Goal: Task Accomplishment & Management: Manage account settings

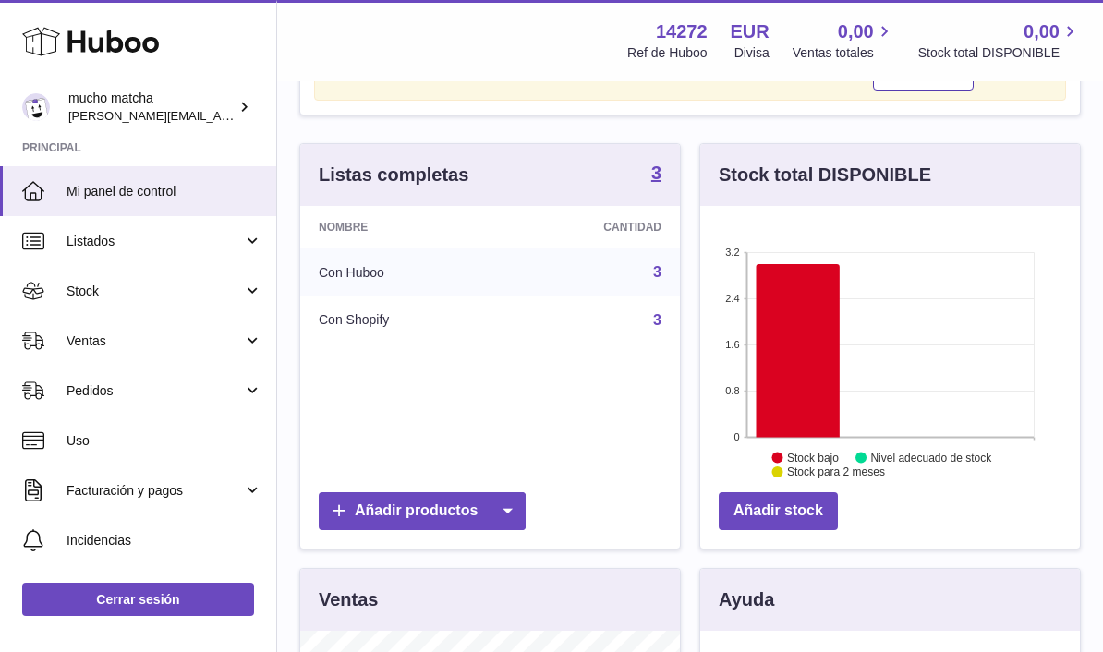
scroll to position [128, 0]
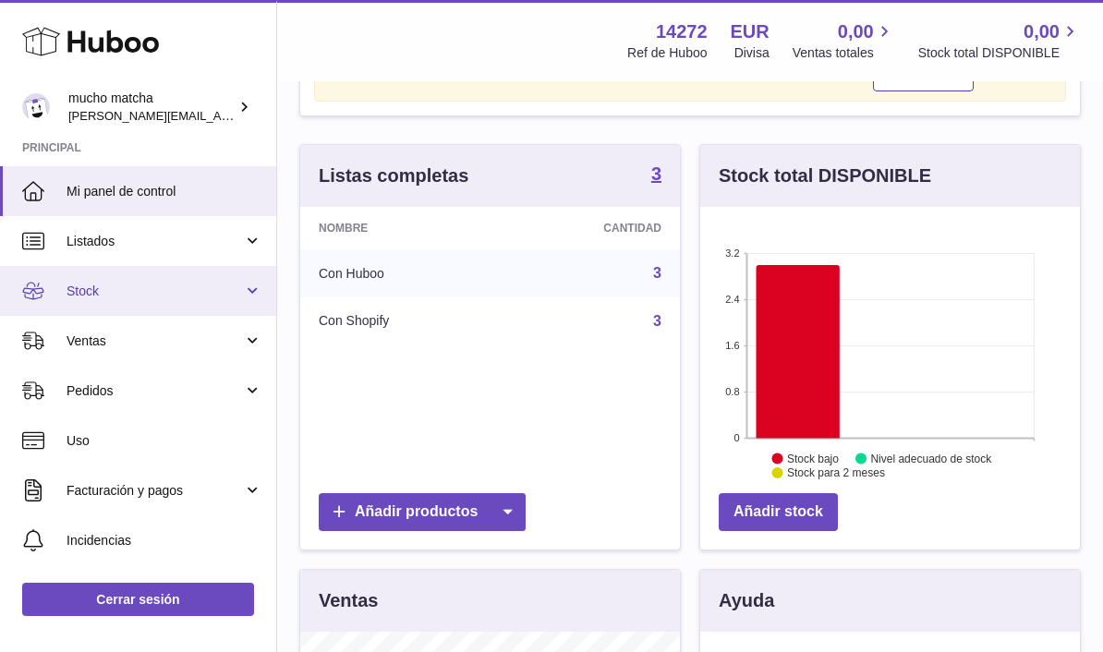
click at [145, 307] on link "Stock" at bounding box center [138, 291] width 276 height 50
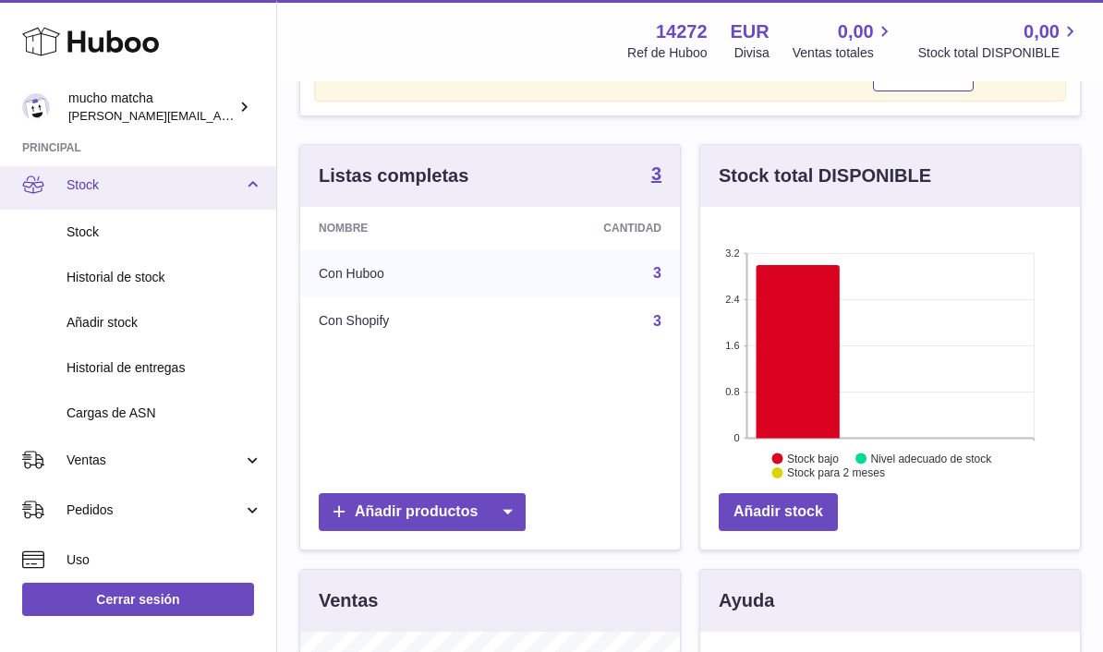
scroll to position [195, 0]
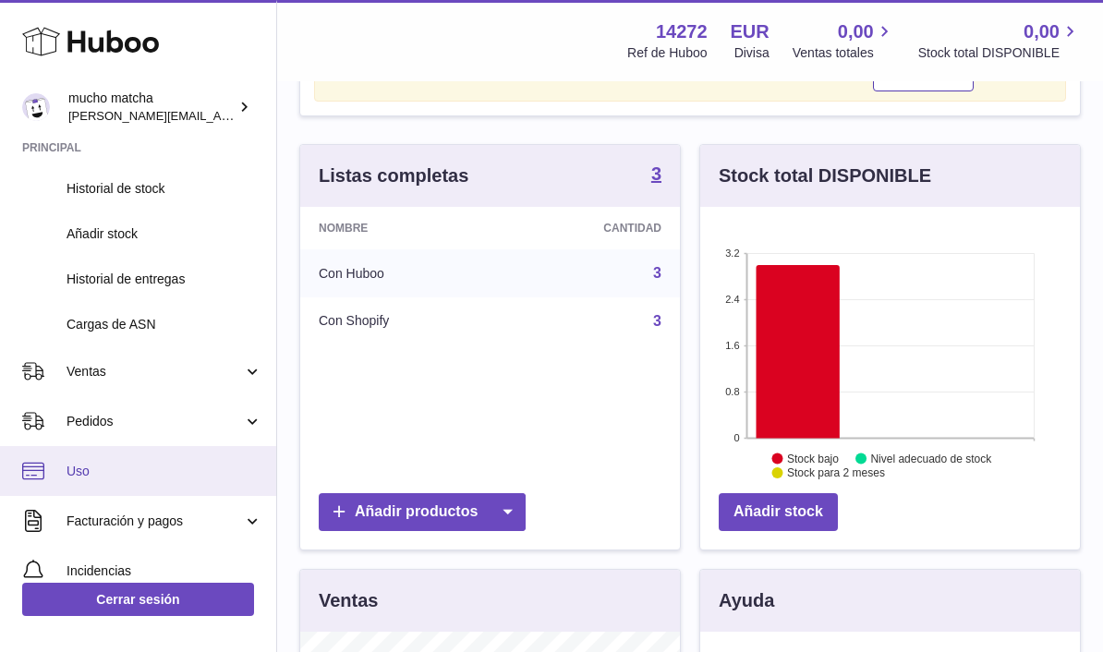
click at [216, 449] on link "Uso" at bounding box center [138, 471] width 276 height 50
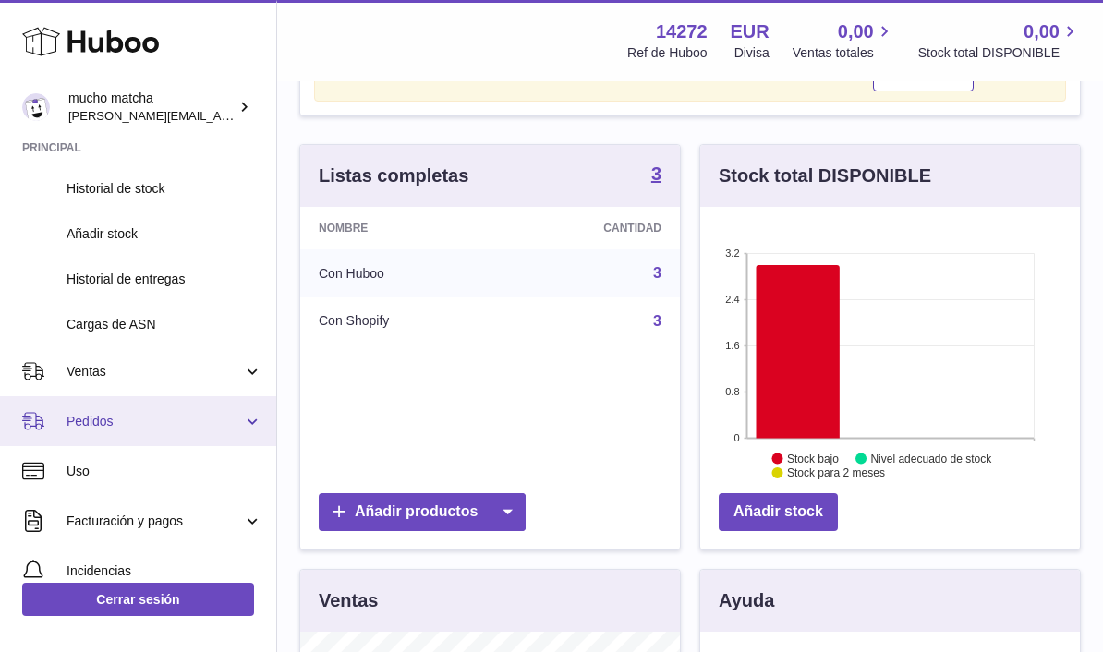
click at [182, 436] on link "Pedidos" at bounding box center [138, 421] width 276 height 50
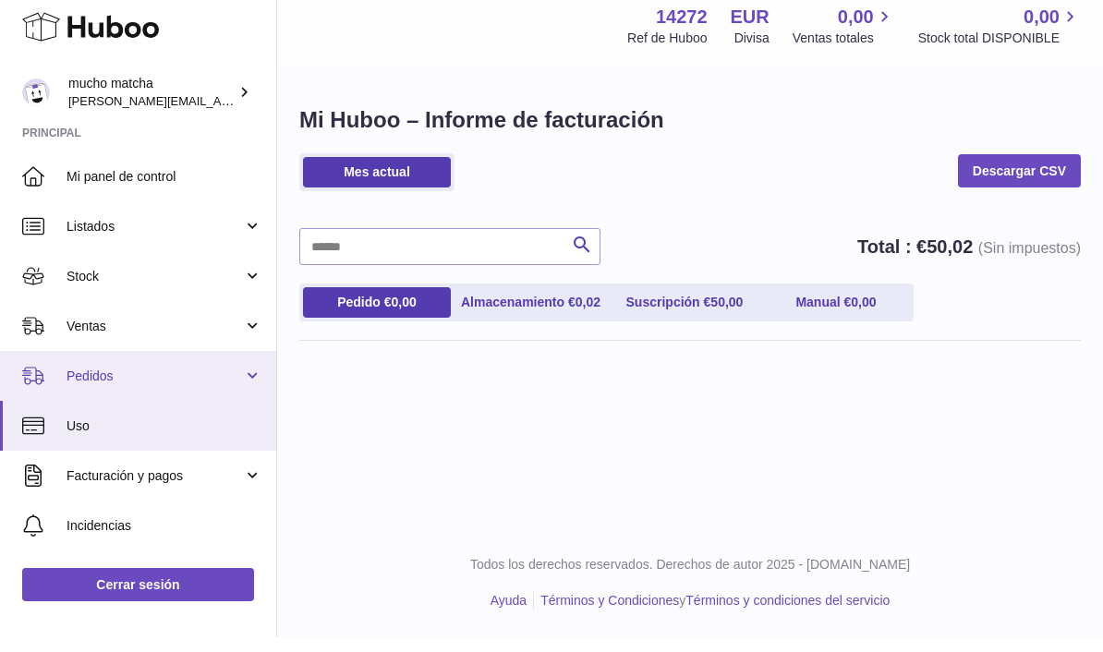
click at [203, 382] on span "Pedidos" at bounding box center [155, 391] width 176 height 18
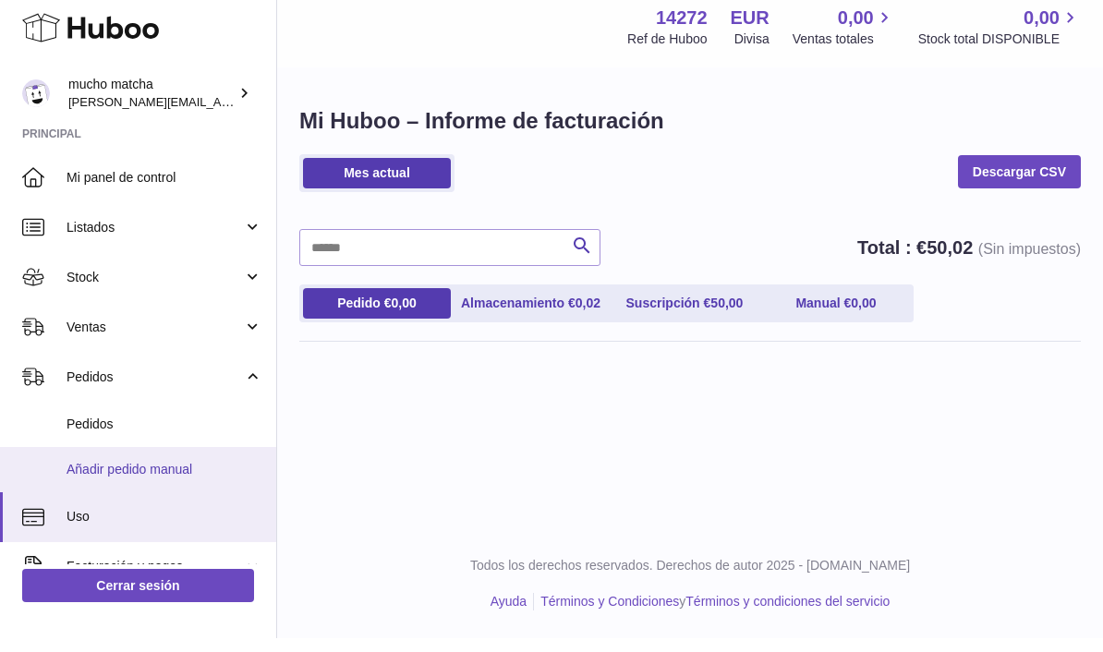
click at [200, 484] on link "Añadir pedido manual" at bounding box center [138, 483] width 276 height 45
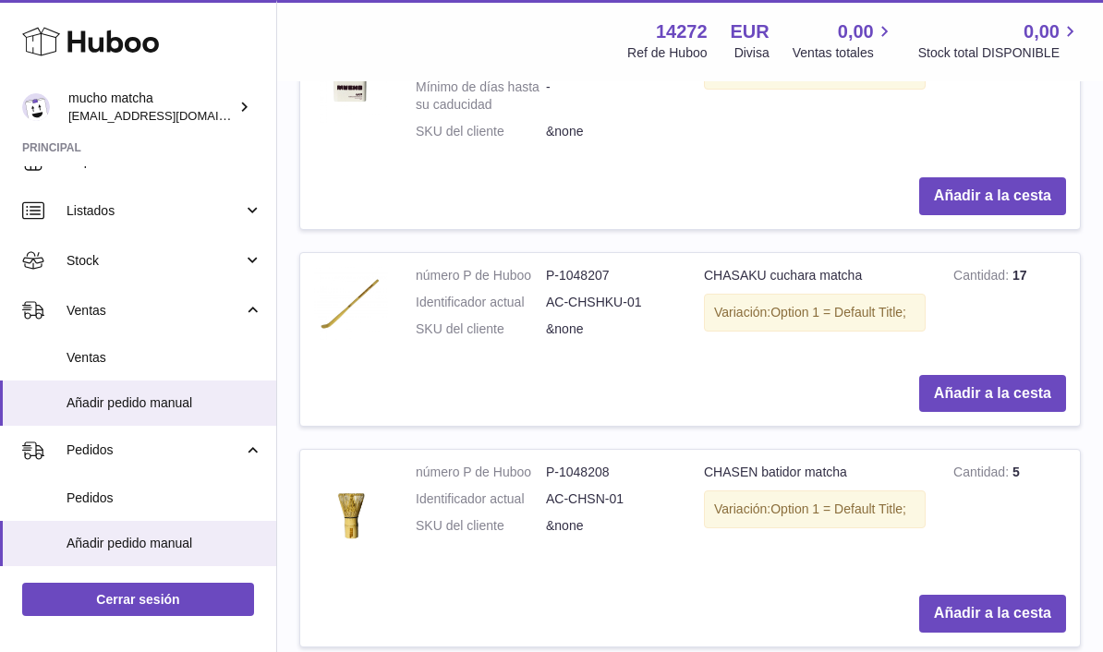
scroll to position [3, 0]
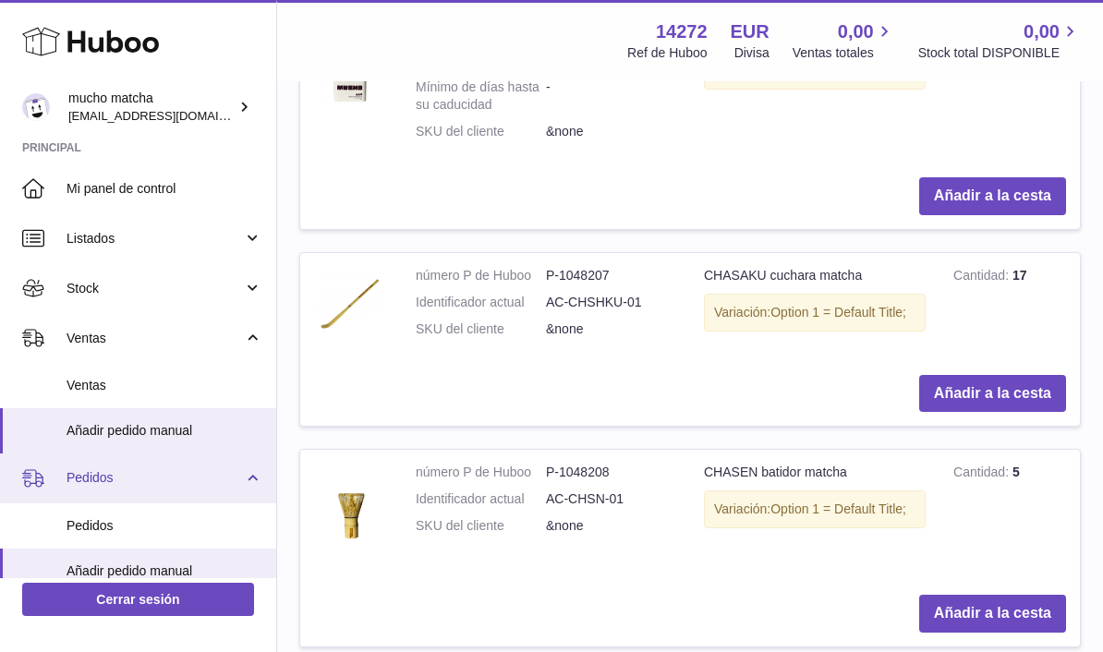
click at [242, 490] on link "Pedidos" at bounding box center [138, 479] width 276 height 50
click at [251, 499] on link "Pedidos" at bounding box center [138, 479] width 276 height 50
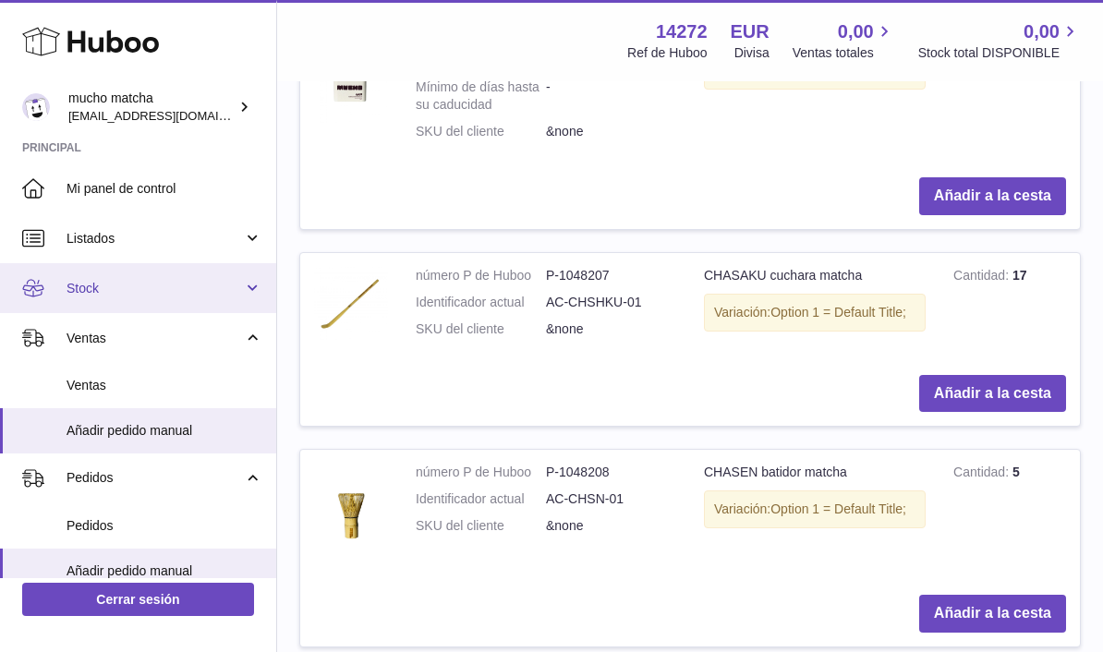
click at [172, 280] on span "Stock" at bounding box center [155, 289] width 176 height 18
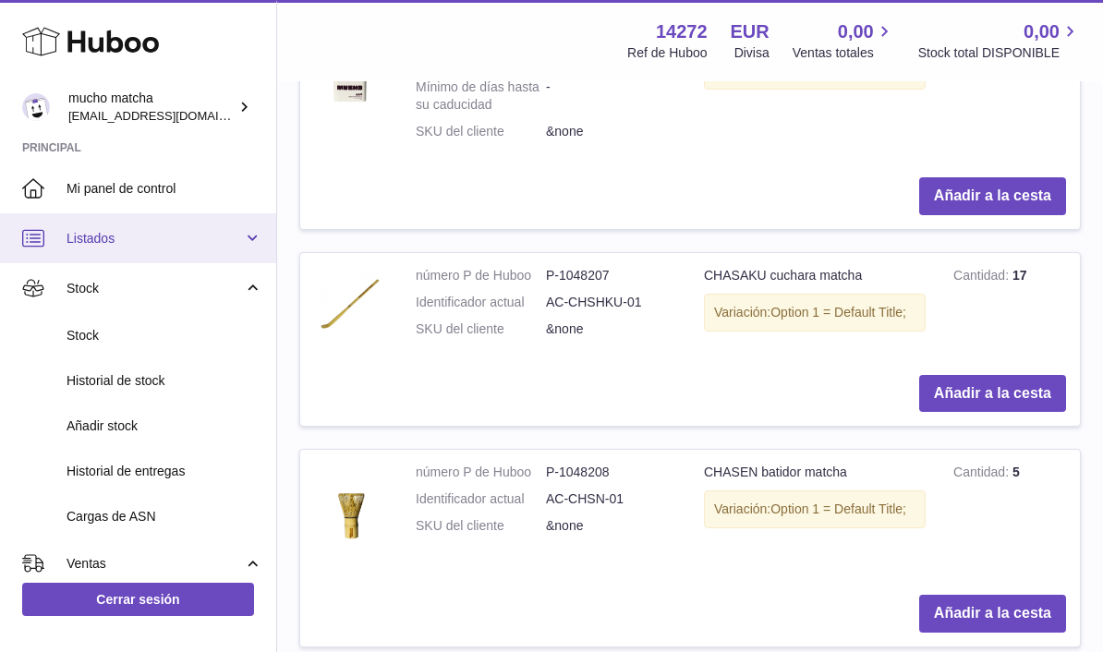
click at [224, 225] on link "Listados" at bounding box center [138, 238] width 276 height 50
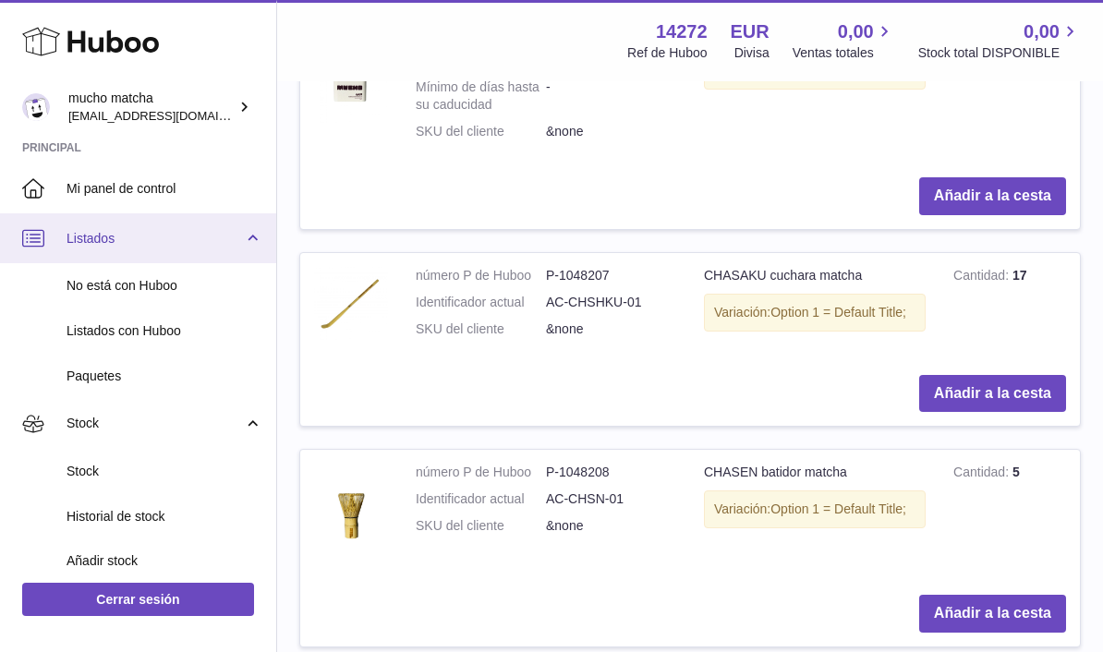
click at [261, 243] on link "Listados" at bounding box center [138, 238] width 276 height 50
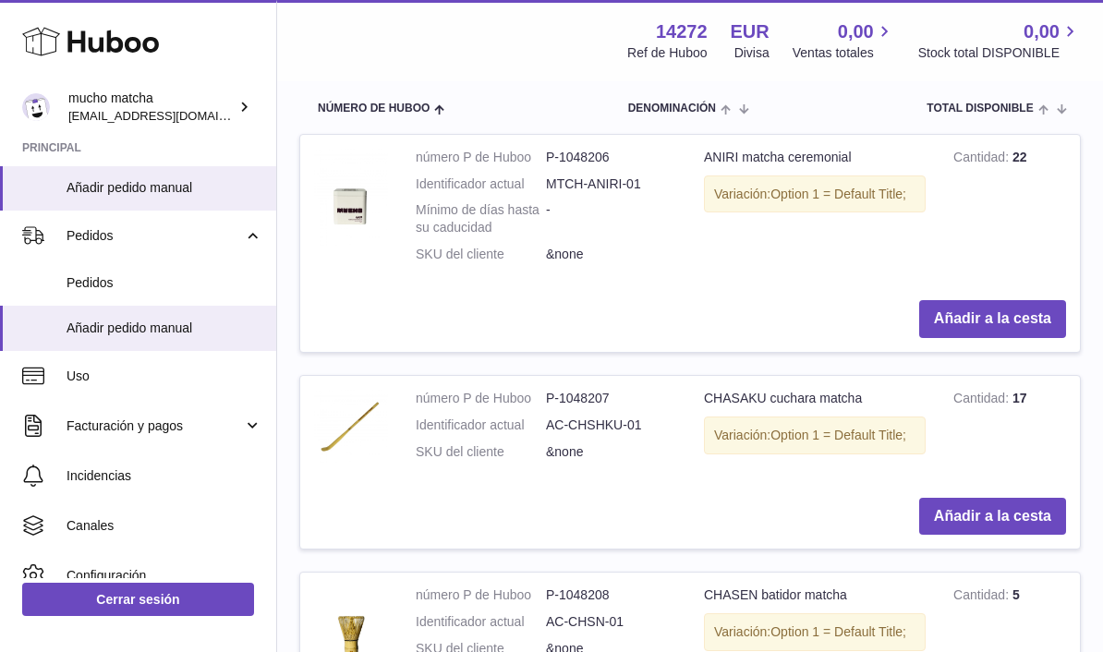
scroll to position [470, 0]
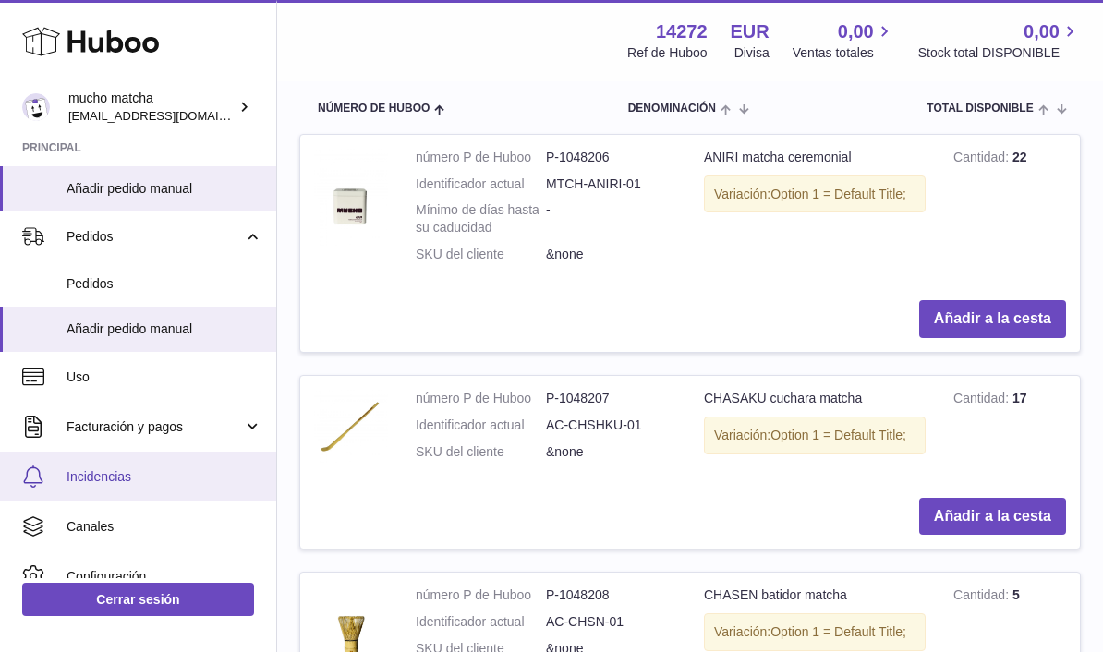
click at [79, 469] on span "Incidencias" at bounding box center [165, 477] width 196 height 18
click at [109, 473] on span "Incidencias" at bounding box center [165, 477] width 196 height 18
click at [26, 476] on icon at bounding box center [33, 477] width 22 height 22
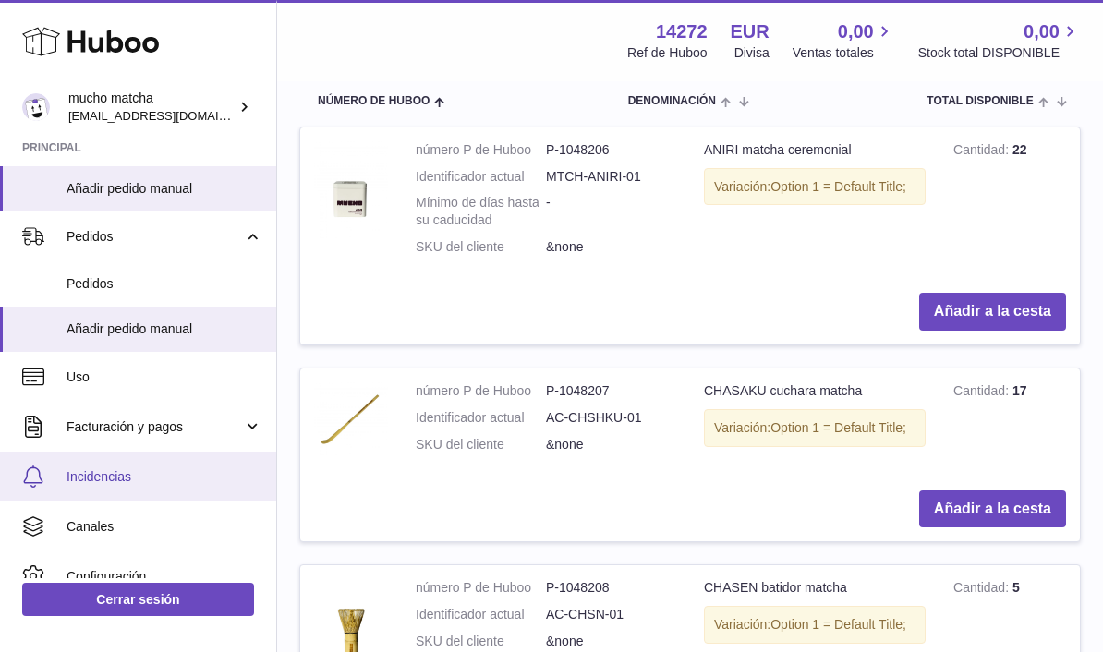
scroll to position [518, 0]
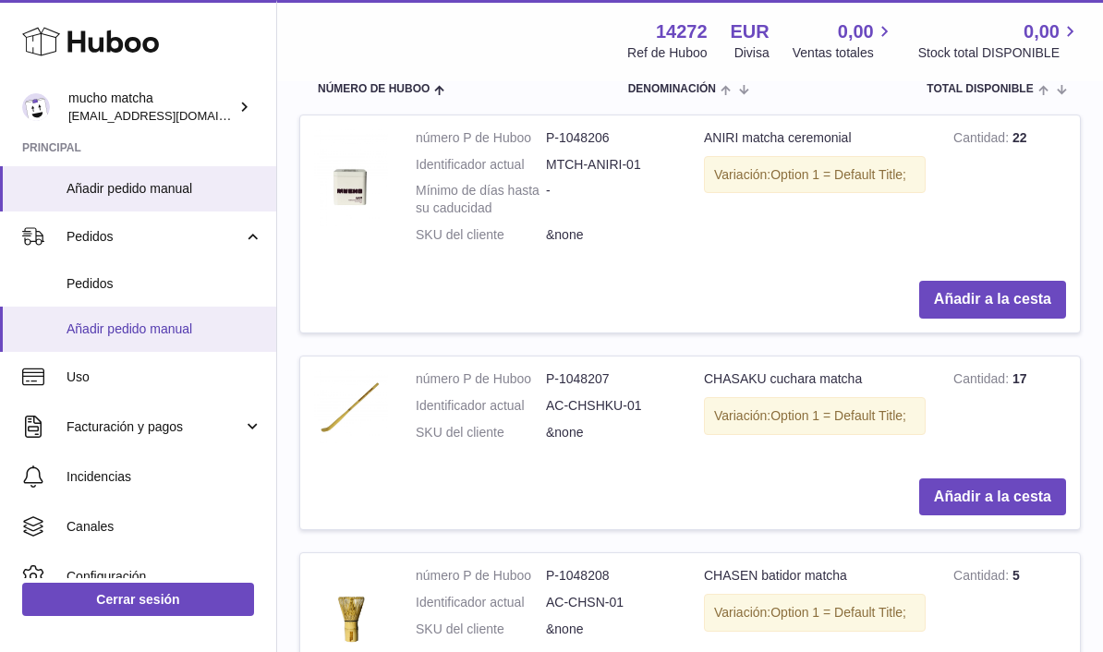
click at [102, 325] on span "Añadir pedido manual" at bounding box center [165, 330] width 196 height 18
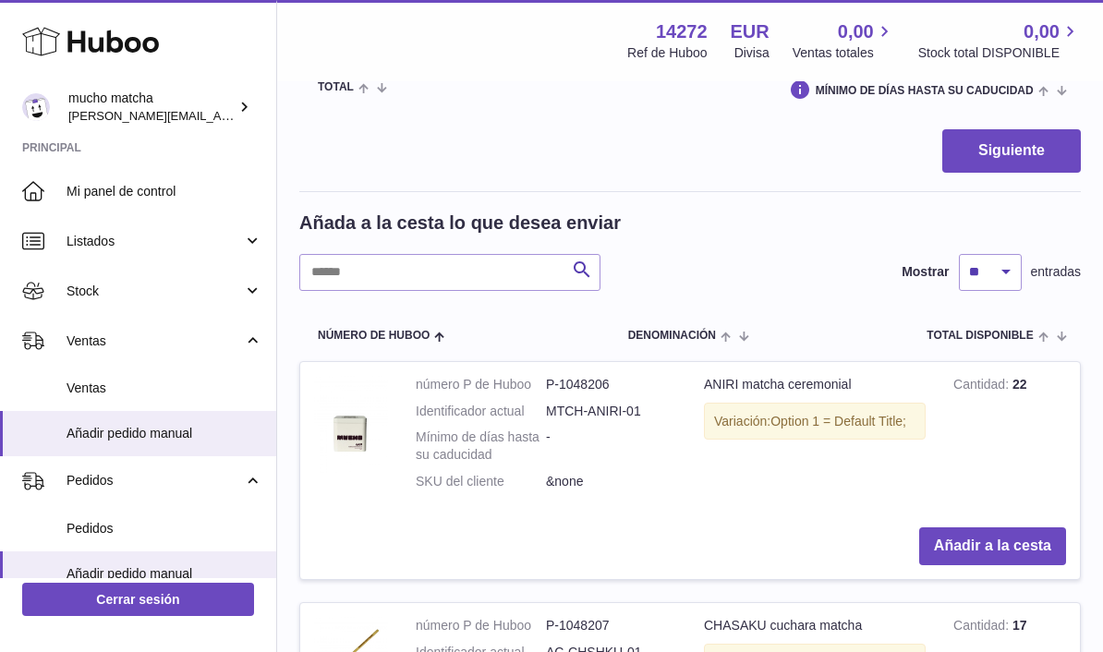
scroll to position [272, 0]
click at [998, 547] on button "Añadir a la cesta" at bounding box center [992, 545] width 147 height 38
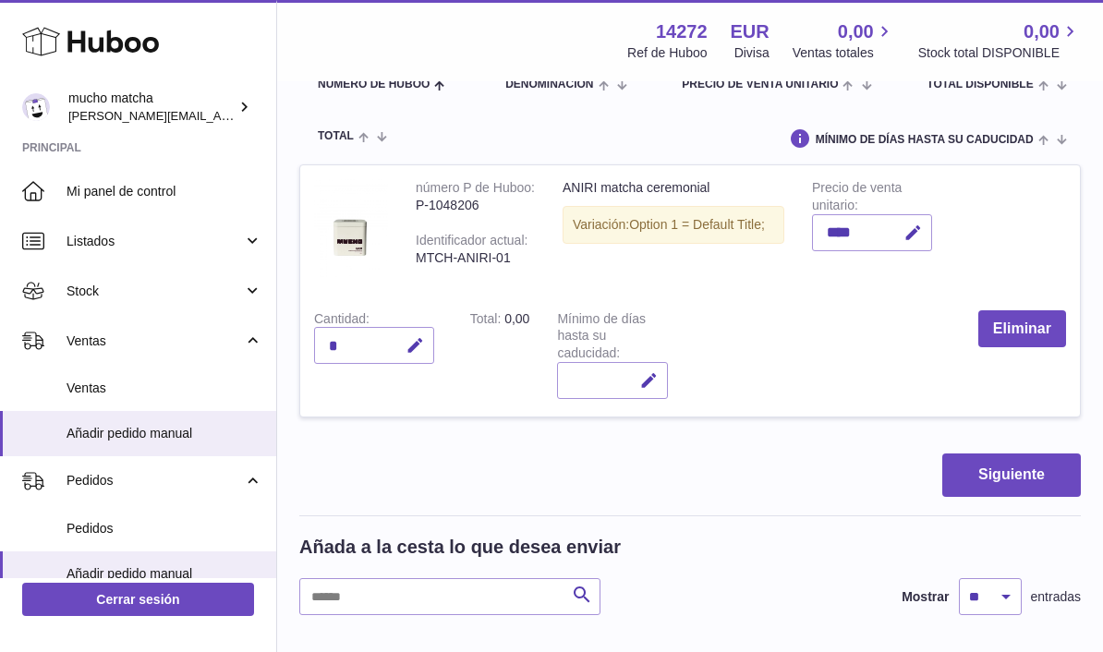
scroll to position [215, 0]
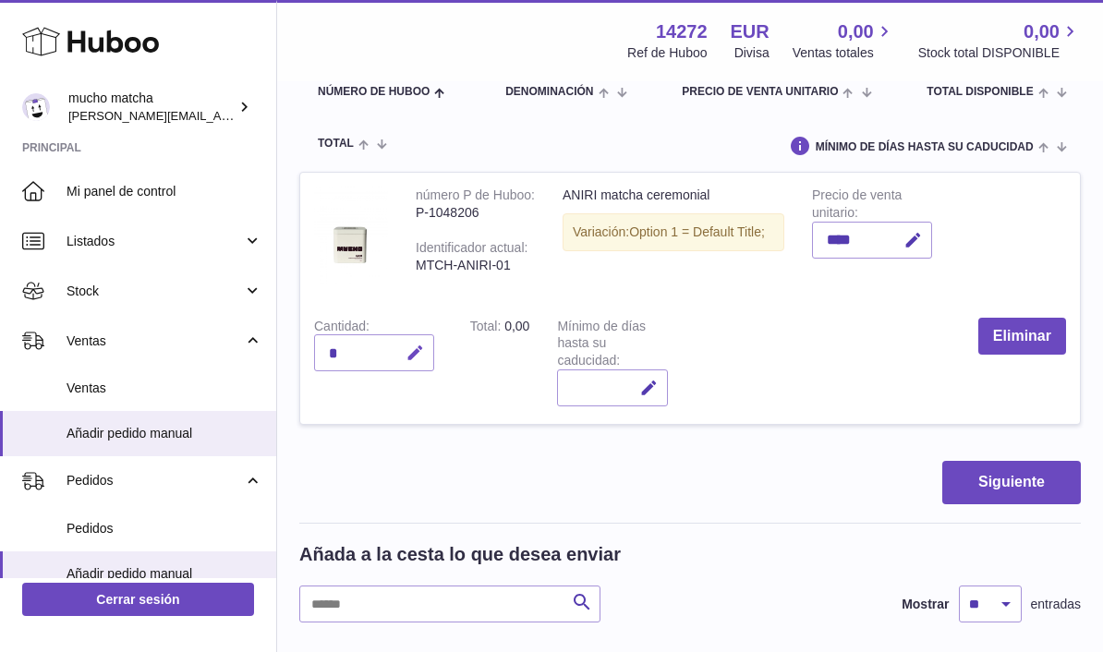
click at [413, 337] on button "button" at bounding box center [412, 353] width 43 height 38
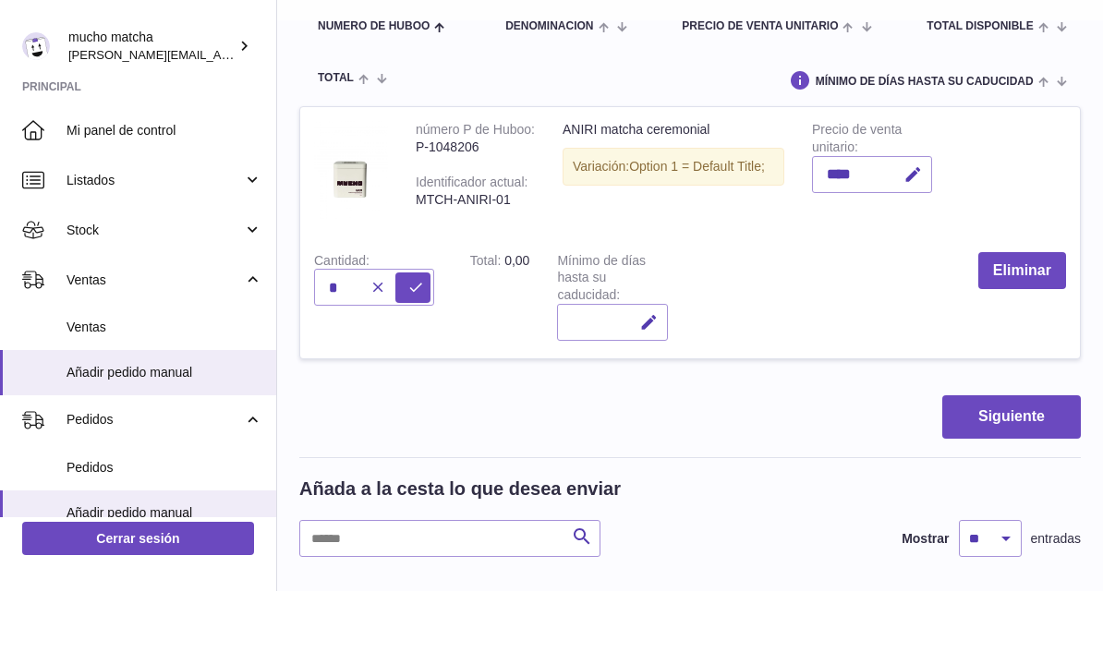
click at [769, 456] on div "Siguiente" at bounding box center [689, 477] width 781 height 43
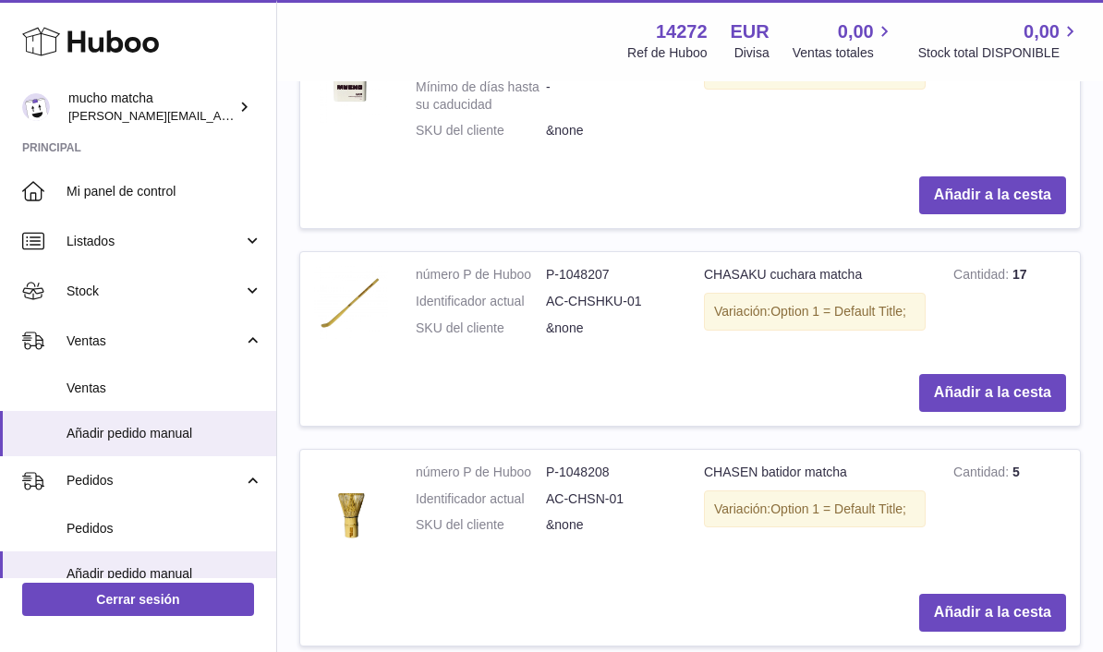
scroll to position [916, 0]
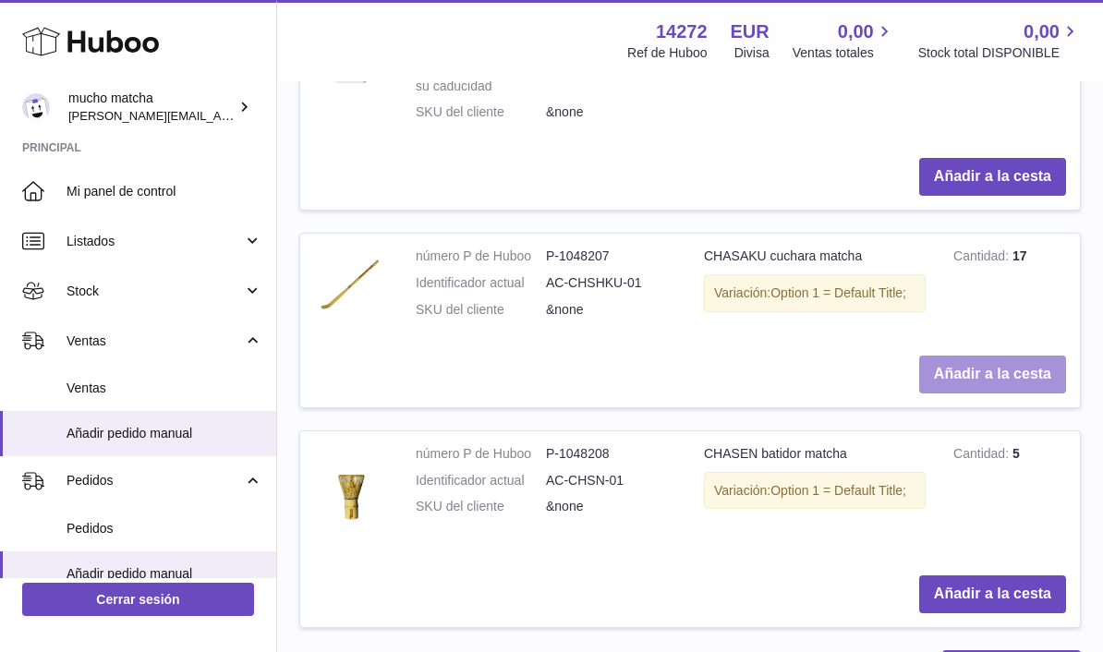
click at [1008, 366] on button "Añadir a la cesta" at bounding box center [992, 375] width 147 height 38
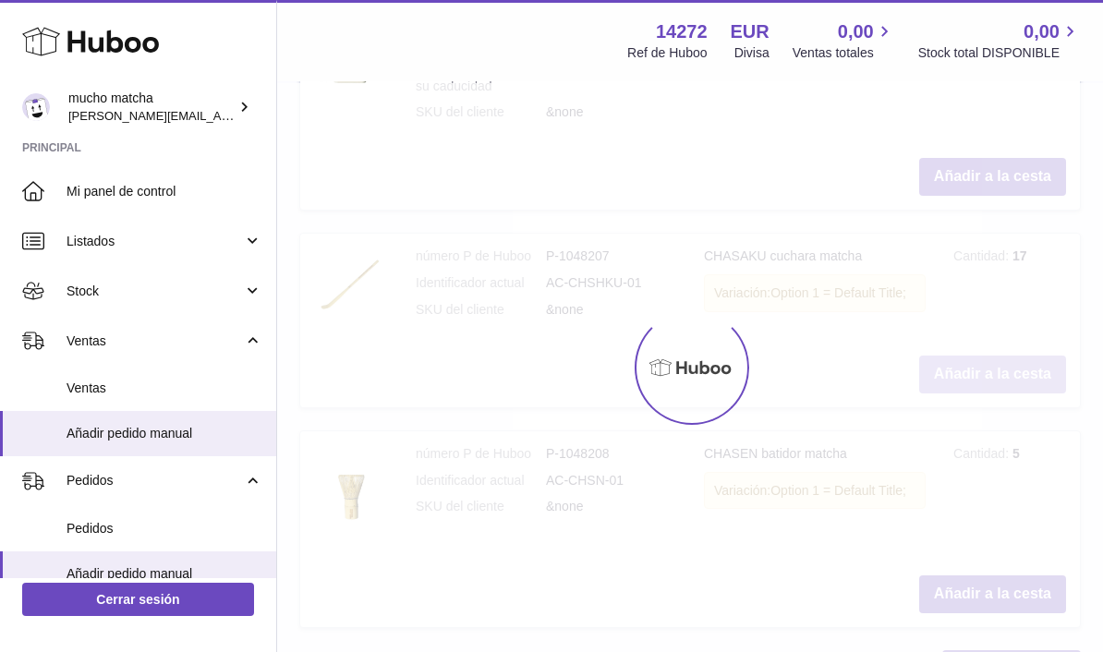
type input "*"
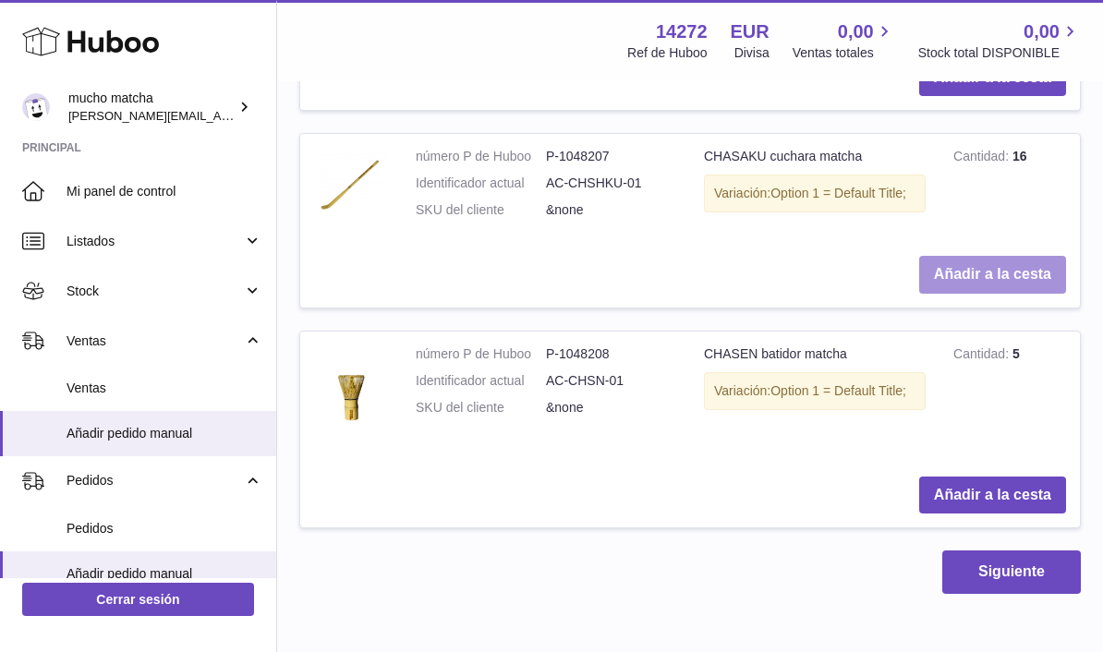
scroll to position [1240, 0]
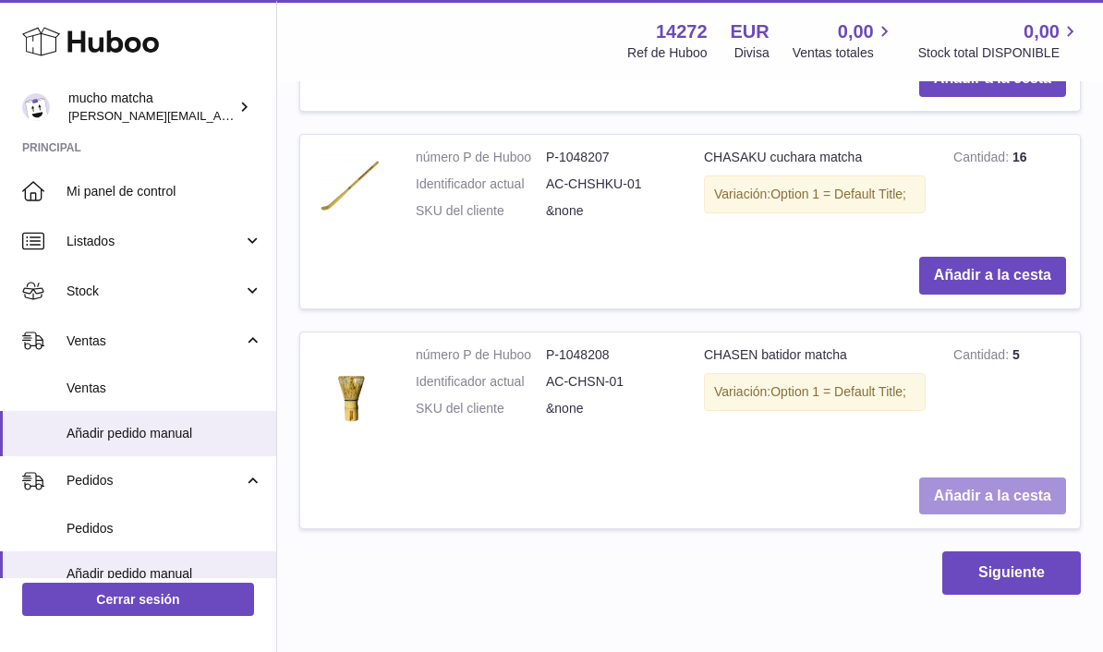
click at [986, 486] on button "Añadir a la cesta" at bounding box center [992, 497] width 147 height 38
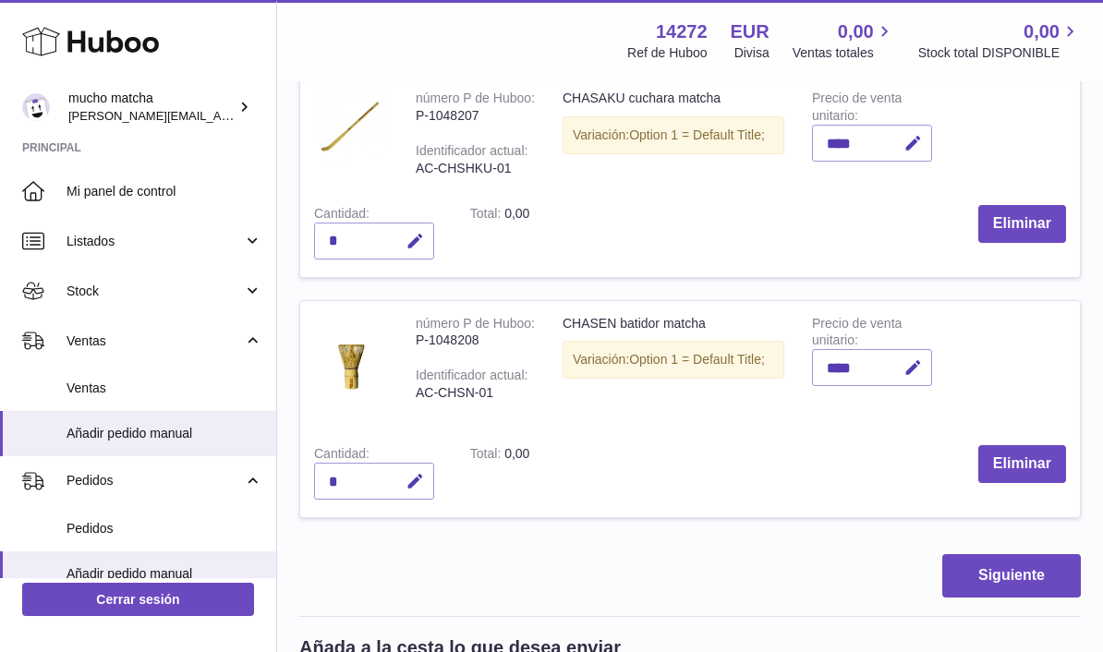
scroll to position [570, 0]
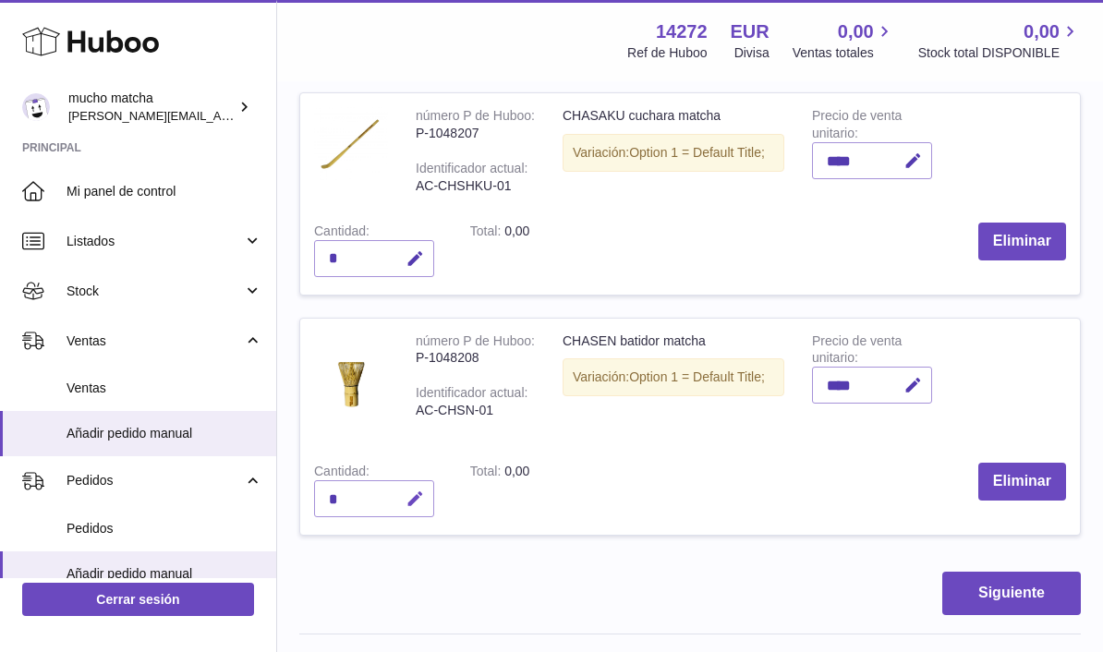
click at [423, 494] on icon "button" at bounding box center [414, 499] width 19 height 19
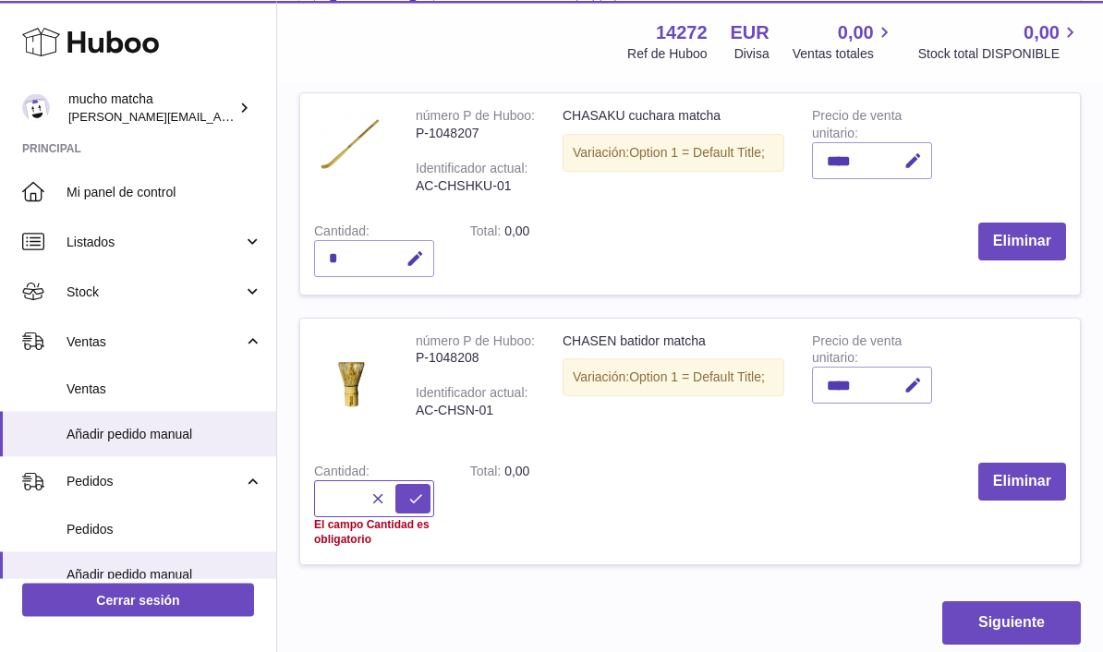
scroll to position [569, 0]
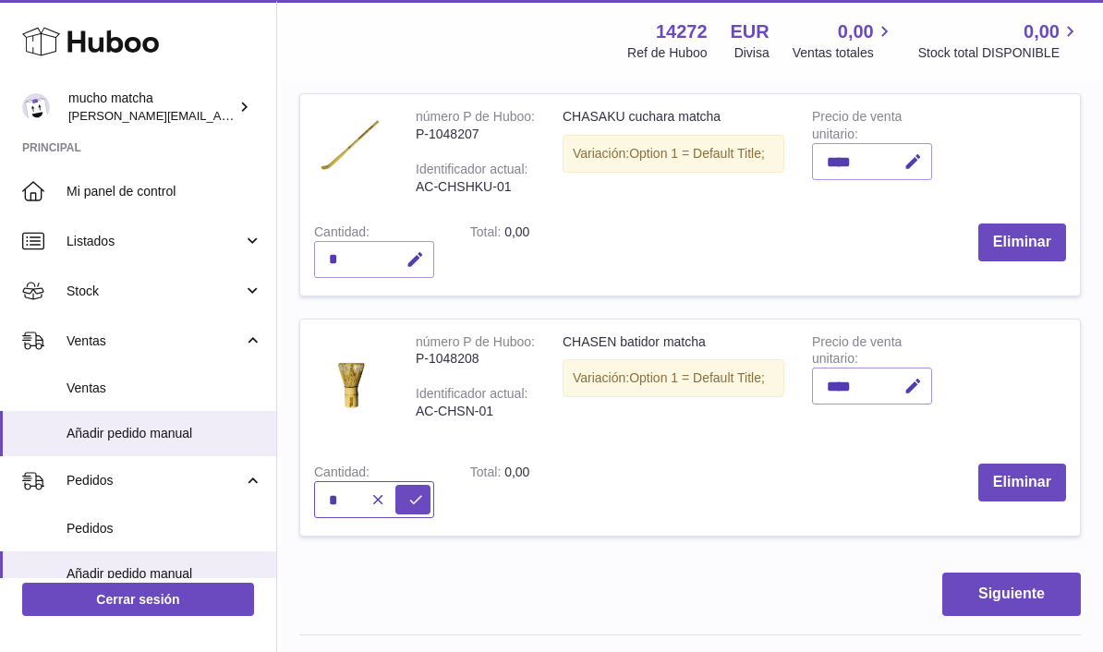
type input "*"
click at [360, 241] on div "*" at bounding box center [374, 259] width 120 height 37
click at [370, 248] on div "*" at bounding box center [374, 258] width 120 height 37
click at [371, 240] on div "*" at bounding box center [374, 258] width 120 height 37
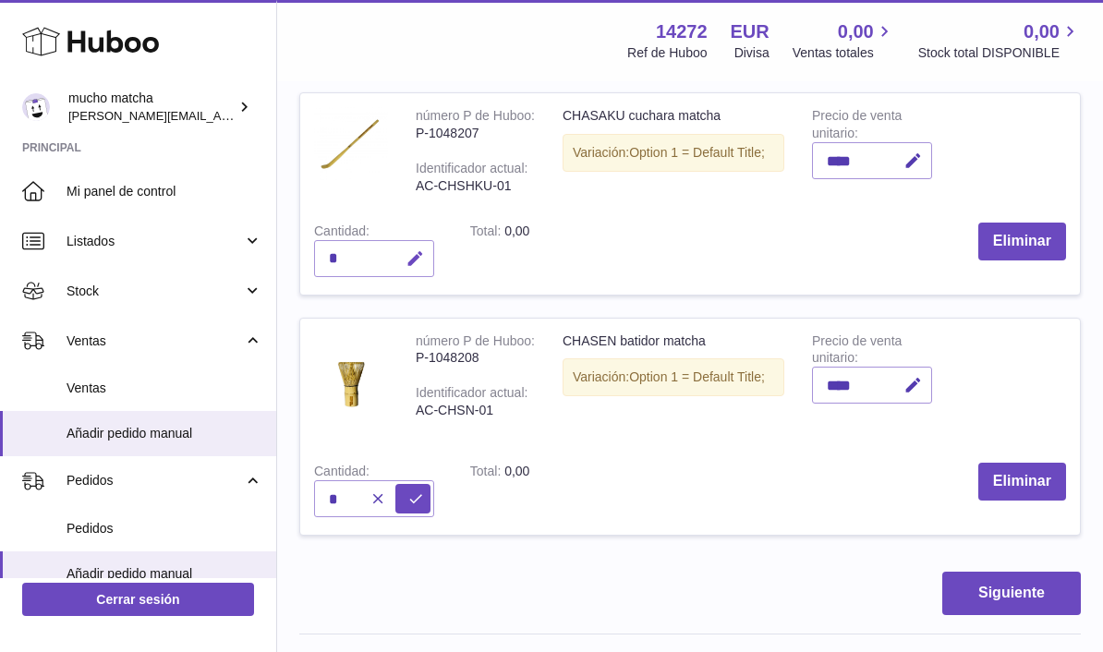
click at [422, 249] on icon "button" at bounding box center [414, 258] width 19 height 19
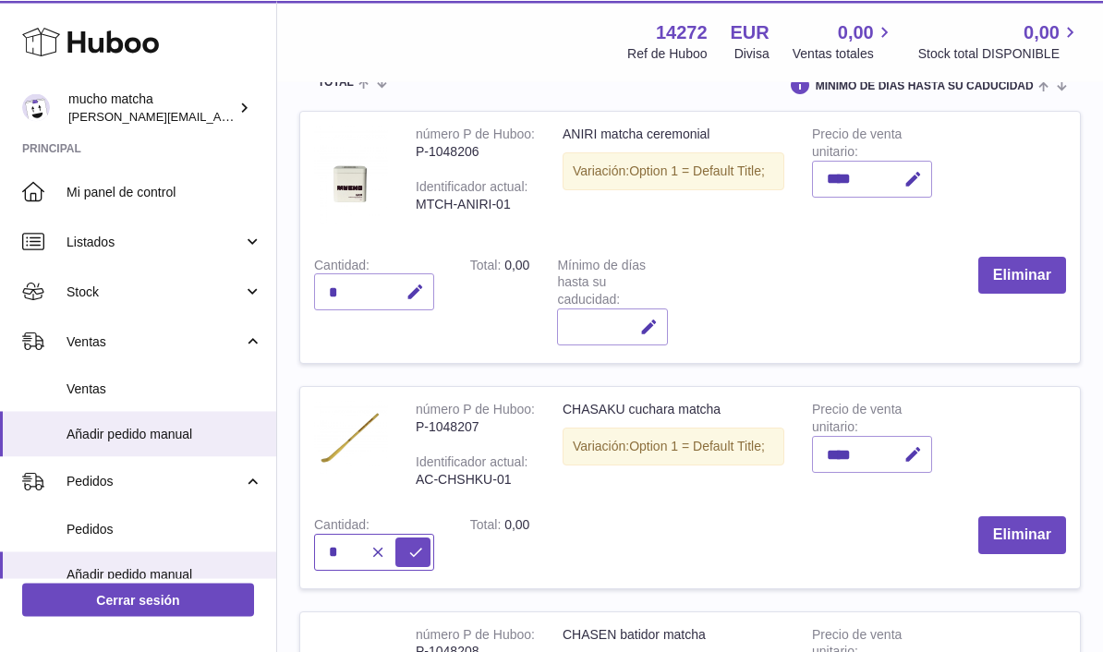
scroll to position [273, 0]
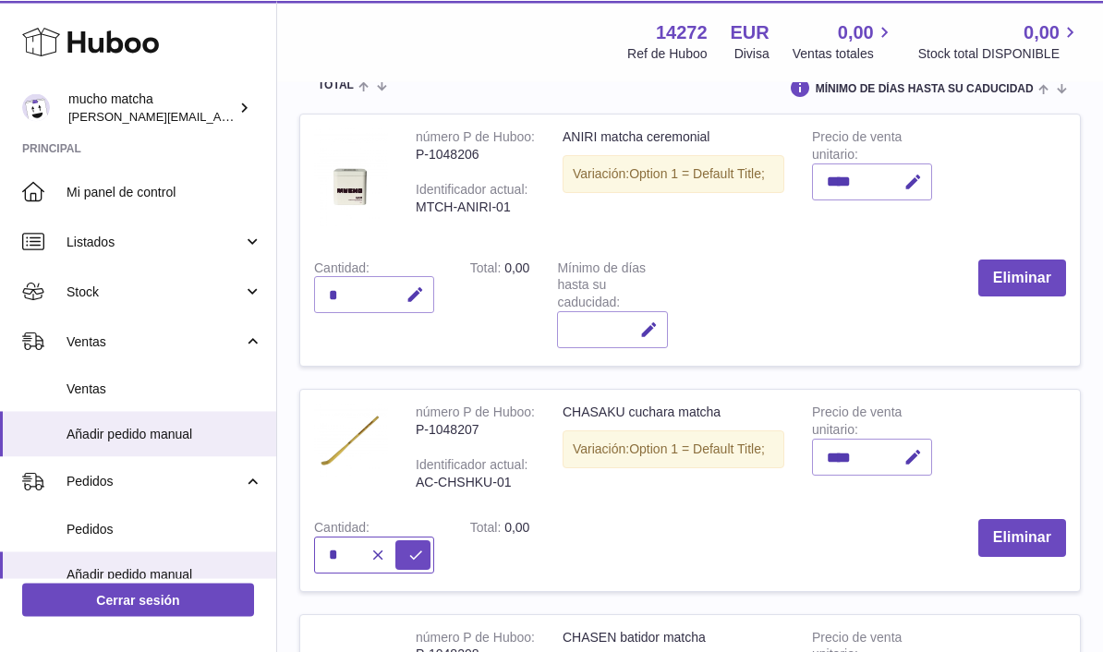
type input "*"
click at [381, 290] on div "*" at bounding box center [374, 294] width 120 height 37
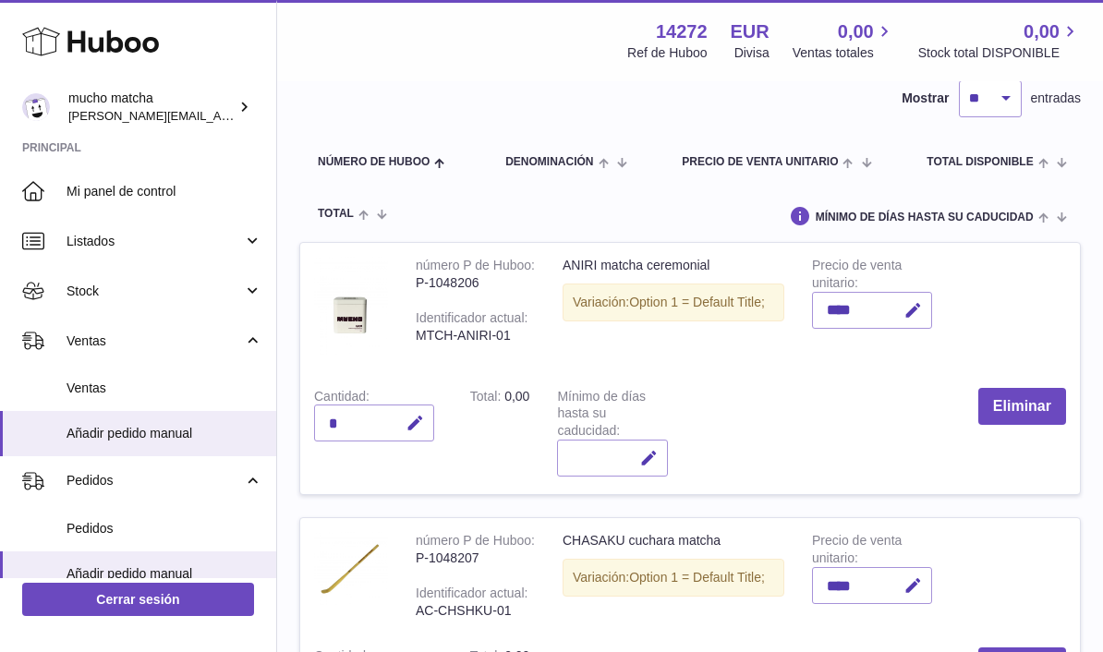
scroll to position [148, 0]
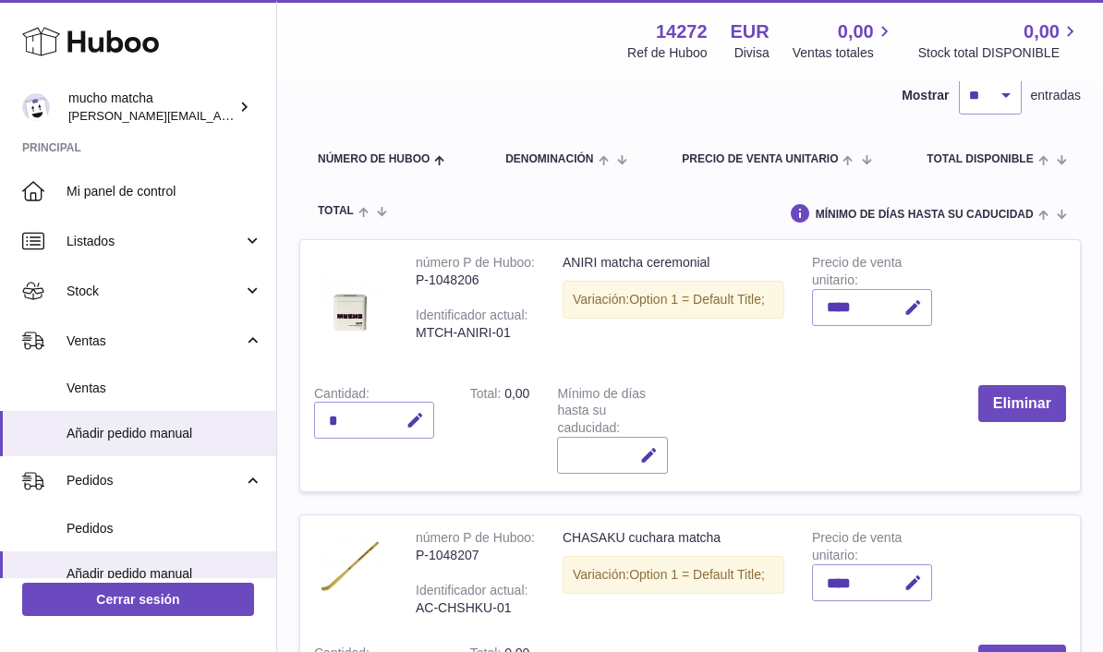
click at [353, 409] on div "*" at bounding box center [374, 420] width 120 height 37
click at [365, 405] on div "*" at bounding box center [374, 420] width 120 height 37
click at [364, 416] on div "*" at bounding box center [374, 420] width 120 height 37
click at [417, 415] on icon "button" at bounding box center [414, 420] width 19 height 19
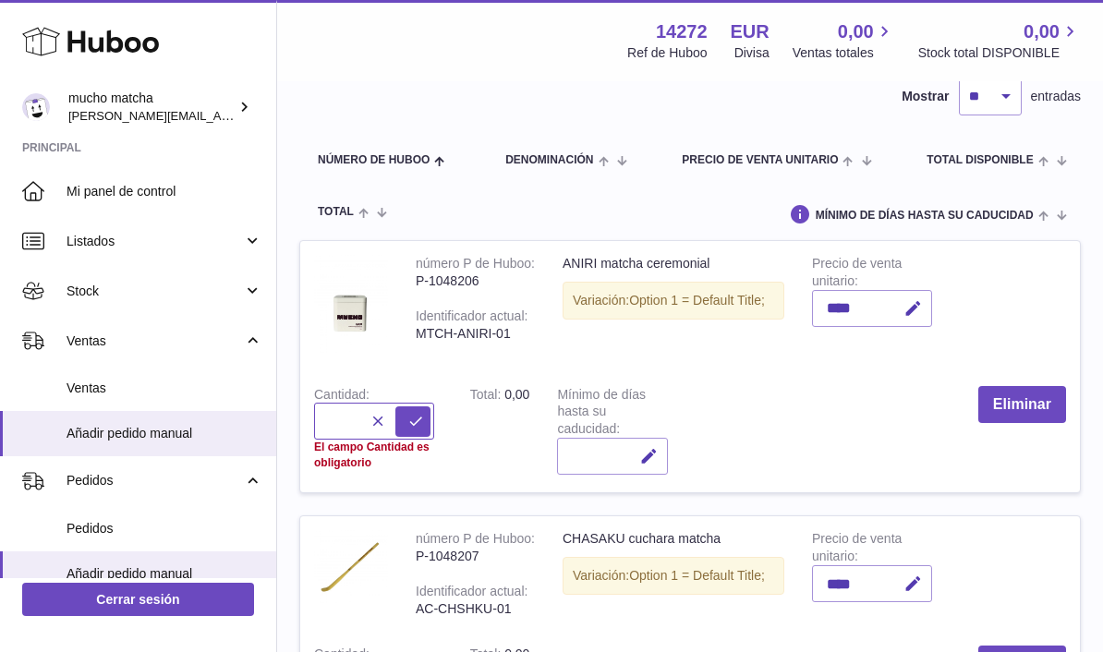
type input "*"
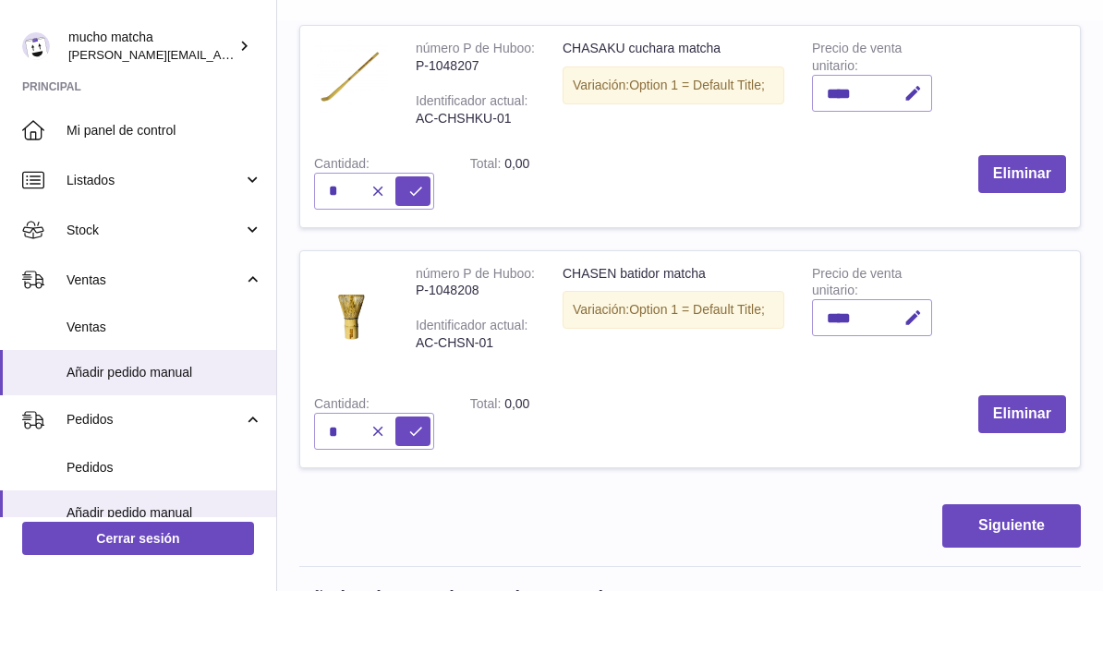
scroll to position [586, 0]
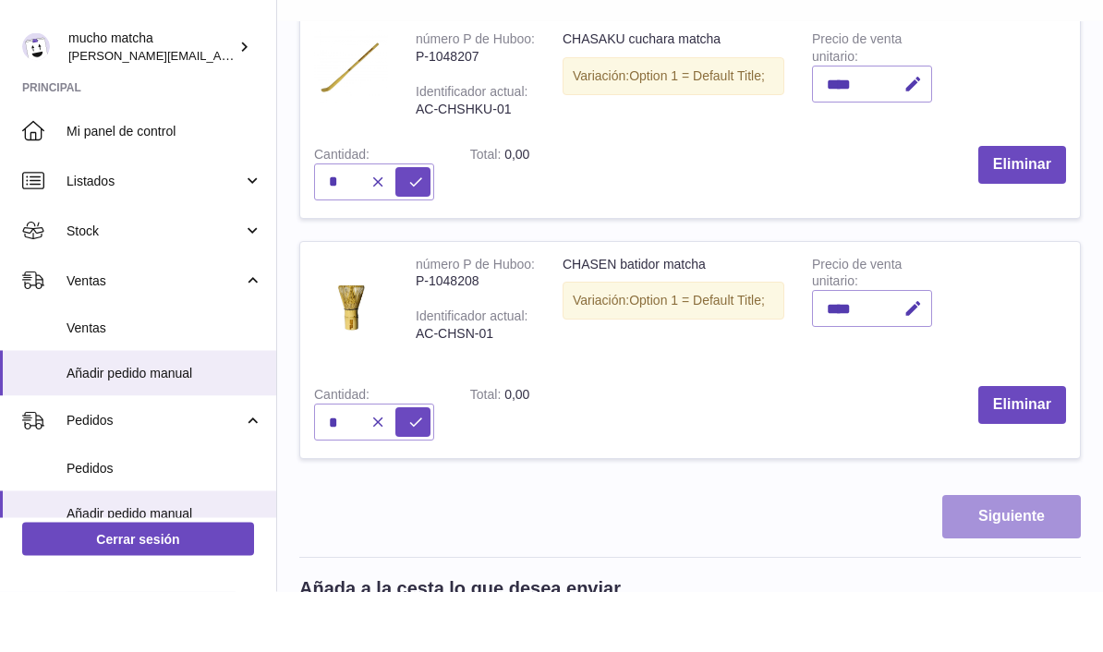
click at [998, 556] on button "Siguiente" at bounding box center [1011, 577] width 139 height 43
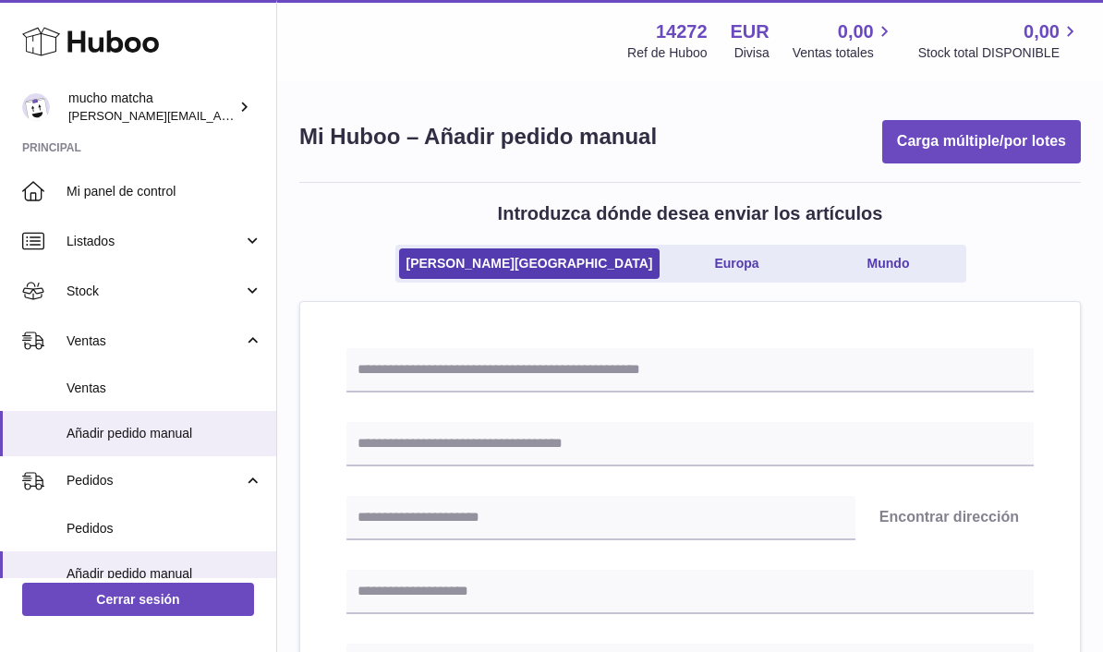
scroll to position [19, 0]
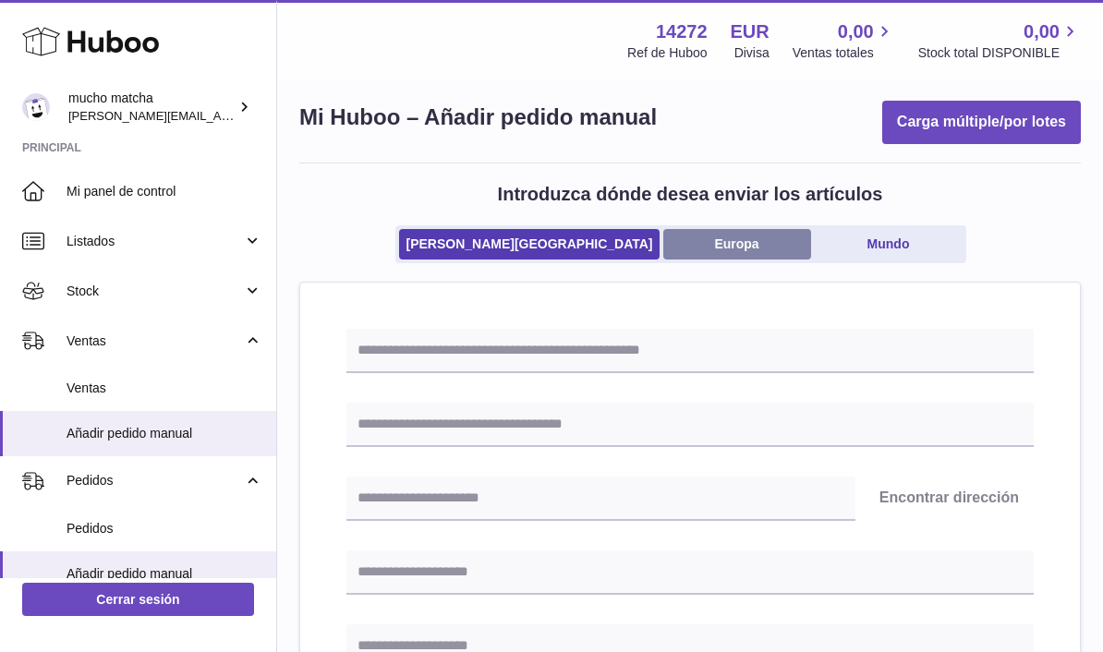
click at [709, 248] on link "Europa" at bounding box center [737, 244] width 148 height 30
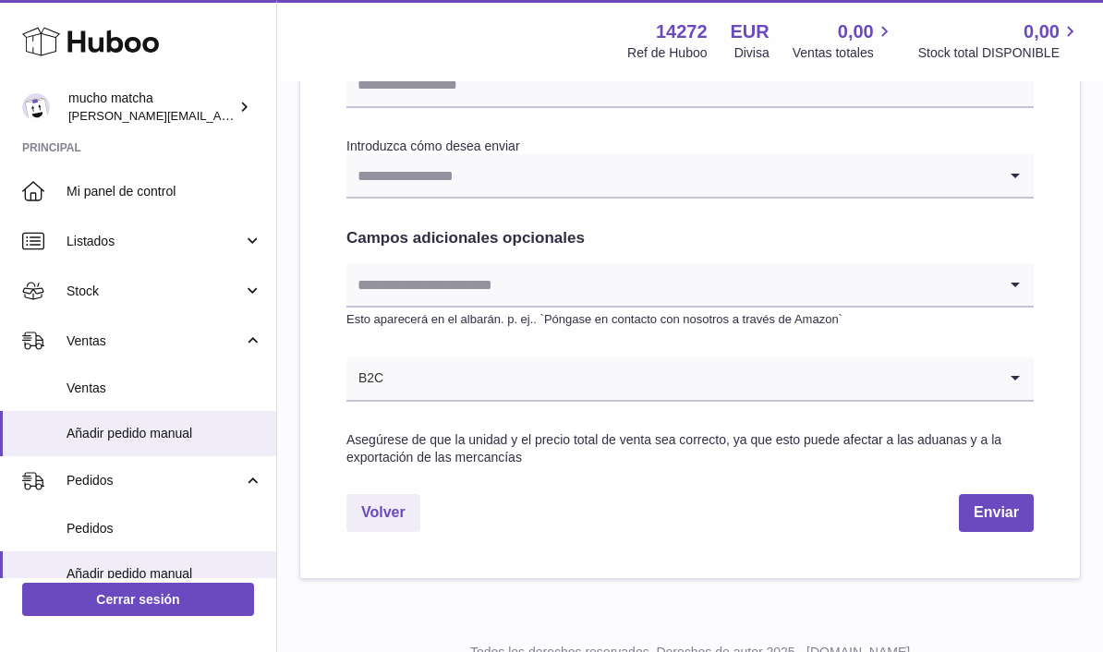
scroll to position [949, 0]
click at [75, 565] on span "Añadir pedido manual" at bounding box center [165, 574] width 196 height 18
click at [406, 495] on link "Volver" at bounding box center [383, 514] width 74 height 38
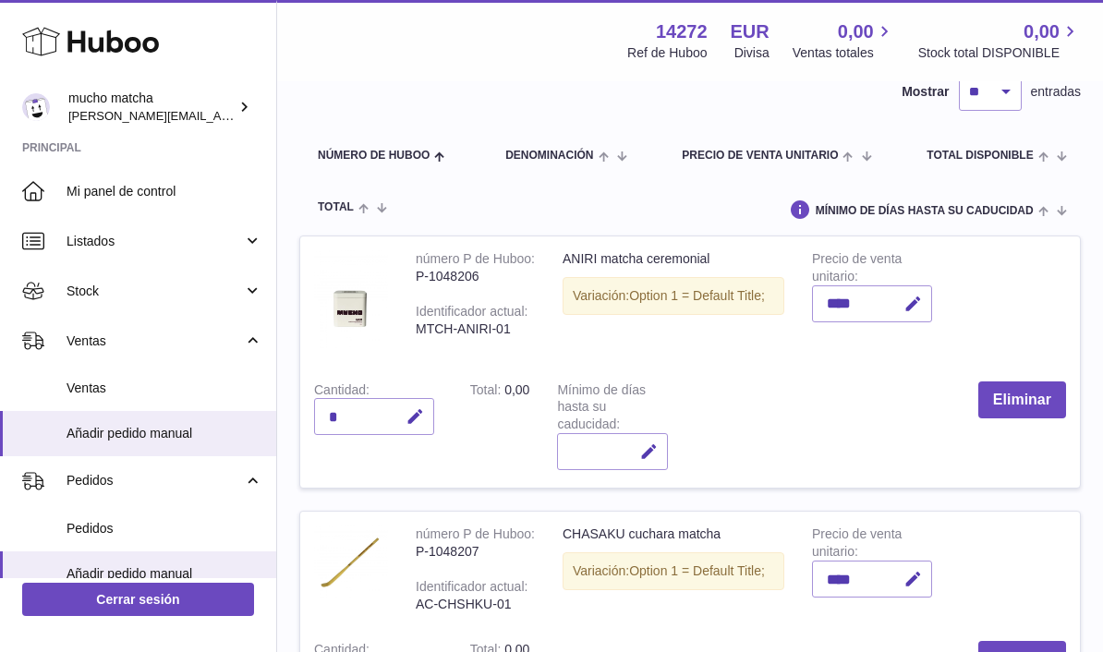
scroll to position [149, 0]
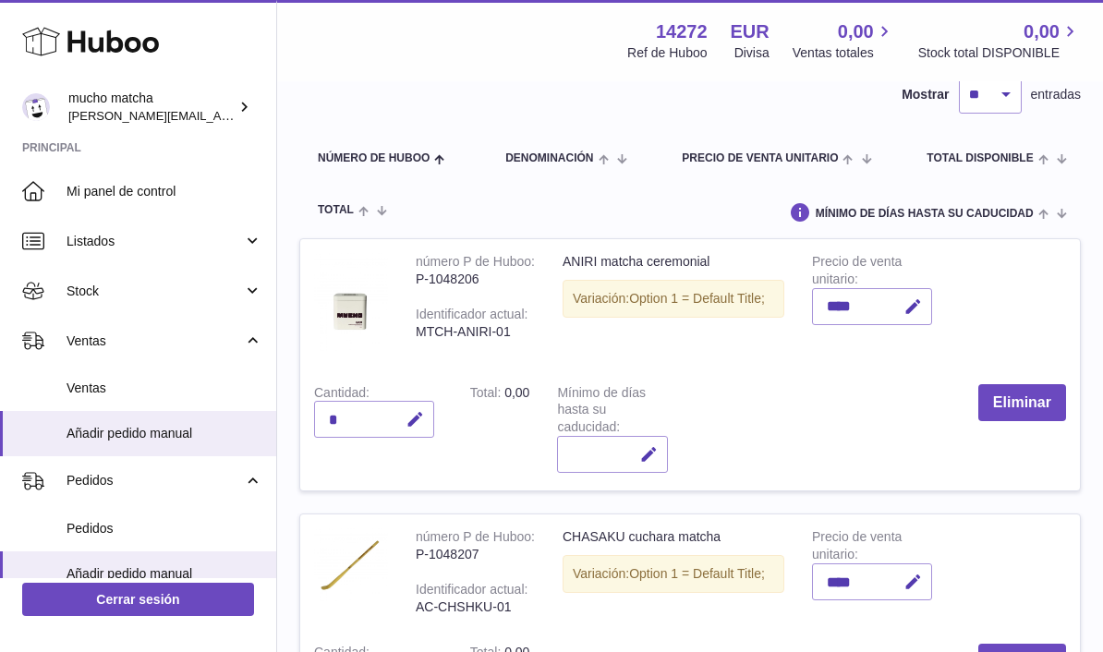
click at [417, 410] on icon "button" at bounding box center [414, 419] width 19 height 19
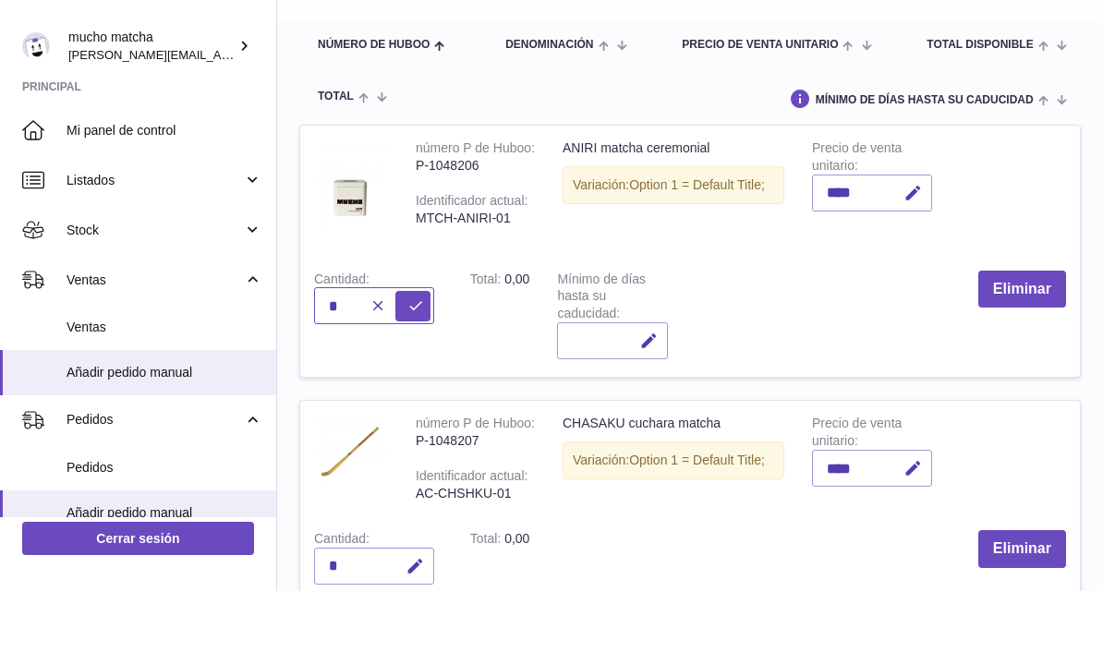
scroll to position [242, 0]
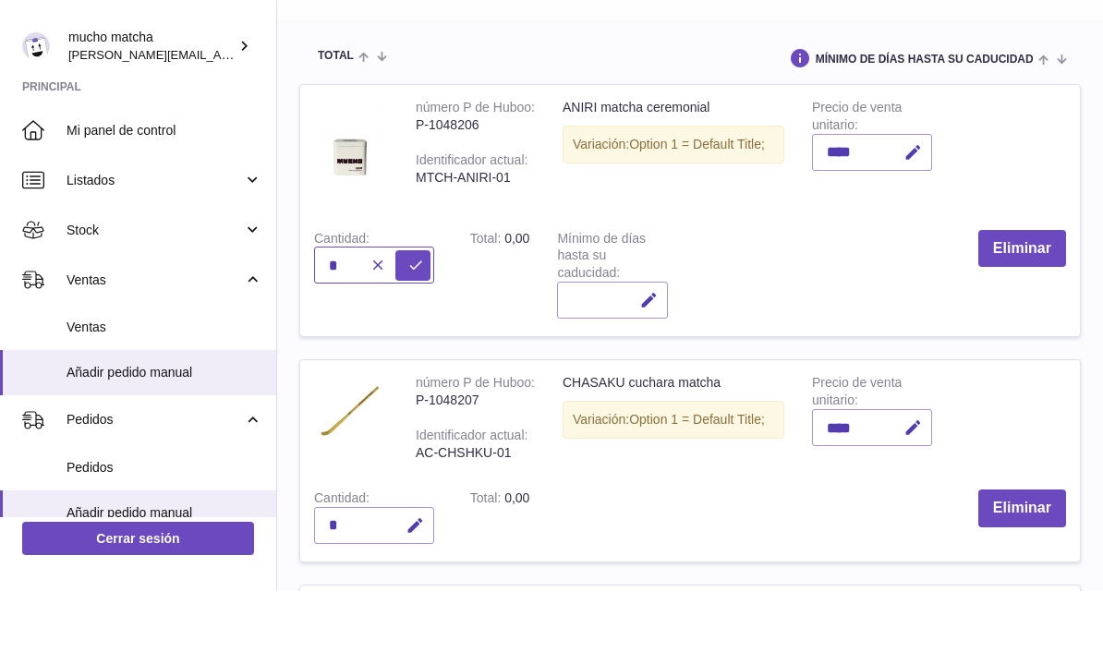
type input "*"
click at [364, 568] on div "*" at bounding box center [374, 586] width 120 height 37
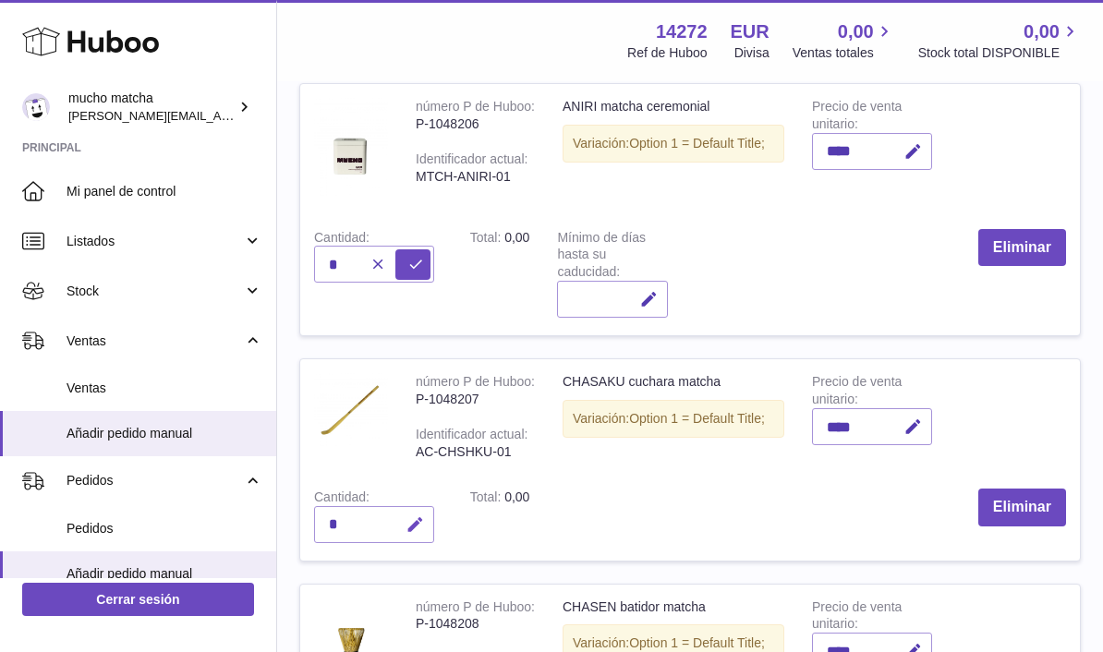
click at [418, 516] on icon "button" at bounding box center [414, 524] width 19 height 19
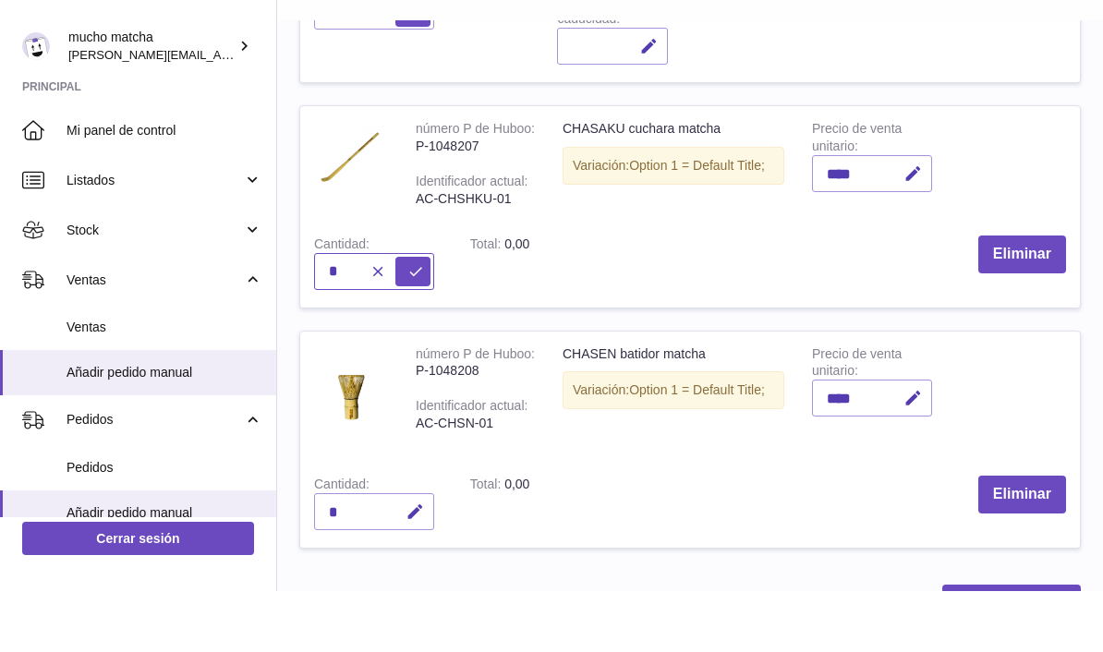
scroll to position [505, 0]
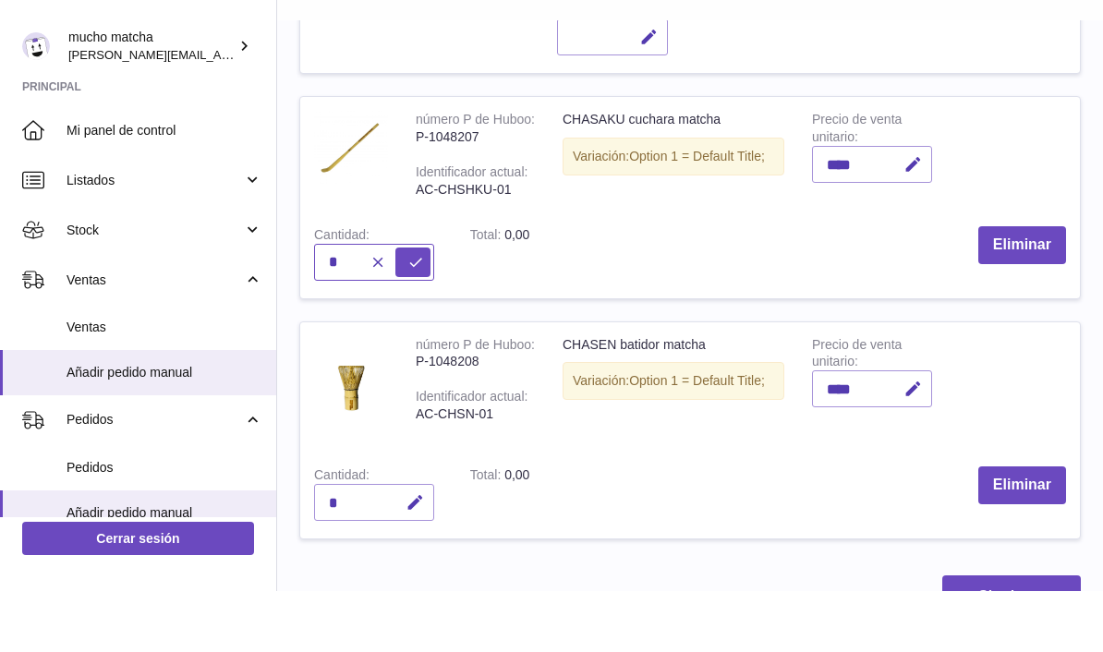
type input "*"
click at [407, 554] on icon "button" at bounding box center [414, 563] width 19 height 19
type input "*"
click at [1027, 636] on button "Siguiente" at bounding box center [1011, 657] width 139 height 43
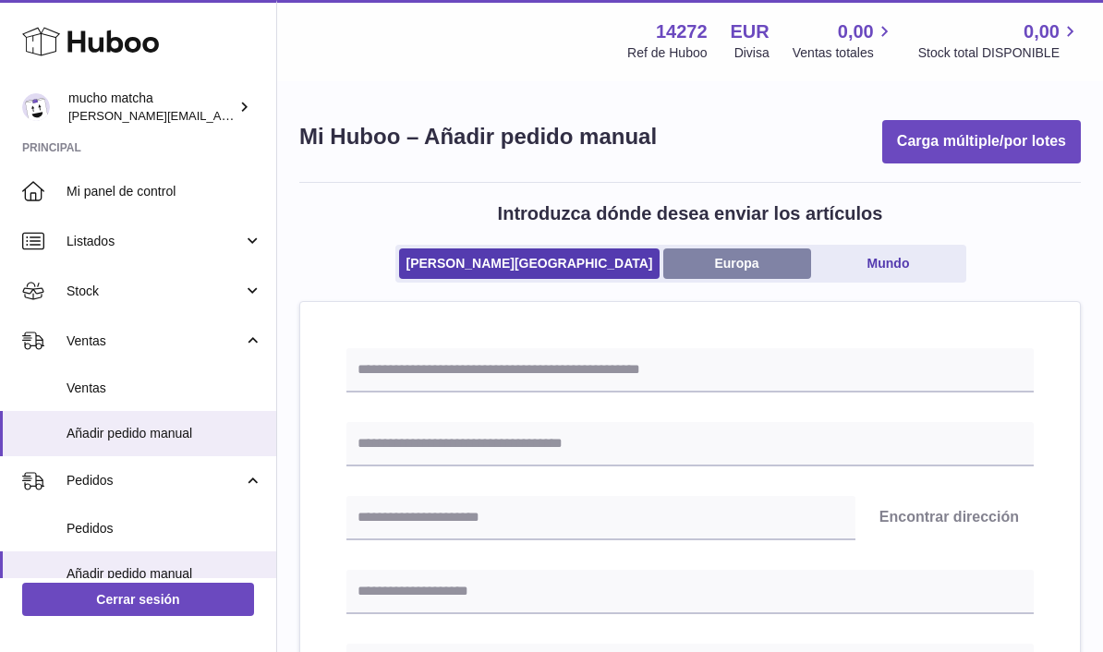
click at [690, 260] on link "Europa" at bounding box center [737, 263] width 148 height 30
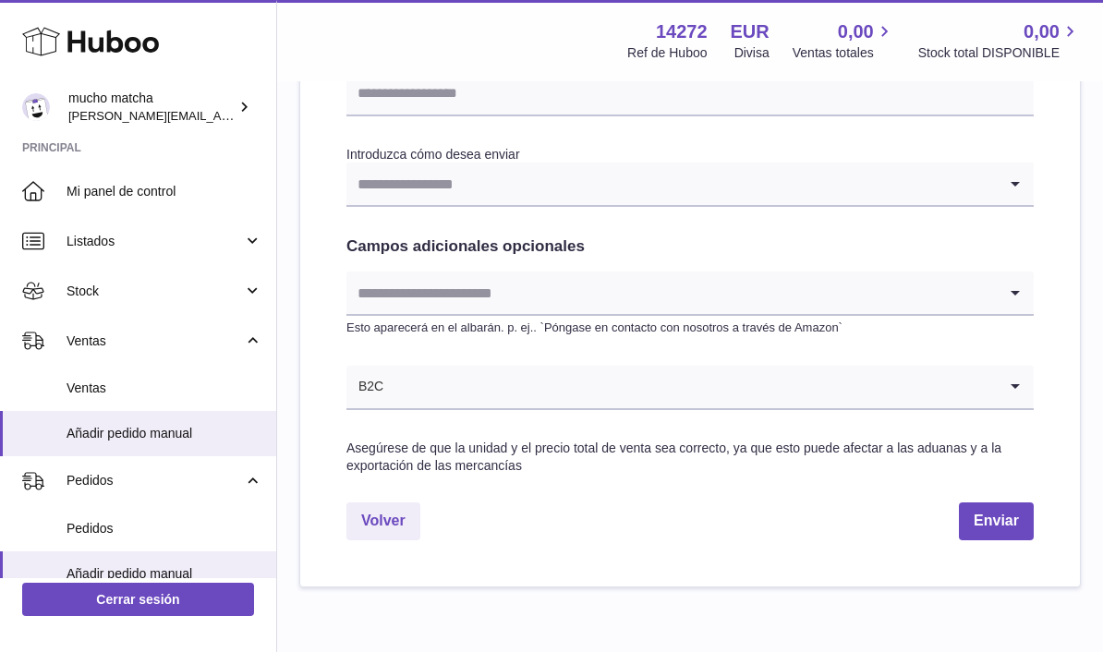
scroll to position [919, 0]
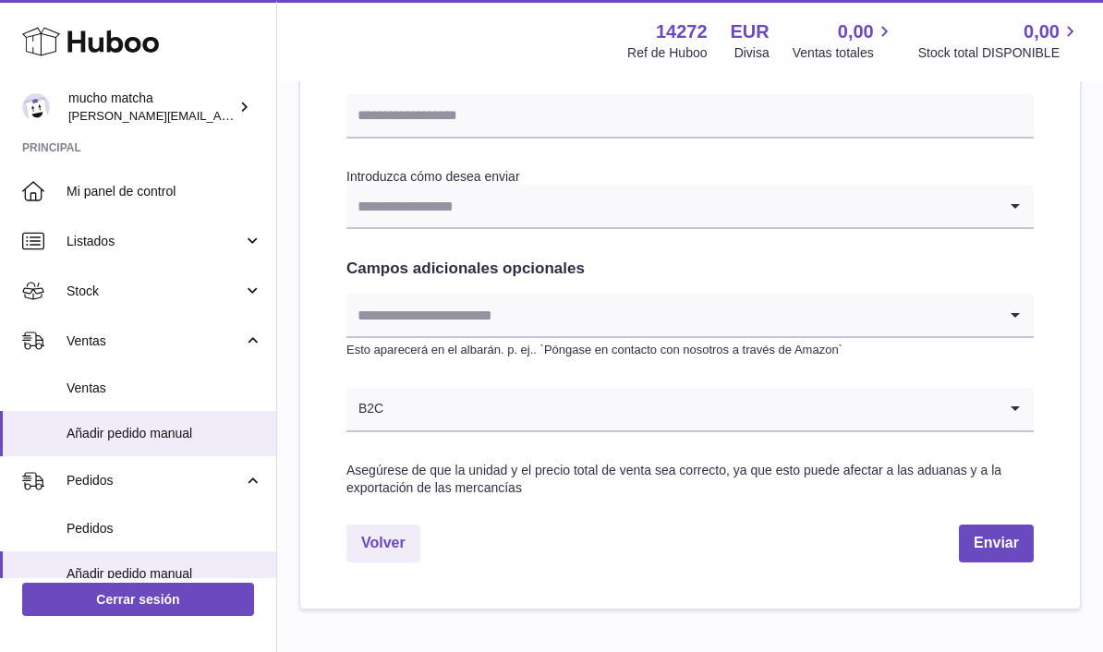
click at [1004, 529] on button "Enviar" at bounding box center [996, 544] width 75 height 38
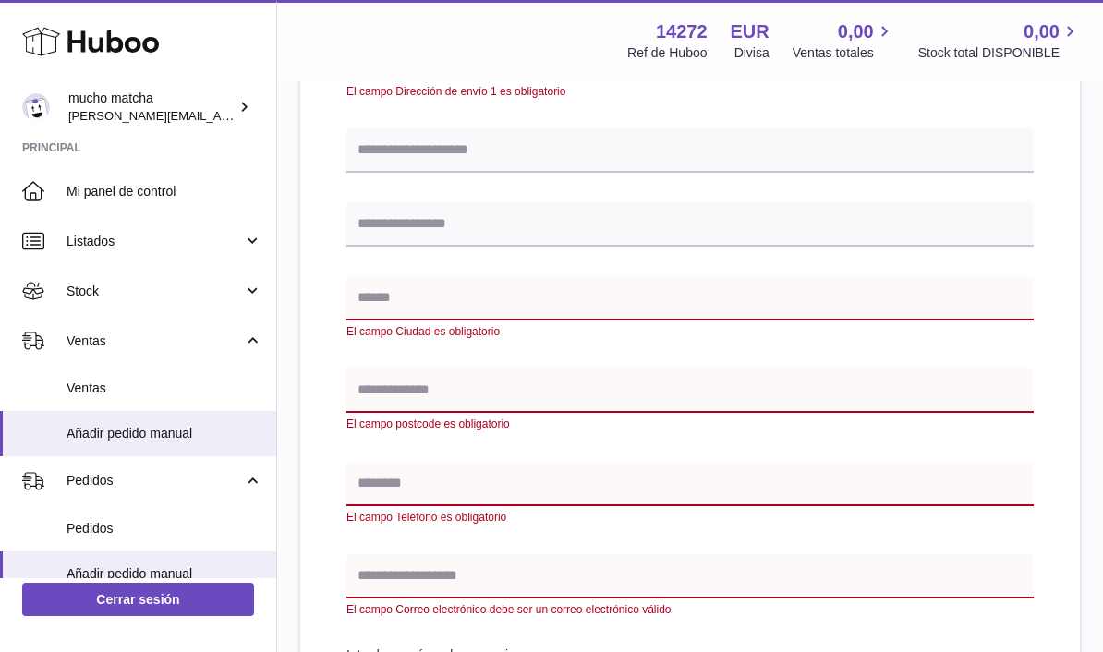
scroll to position [572, 0]
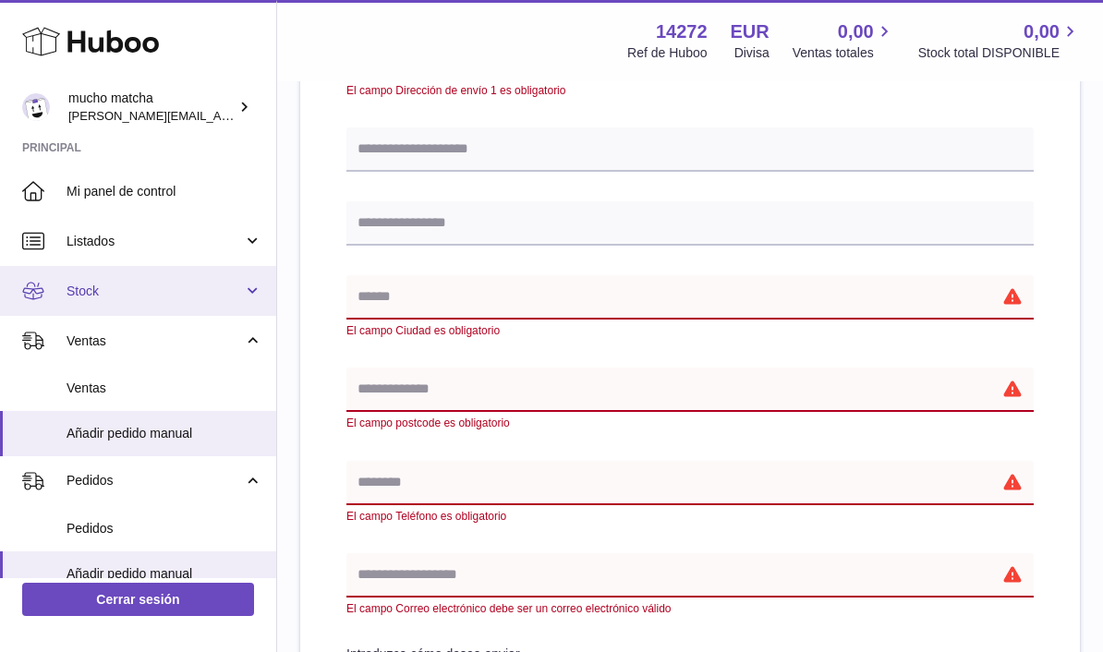
click at [242, 287] on span "Stock" at bounding box center [155, 292] width 176 height 18
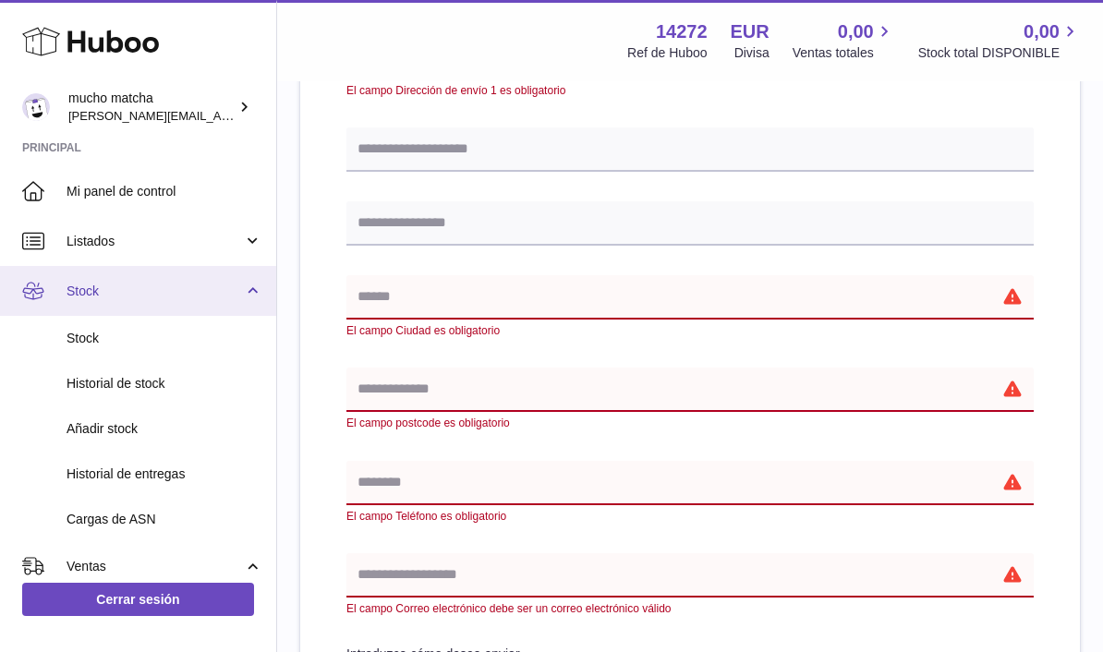
click at [248, 300] on link "Stock" at bounding box center [138, 291] width 276 height 50
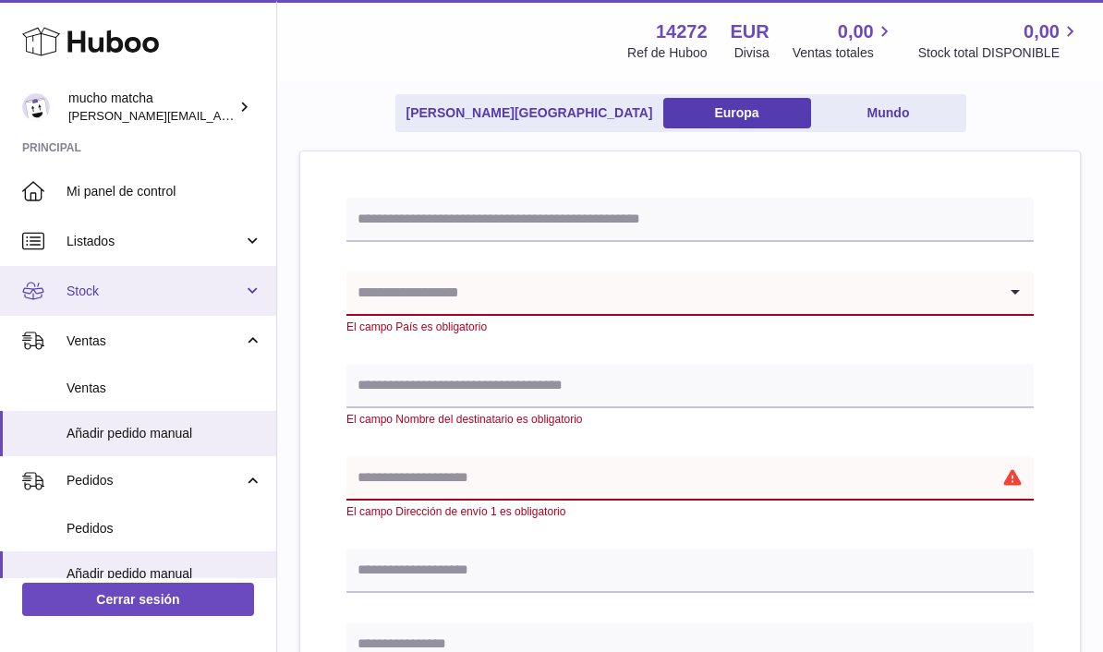
scroll to position [153, 0]
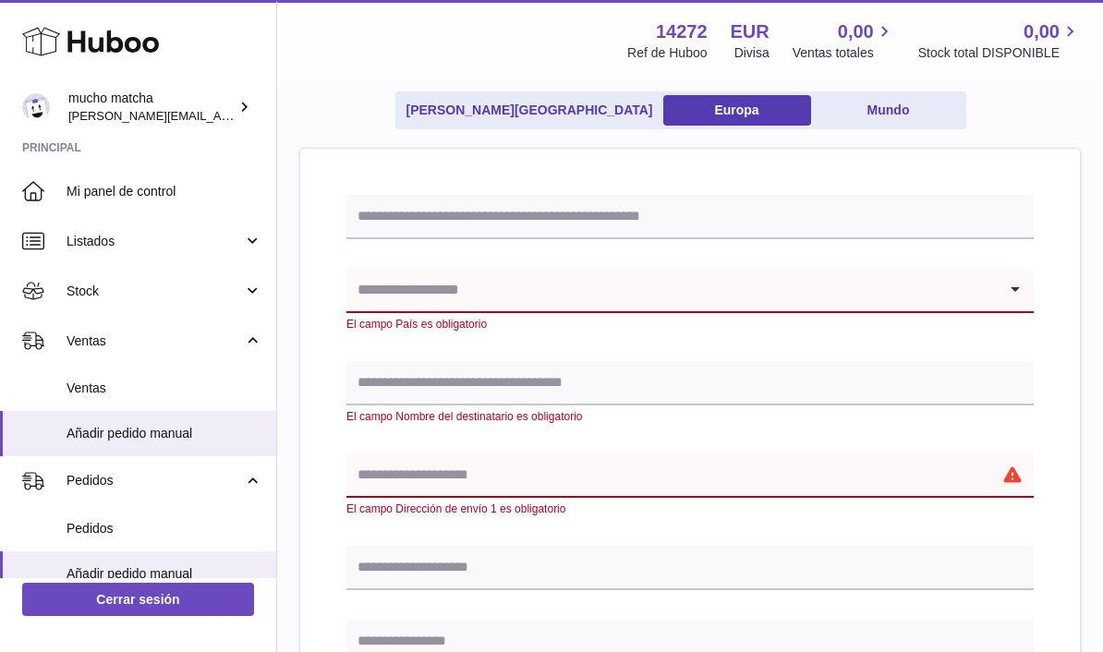
click at [934, 306] on input "Search for option" at bounding box center [671, 290] width 650 height 42
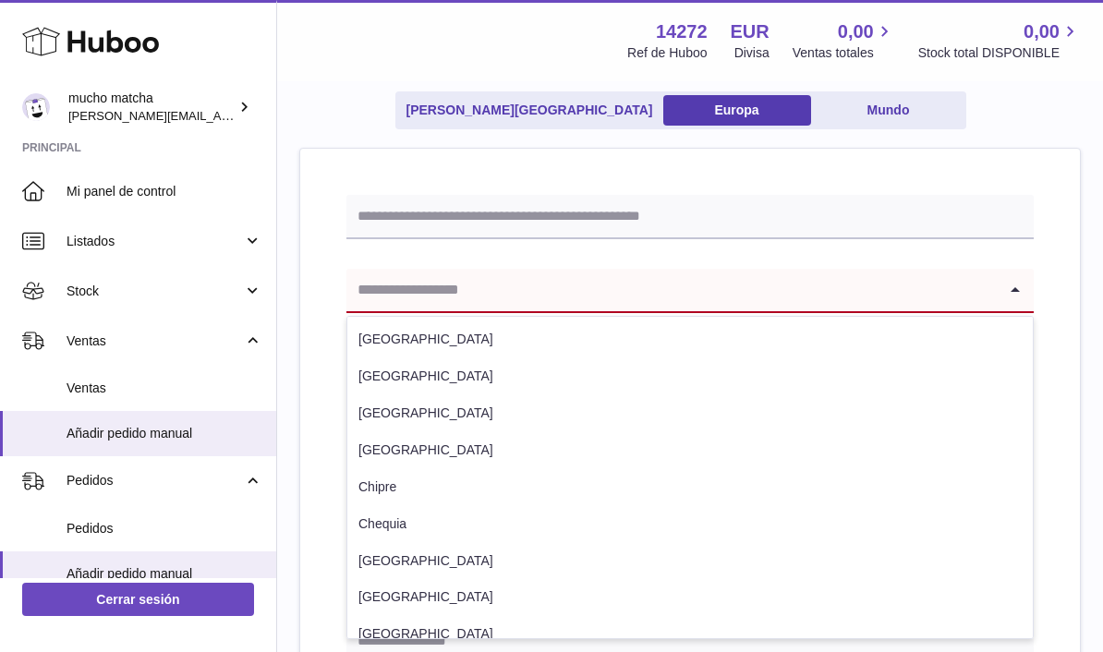
scroll to position [152, 0]
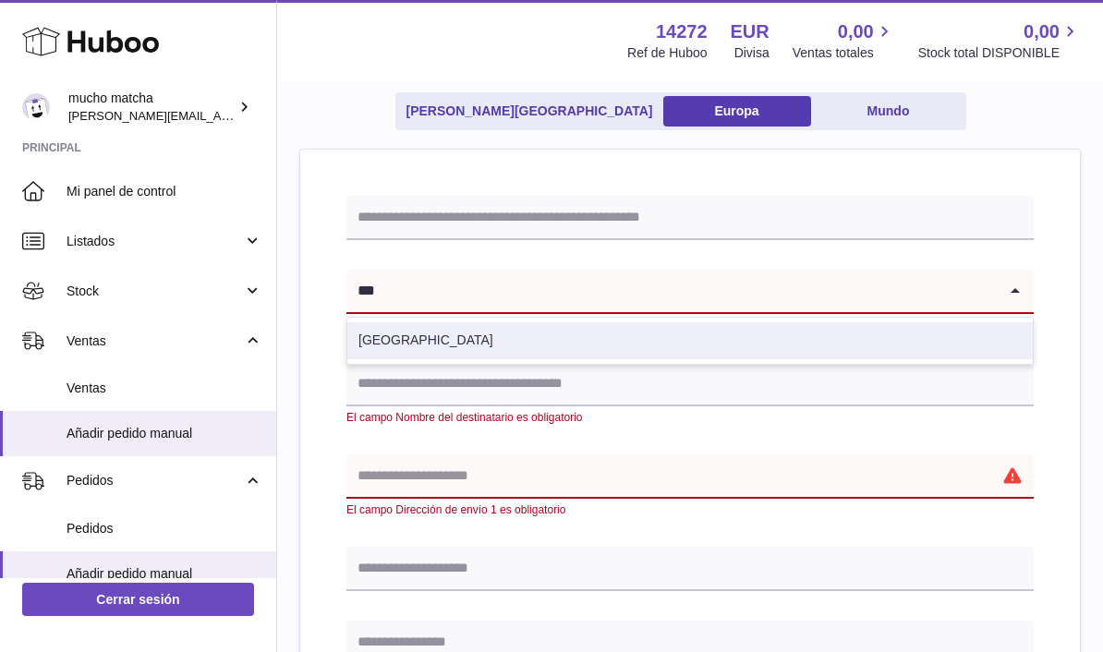
click at [767, 329] on li "[GEOGRAPHIC_DATA]" at bounding box center [689, 340] width 685 height 37
type input "***"
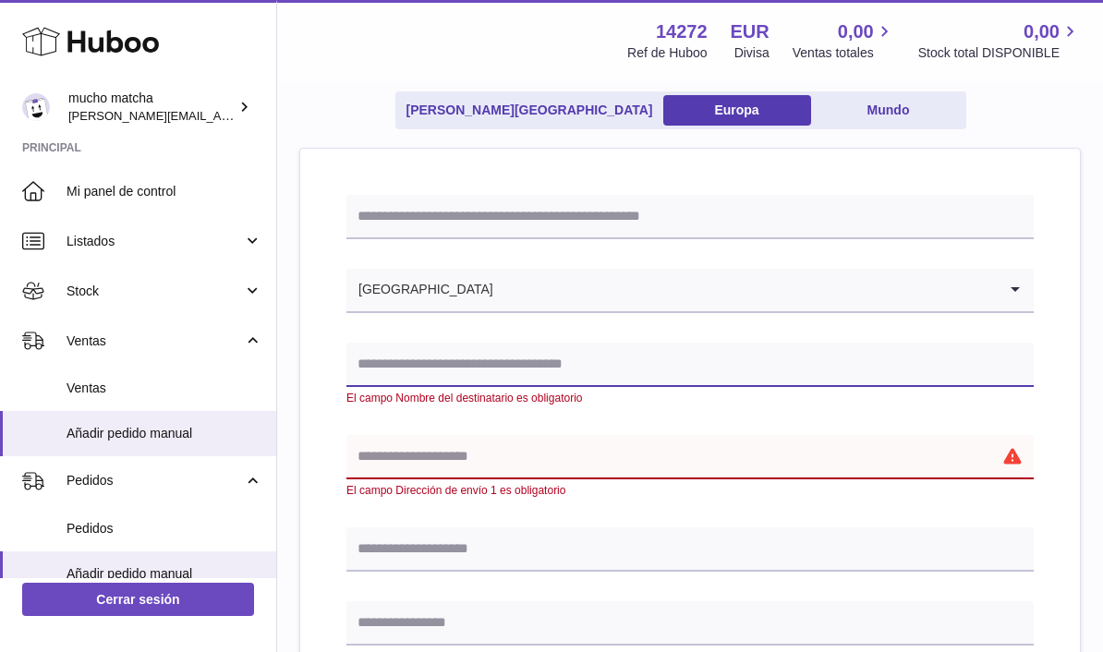
click at [747, 367] on input "text" at bounding box center [689, 365] width 687 height 44
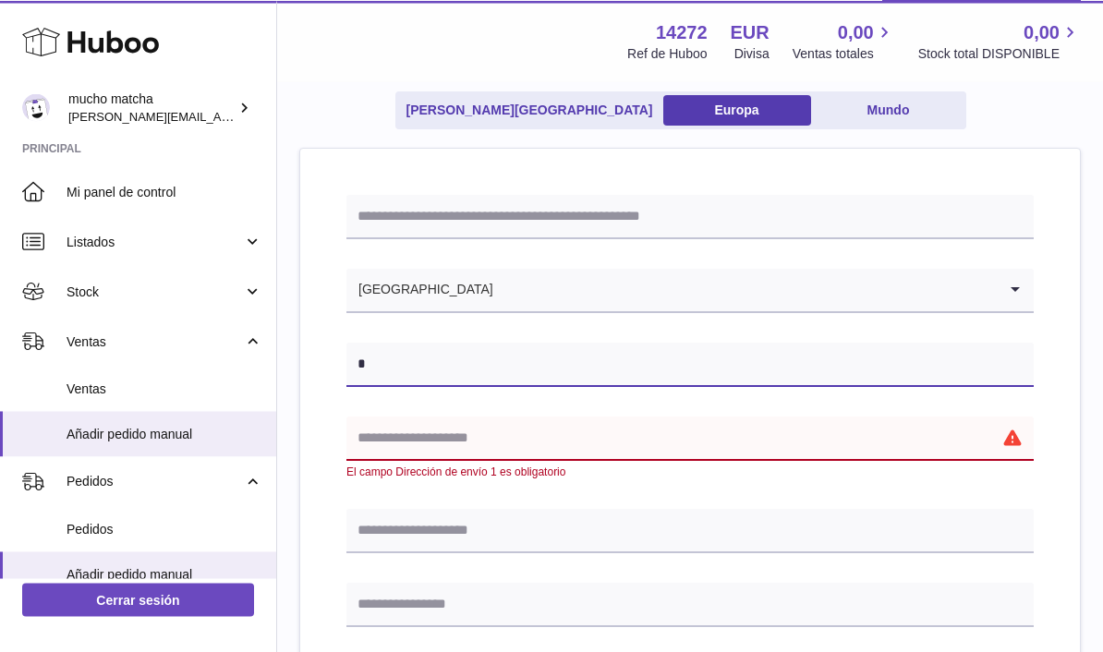
scroll to position [152, 0]
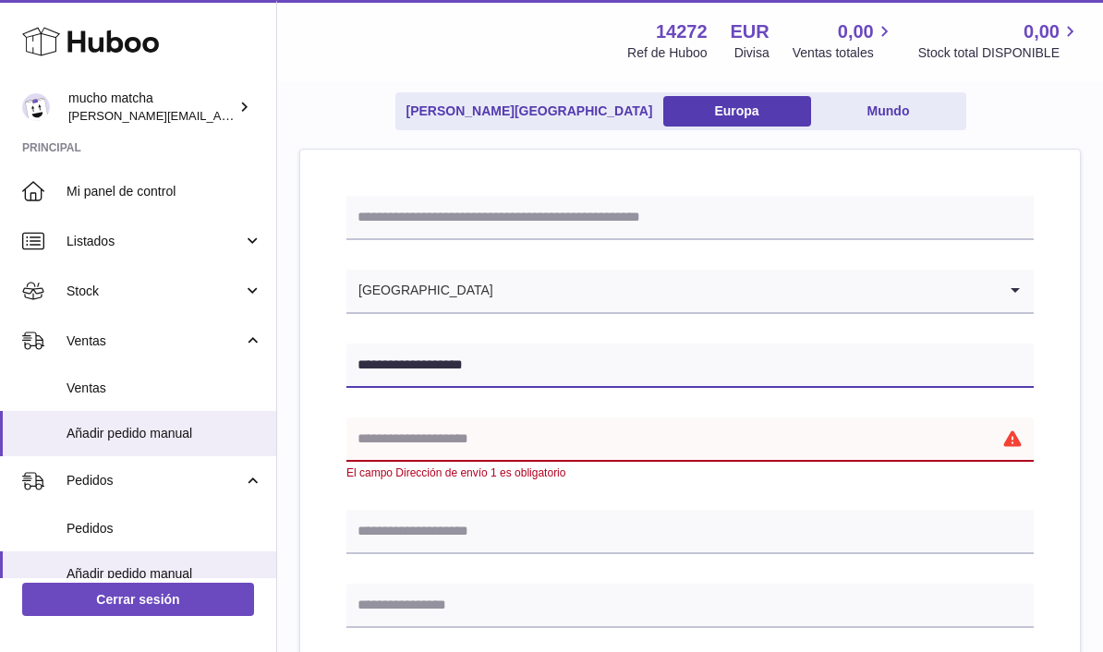
type input "**********"
click at [771, 442] on input "text" at bounding box center [689, 439] width 687 height 44
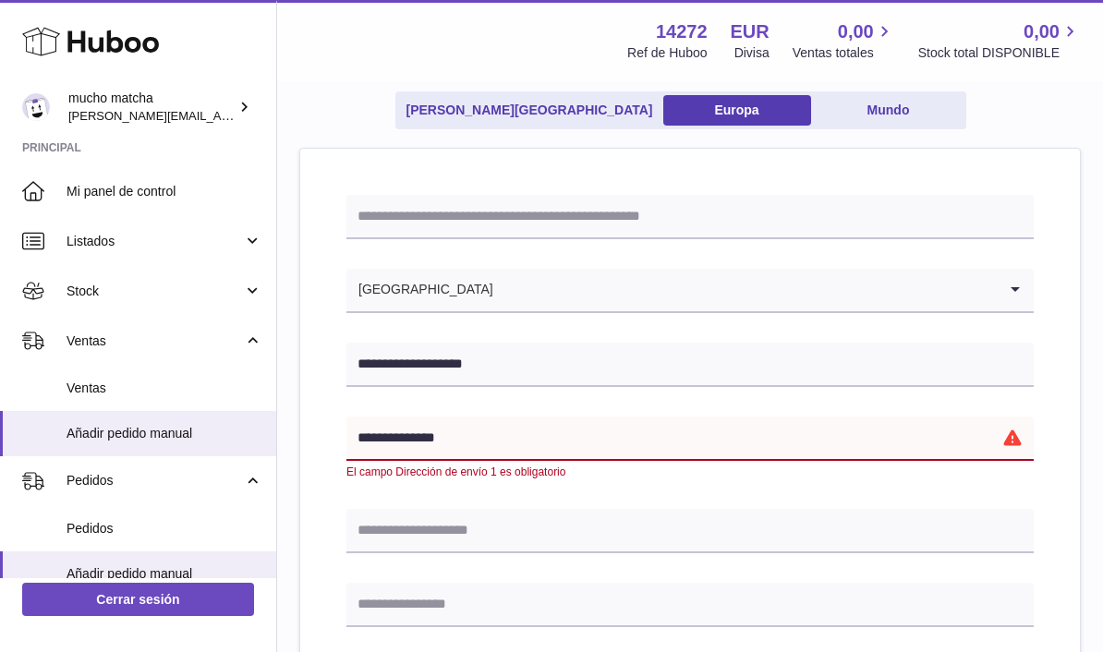
type input "**********"
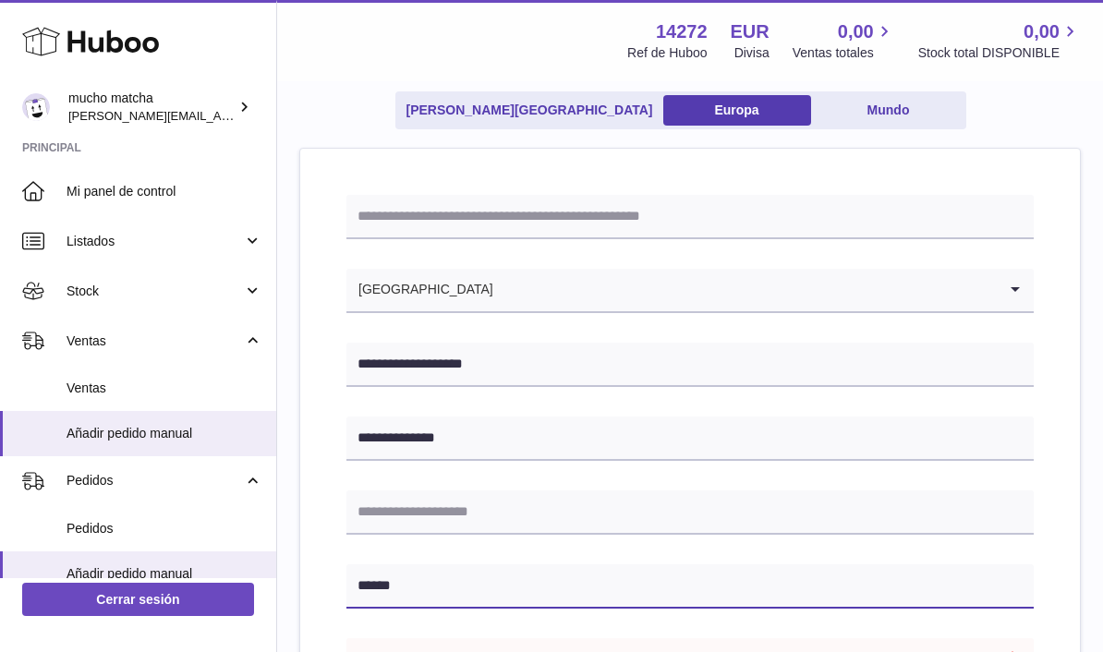
type input "******"
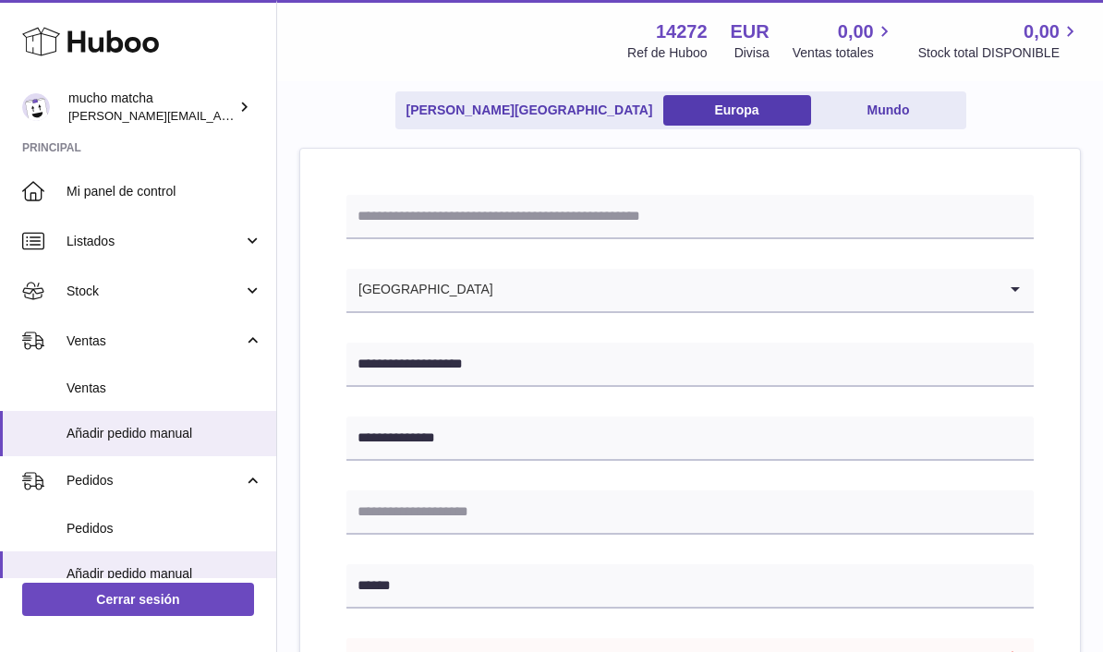
type input "******"
type input "*****"
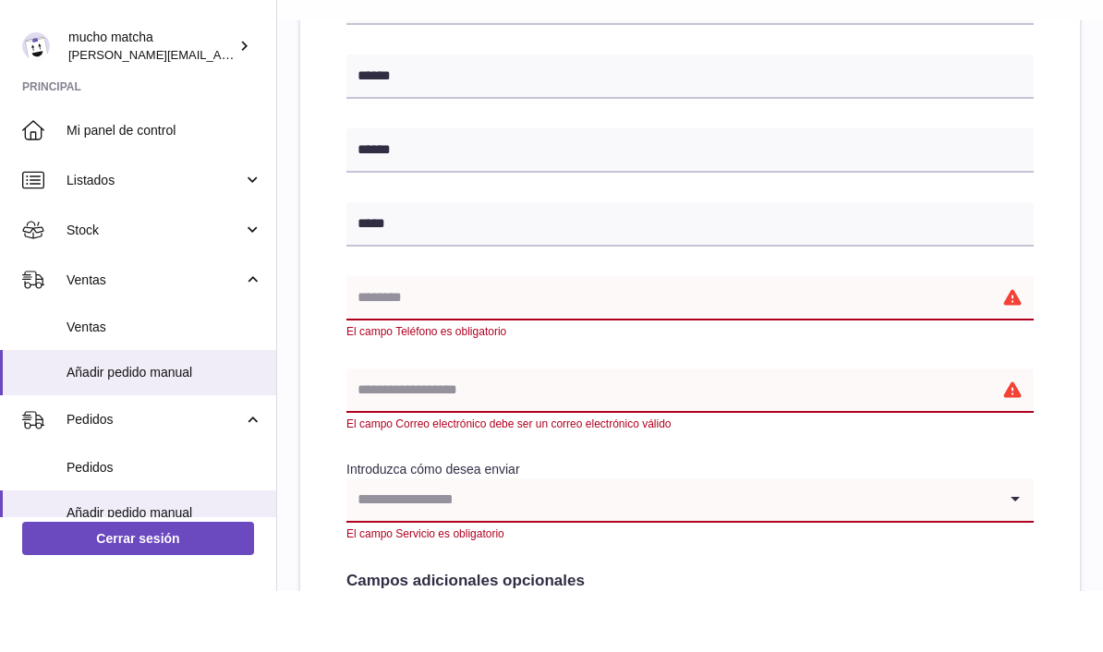
scroll to position [617, 0]
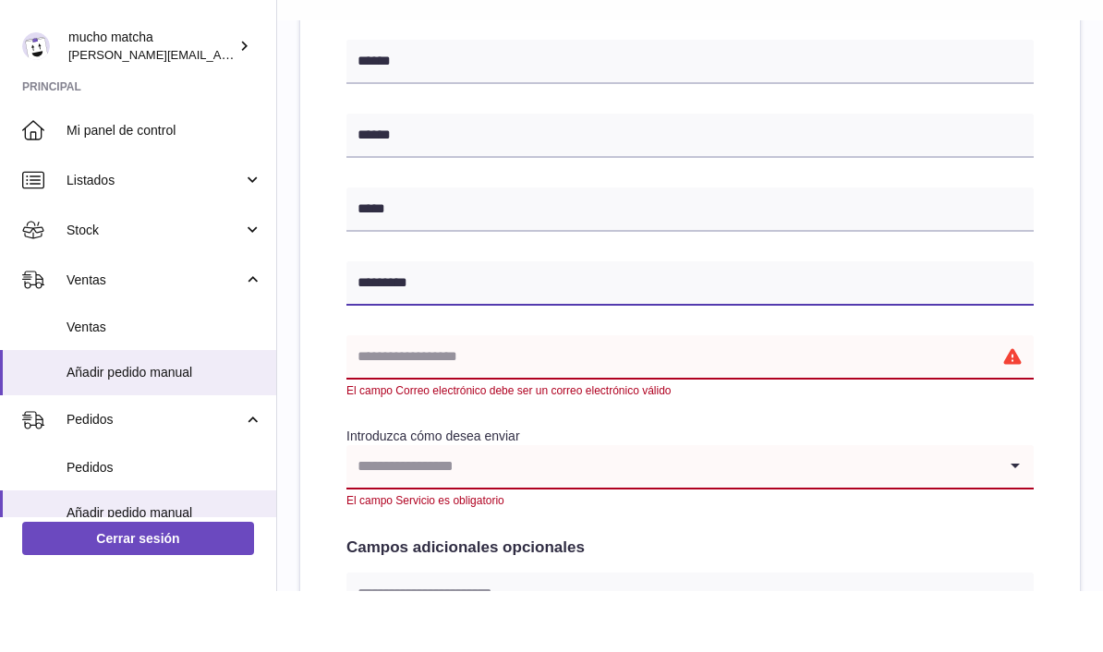
type input "*********"
click at [805, 396] on input "text" at bounding box center [689, 418] width 687 height 44
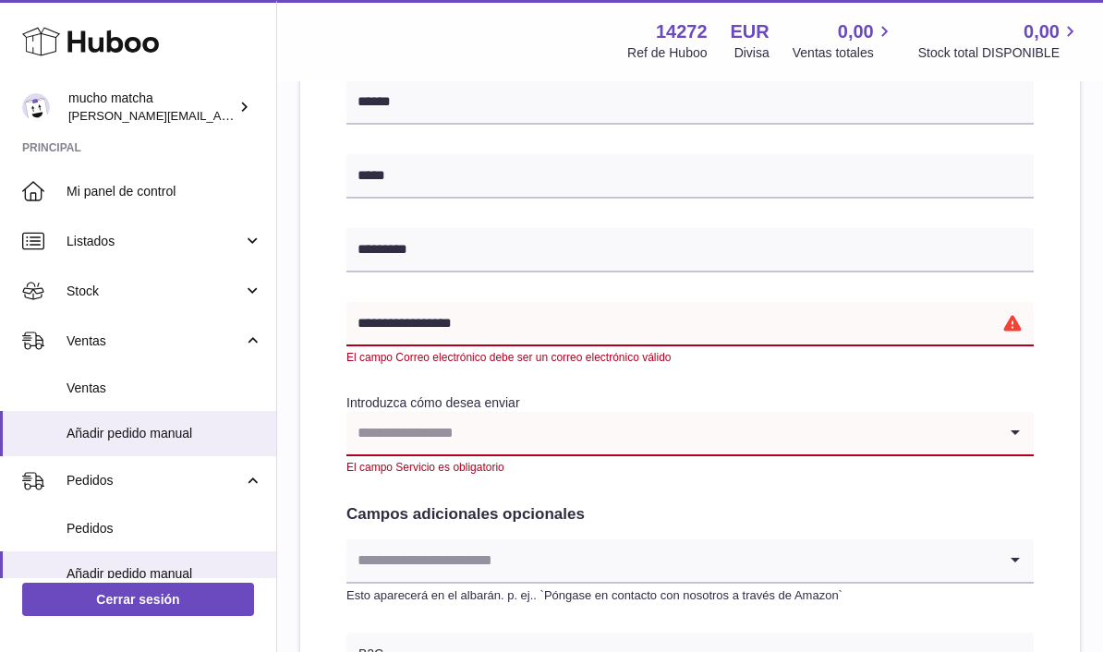
scroll to position [678, 0]
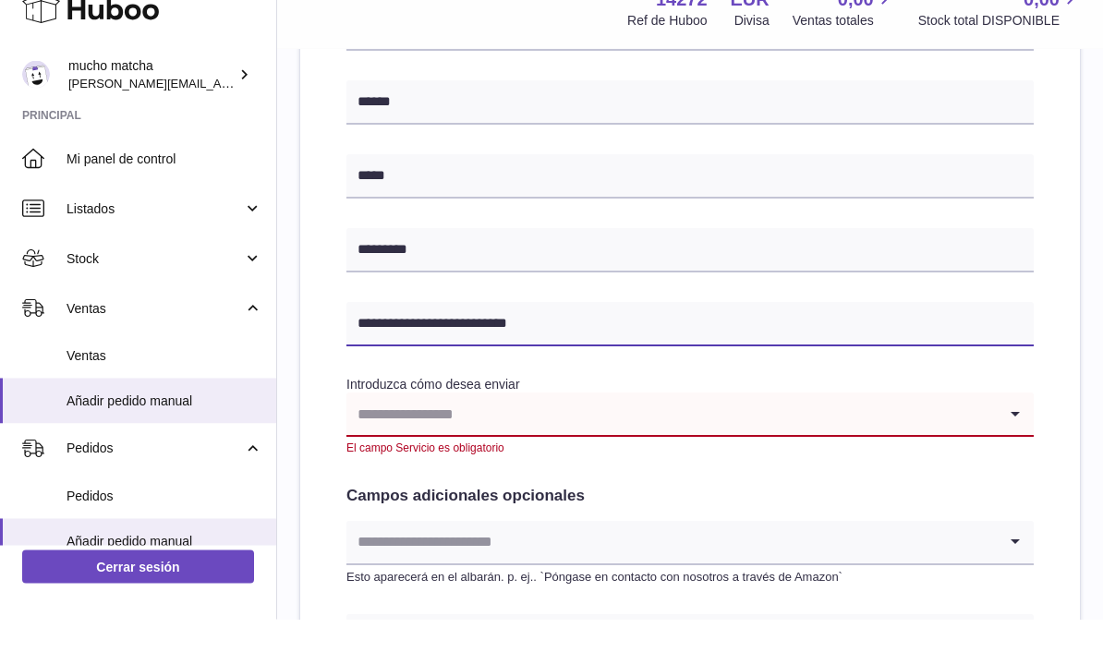
type input "**********"
click at [764, 426] on input "Search for option" at bounding box center [671, 447] width 650 height 42
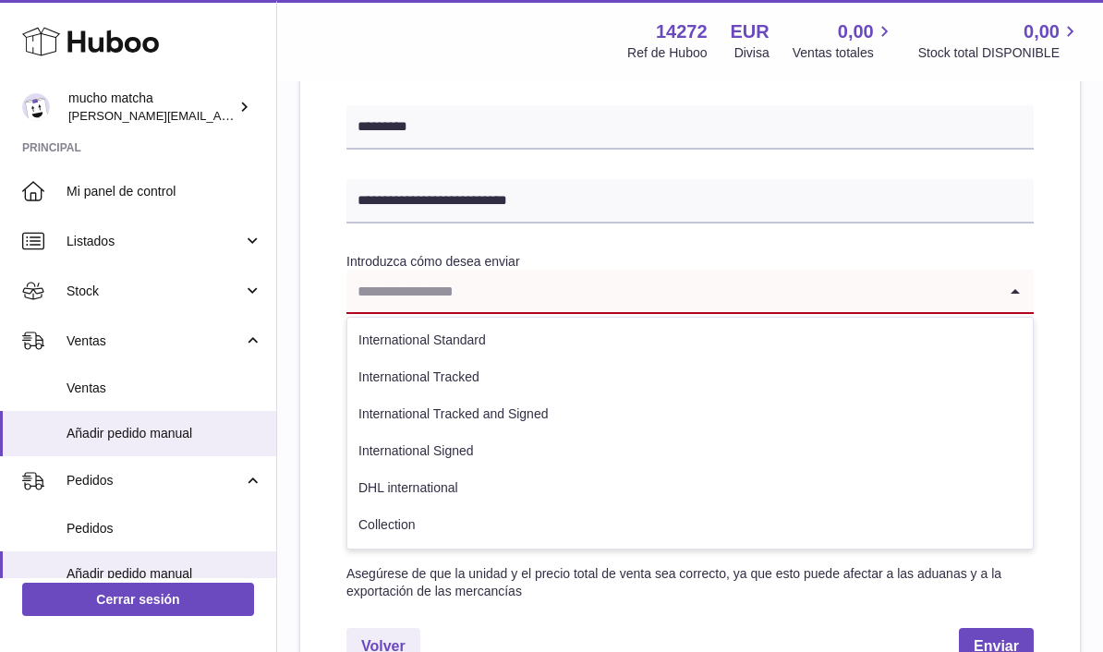
scroll to position [837, 0]
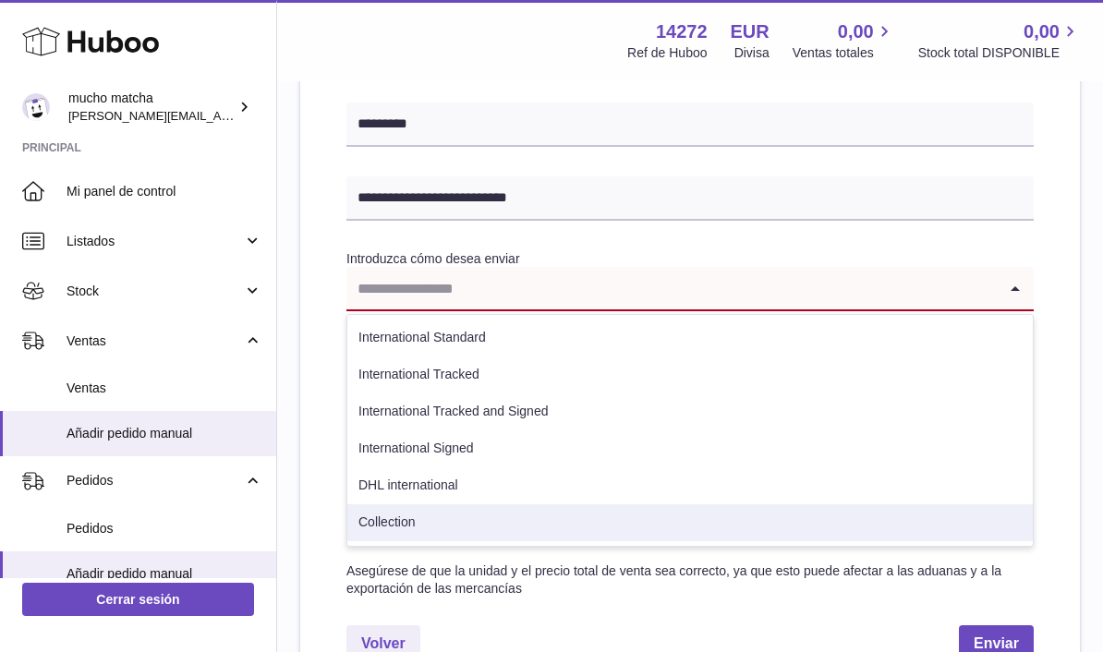
click at [407, 523] on li "Collection" at bounding box center [689, 522] width 685 height 37
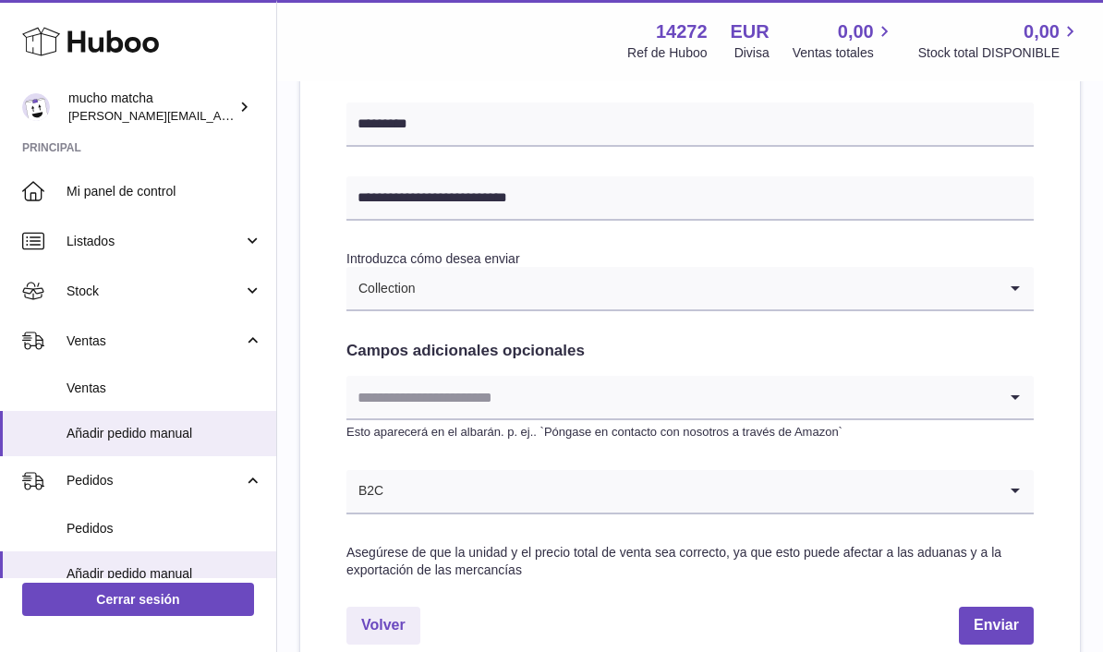
click at [889, 399] on input "Search for option" at bounding box center [671, 397] width 650 height 42
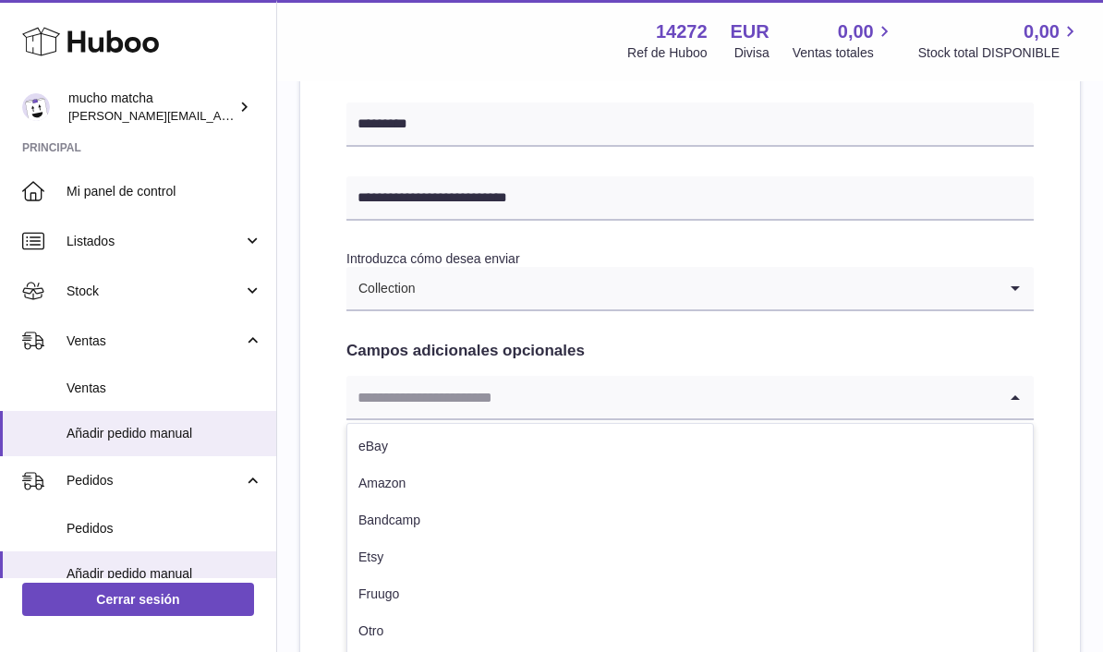
click at [820, 379] on input "Search for option" at bounding box center [671, 397] width 650 height 42
click at [1031, 376] on icon "Search for option" at bounding box center [1015, 397] width 37 height 42
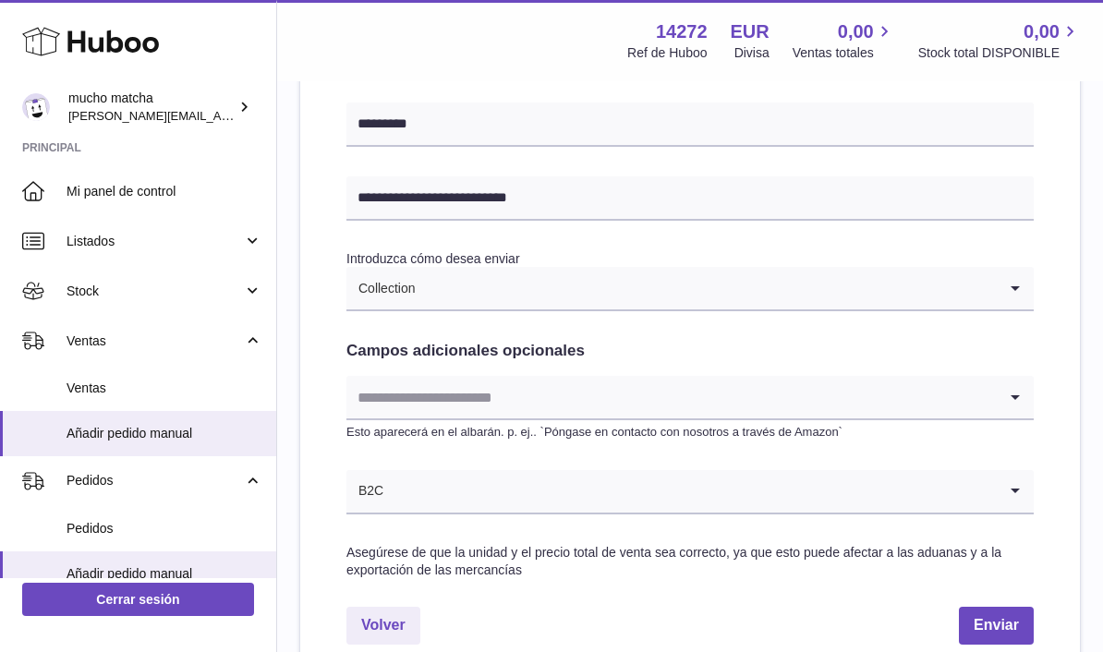
click at [1024, 390] on icon "Search for option" at bounding box center [1015, 397] width 37 height 42
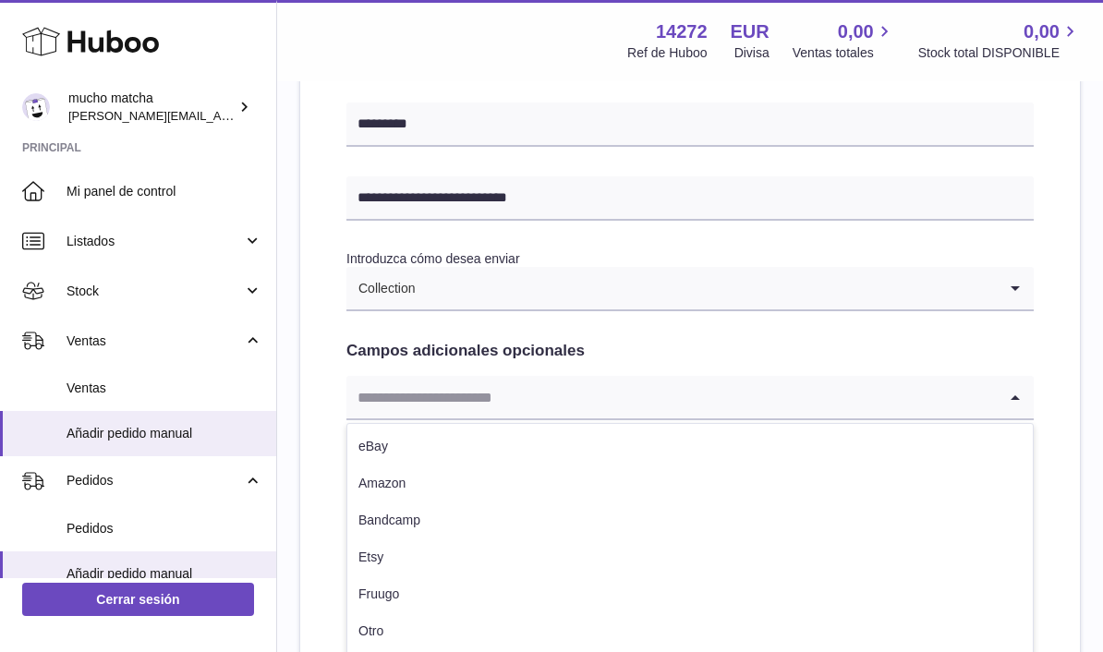
click at [1011, 382] on icon "Search for option" at bounding box center [1015, 397] width 37 height 42
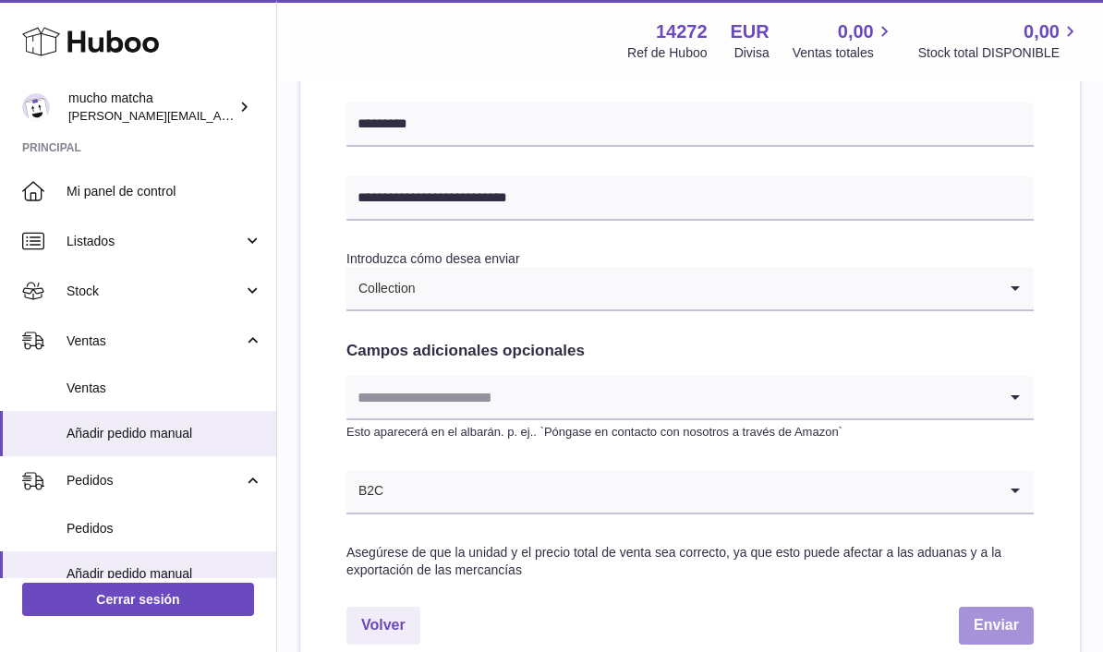
click at [998, 615] on button "Enviar" at bounding box center [996, 626] width 75 height 38
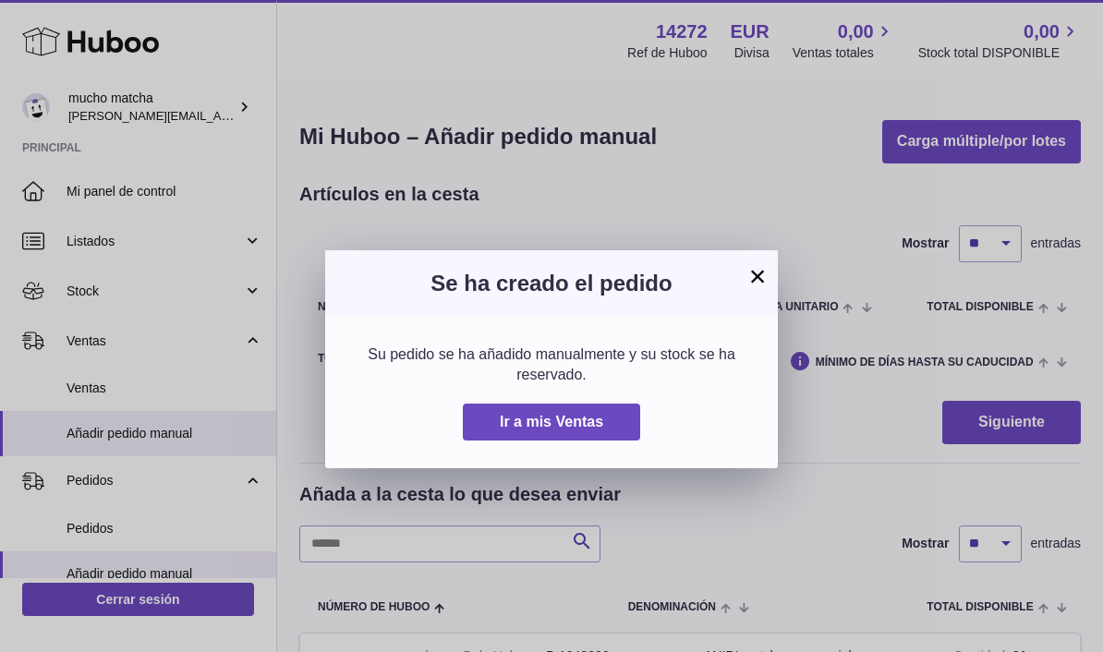
click at [593, 417] on span "Ir a mis Ventas" at bounding box center [551, 422] width 103 height 16
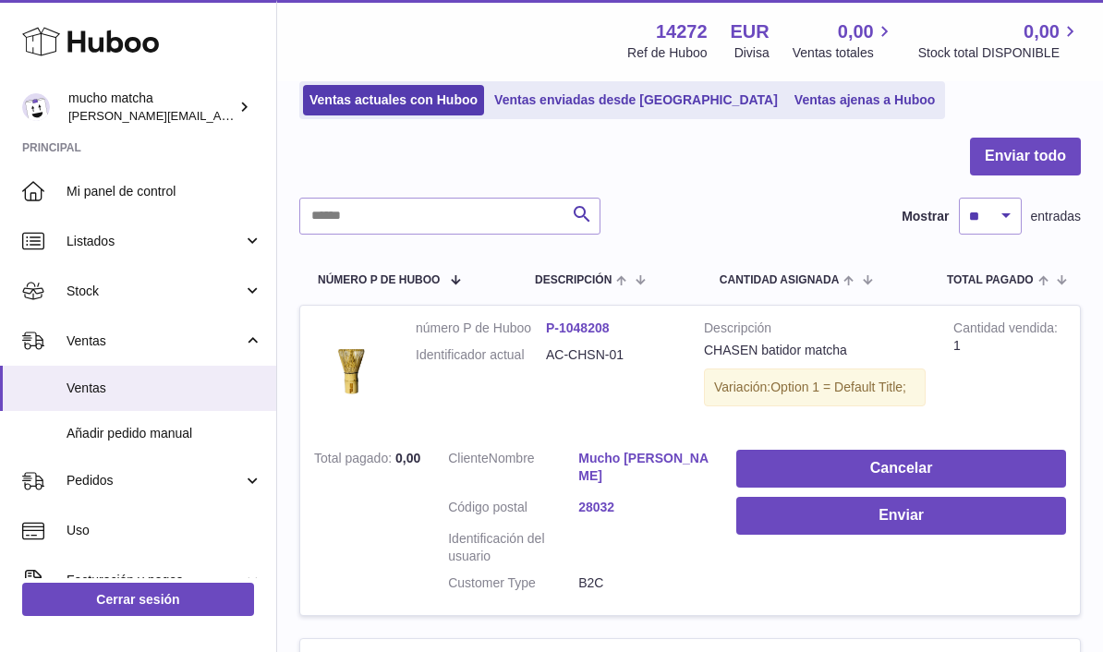
scroll to position [181, 0]
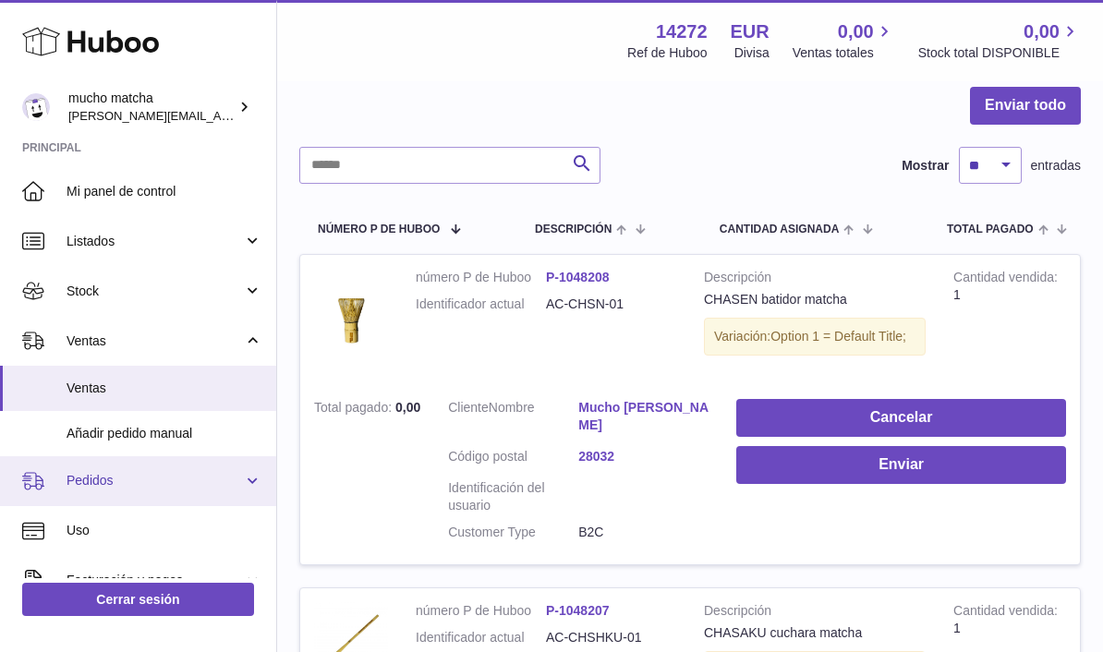
click at [80, 482] on span "Pedidos" at bounding box center [155, 481] width 176 height 18
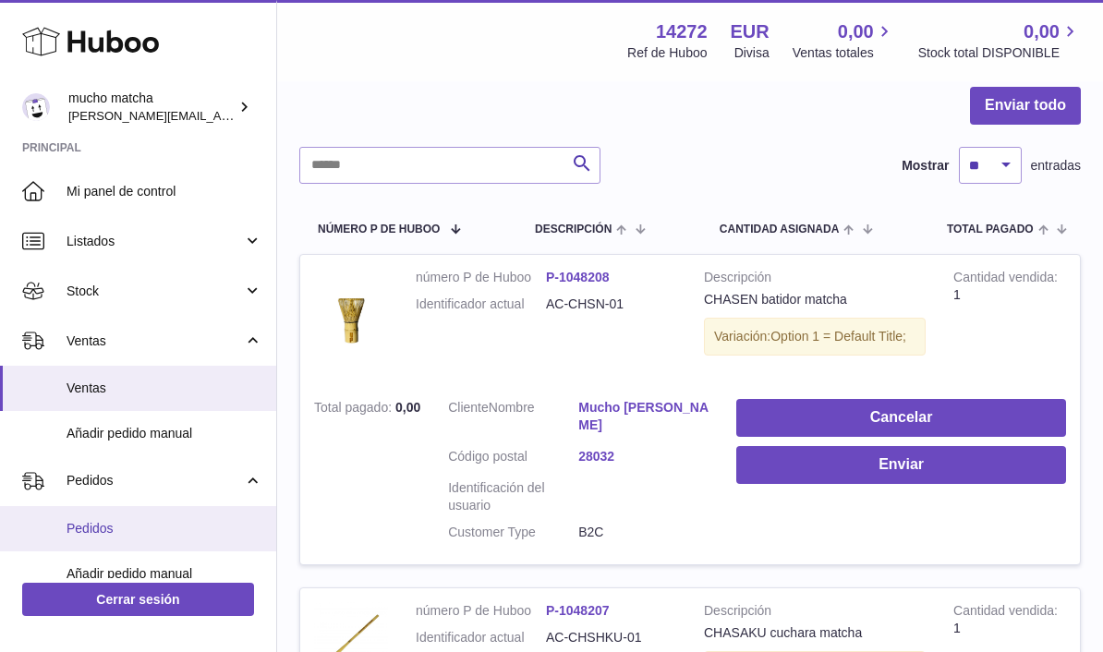
click at [87, 515] on link "Pedidos" at bounding box center [138, 528] width 276 height 45
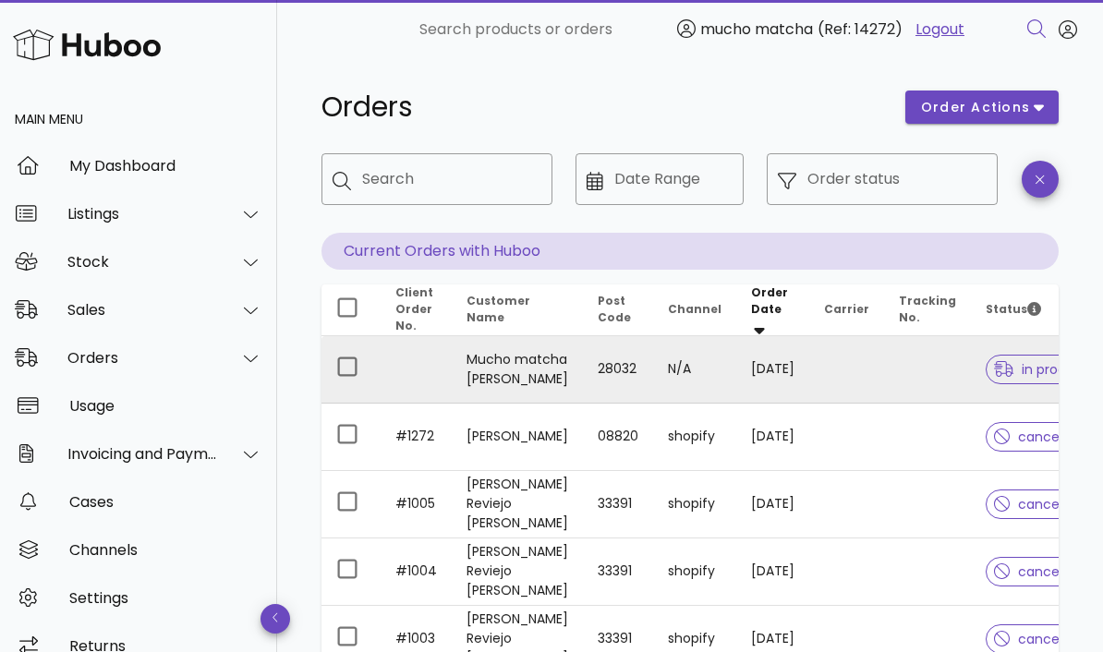
click at [884, 387] on td at bounding box center [927, 369] width 87 height 67
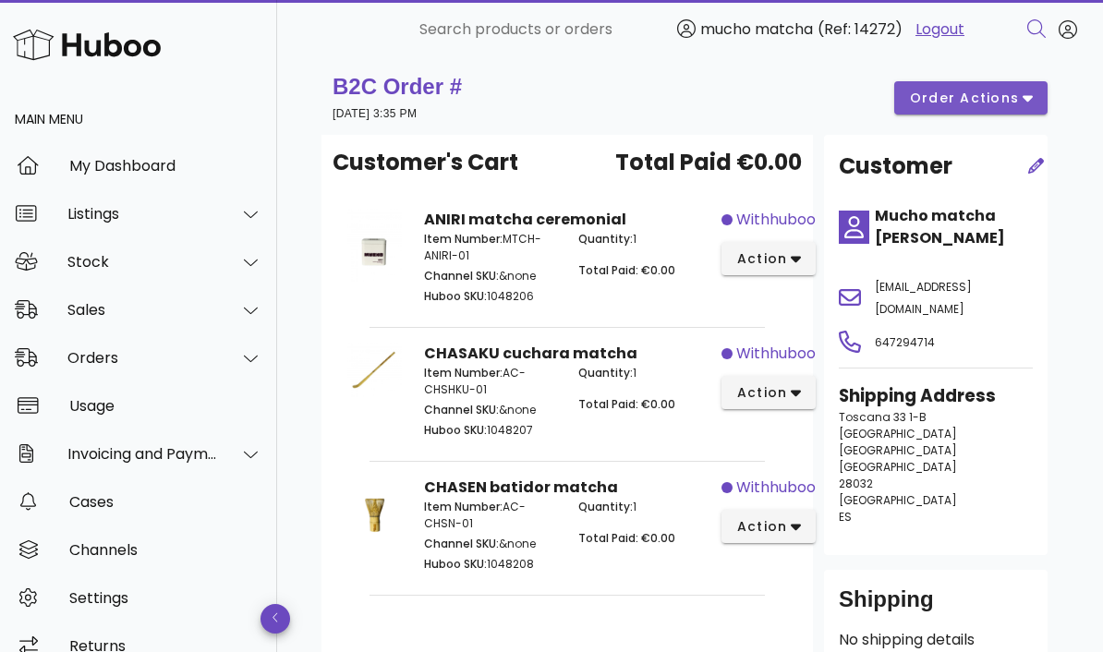
click at [1024, 106] on icon "button" at bounding box center [1028, 98] width 10 height 17
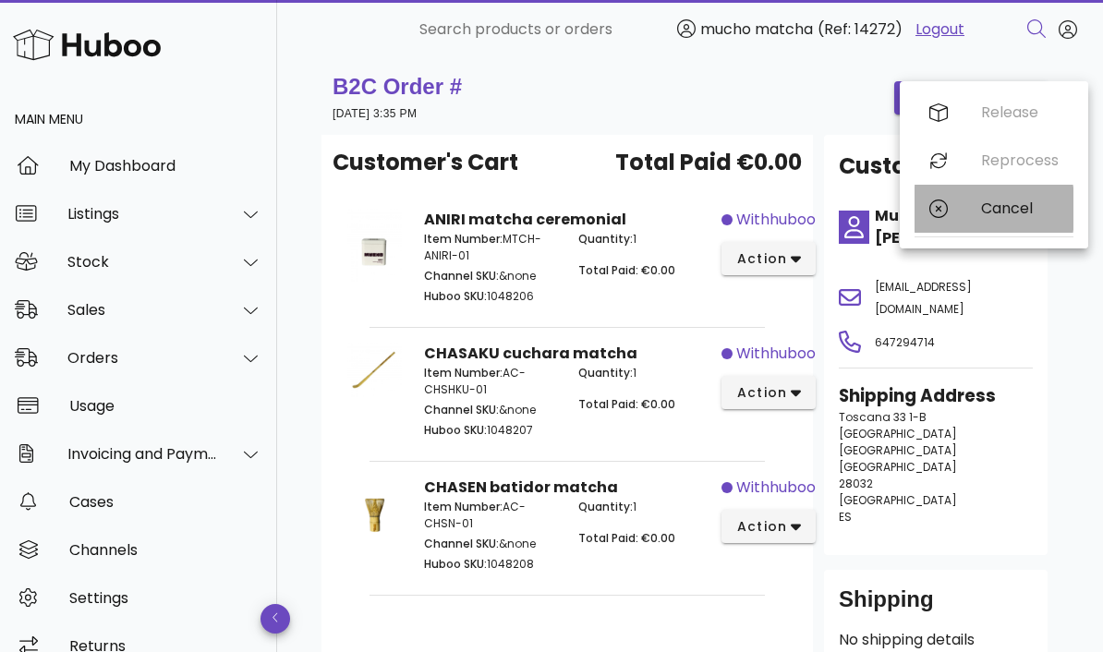
click at [1026, 217] on div "Cancel" at bounding box center [1020, 209] width 78 height 18
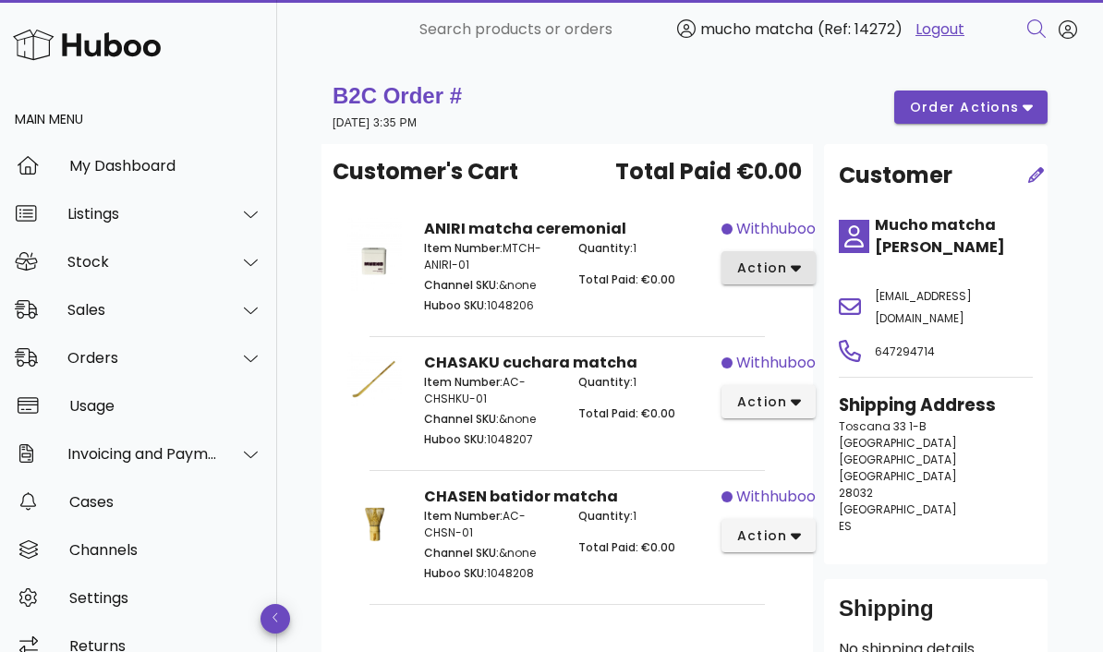
click at [791, 272] on icon "button" at bounding box center [796, 268] width 10 height 17
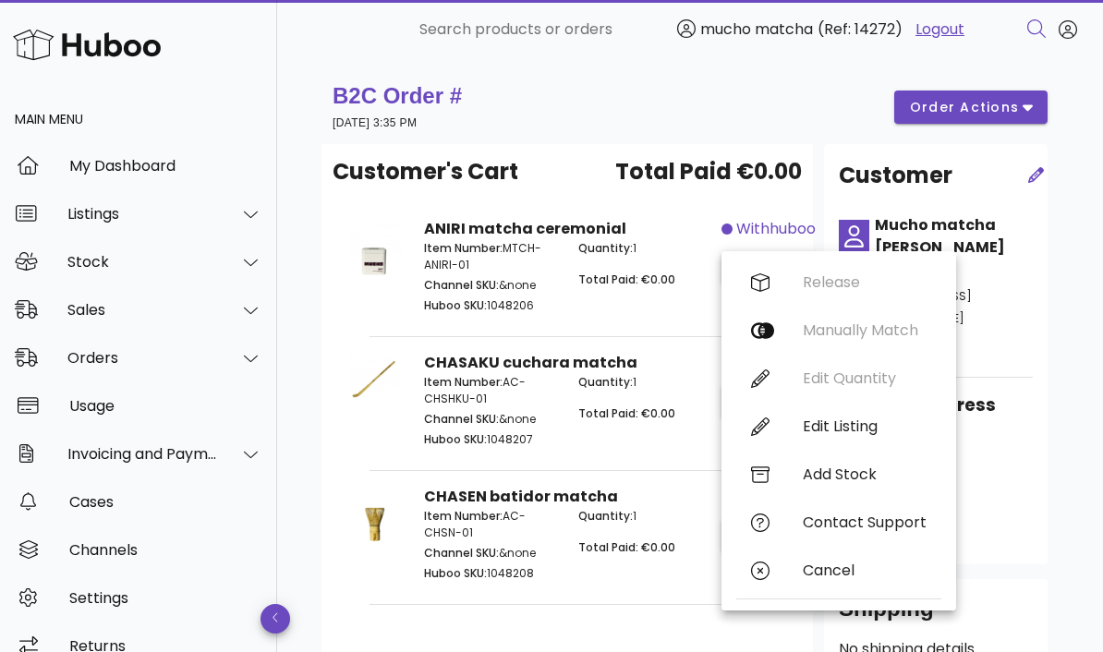
click at [453, 285] on span "Channel SKU:" at bounding box center [461, 285] width 75 height 16
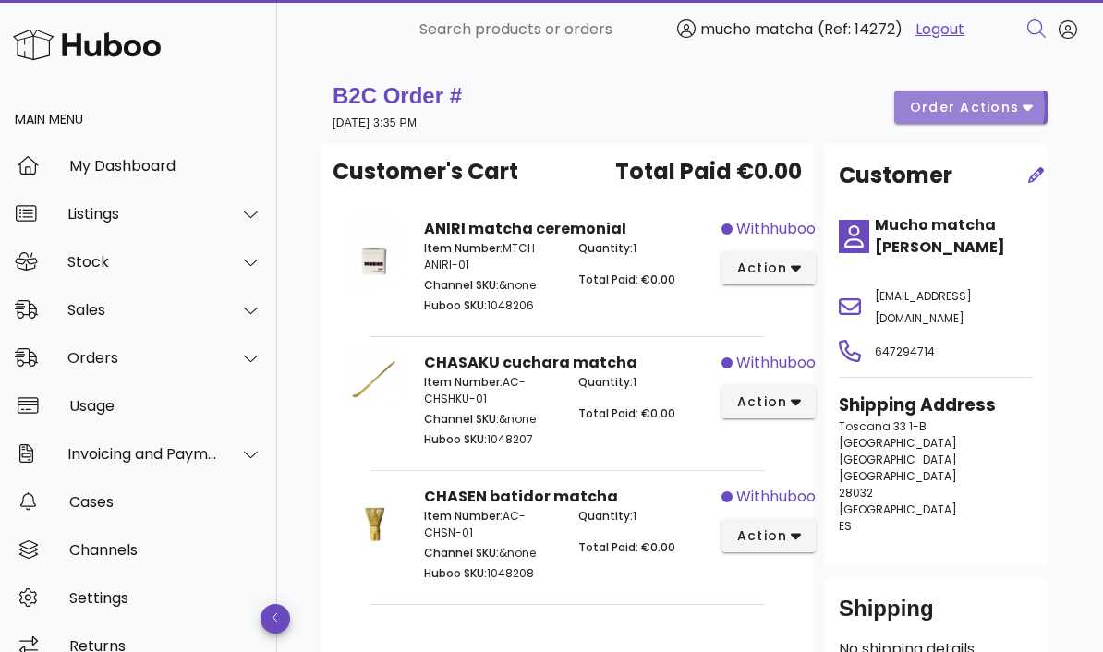
click at [1030, 109] on icon "button" at bounding box center [1028, 108] width 10 height 6
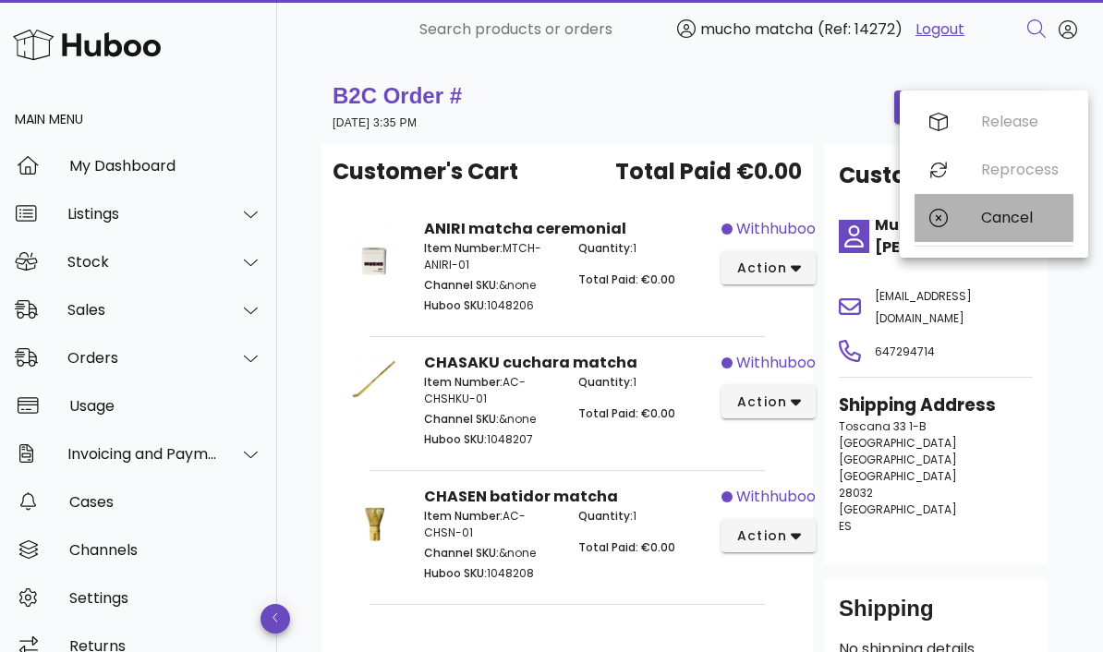
click at [1020, 222] on div "Cancel" at bounding box center [1020, 218] width 78 height 18
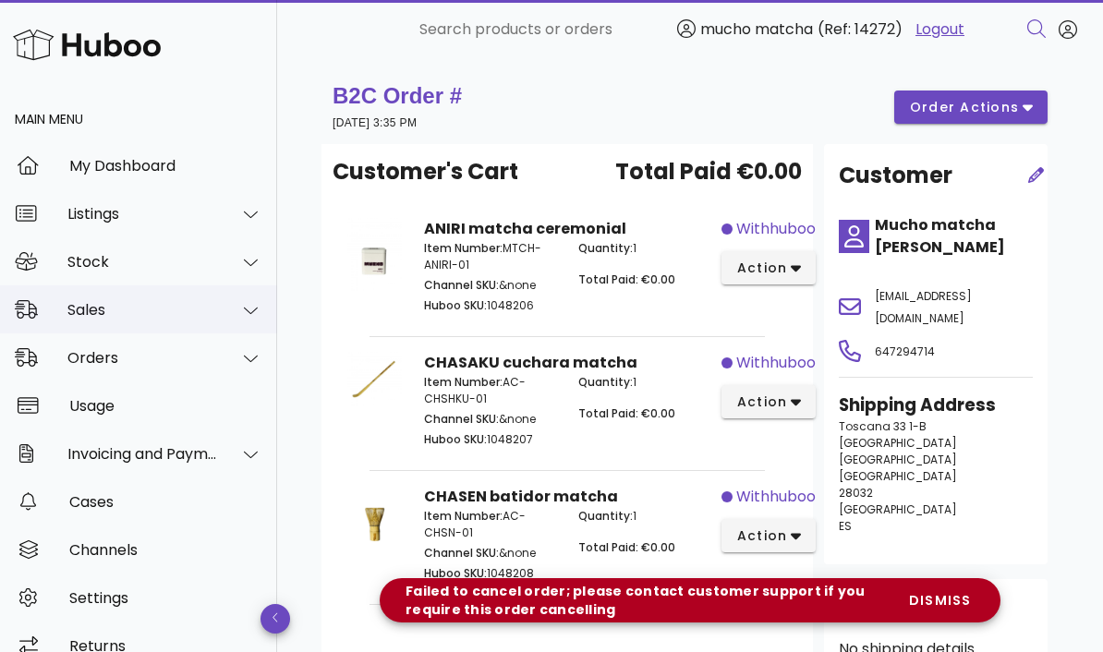
click at [97, 301] on div "Sales" at bounding box center [142, 310] width 151 height 18
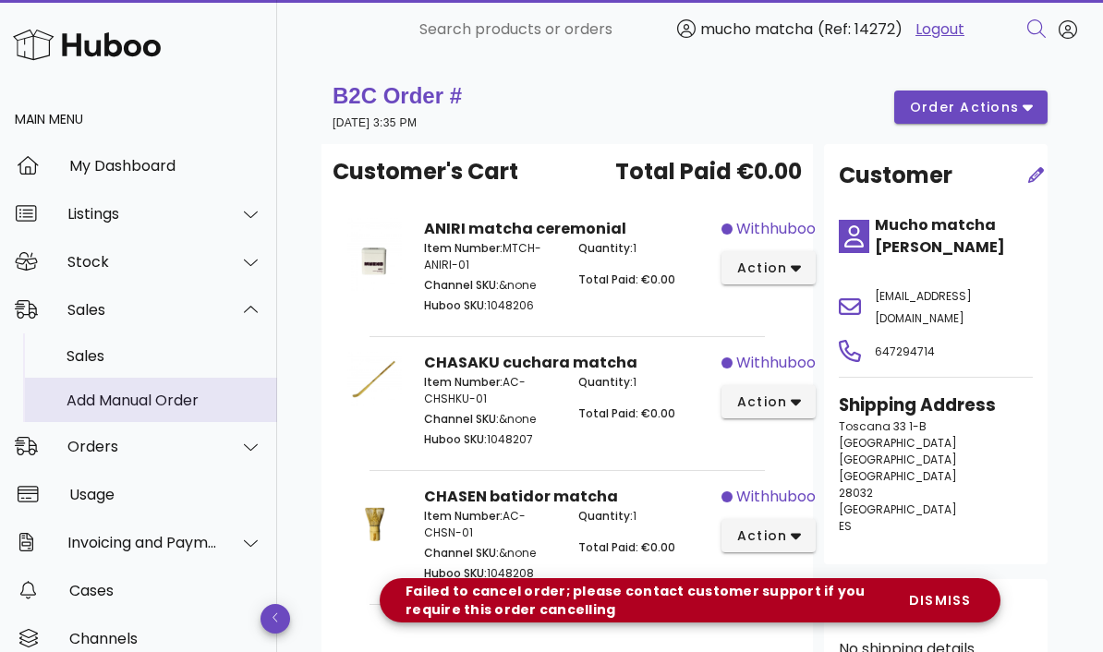
click at [113, 392] on div "Add Manual Order" at bounding box center [165, 401] width 196 height 18
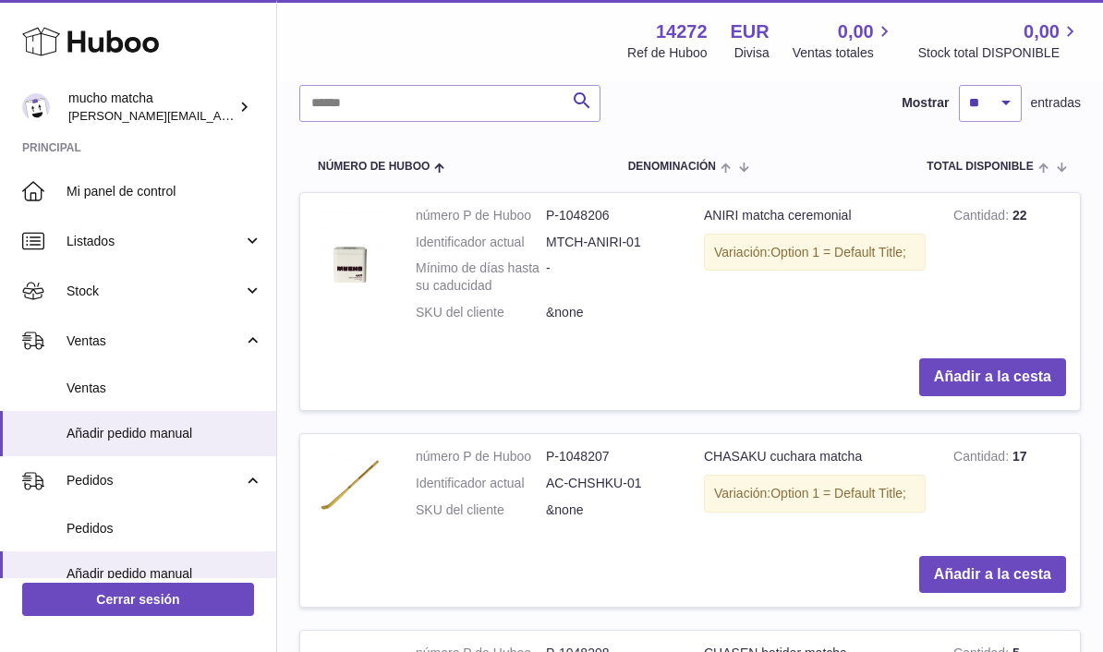
scroll to position [458, 0]
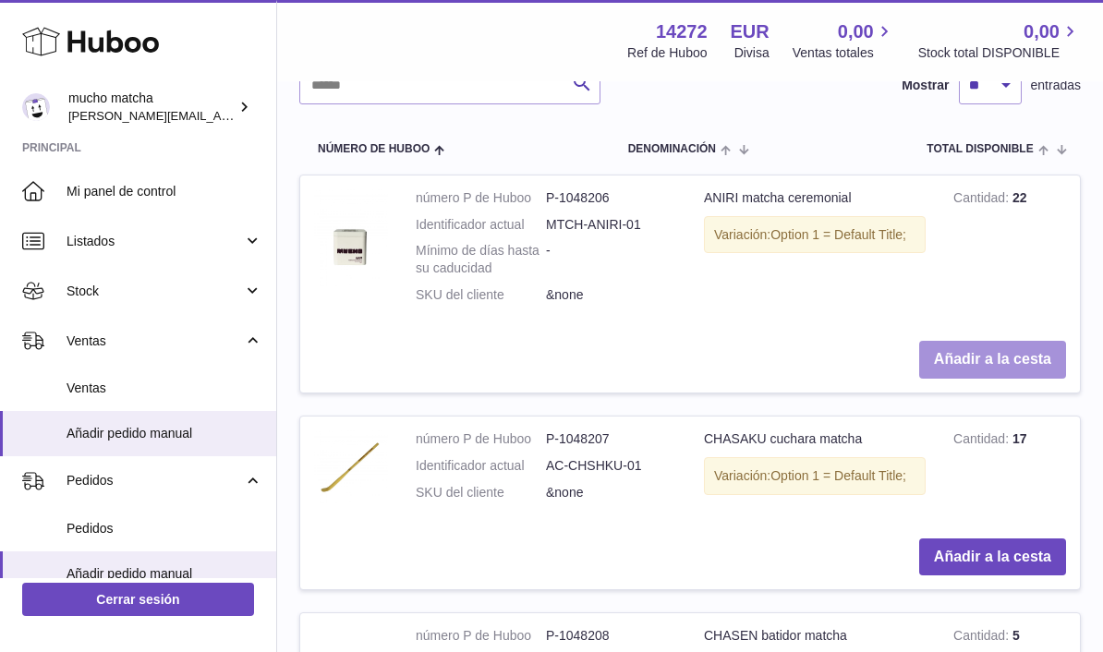
click at [1008, 348] on button "Añadir a la cesta" at bounding box center [992, 360] width 147 height 38
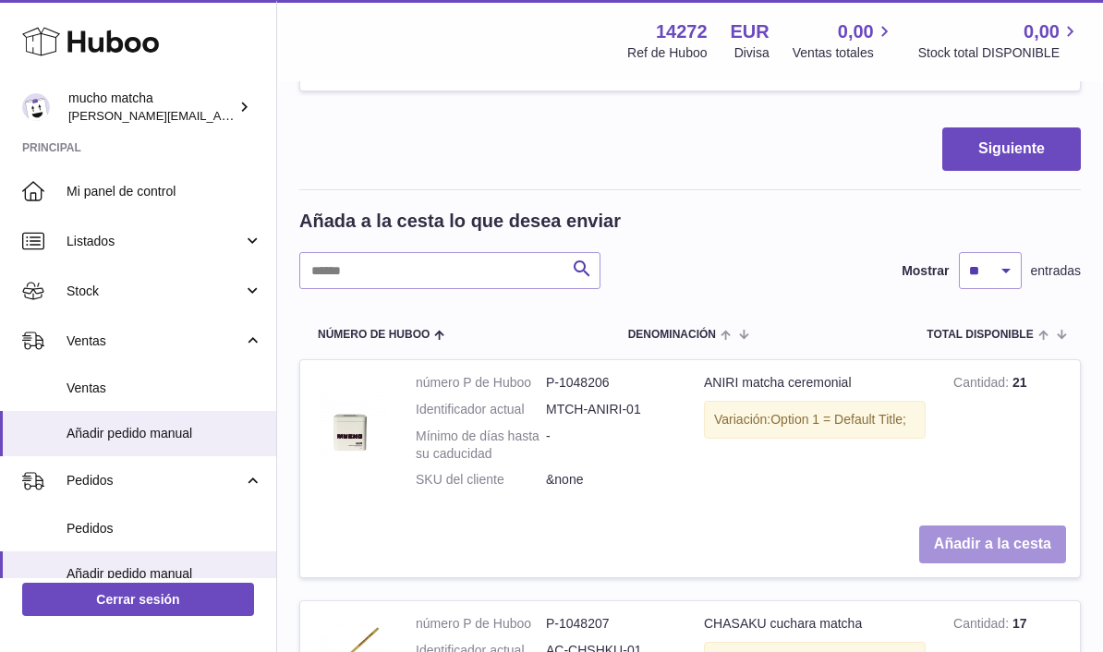
scroll to position [551, 0]
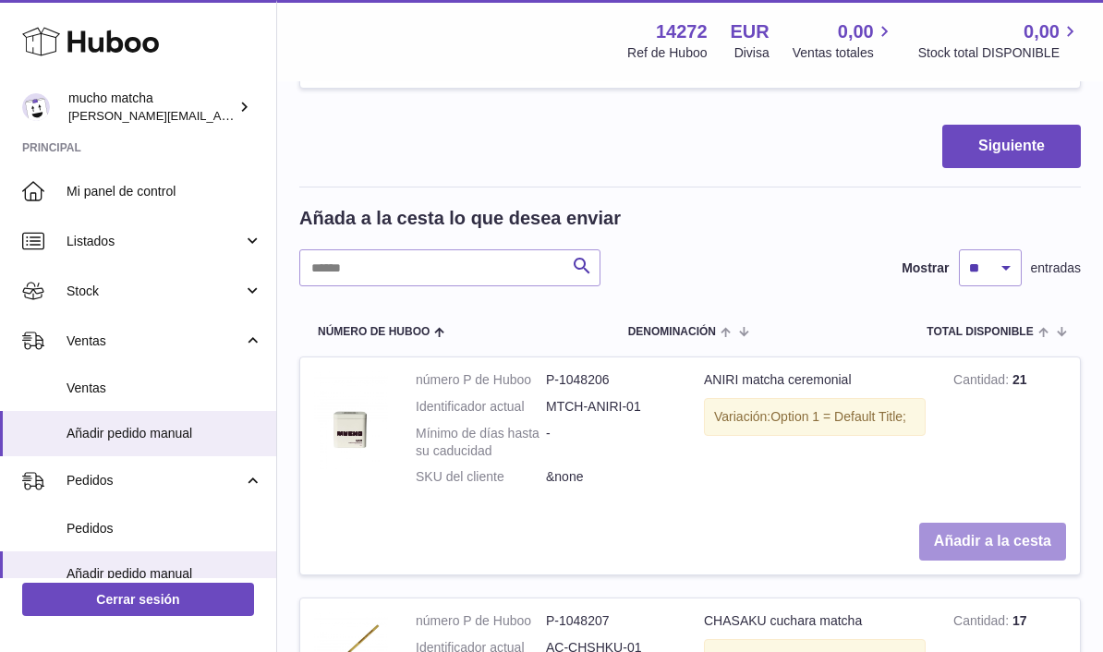
click at [982, 536] on button "Añadir a la cesta" at bounding box center [992, 542] width 147 height 38
click at [995, 528] on button "Añadir a la cesta" at bounding box center [992, 542] width 147 height 38
click at [996, 539] on button "Añadir a la cesta" at bounding box center [992, 542] width 147 height 38
click at [1002, 538] on button "Añadir a la cesta" at bounding box center [992, 542] width 147 height 38
click at [994, 536] on button "Añadir a la cesta" at bounding box center [992, 542] width 147 height 38
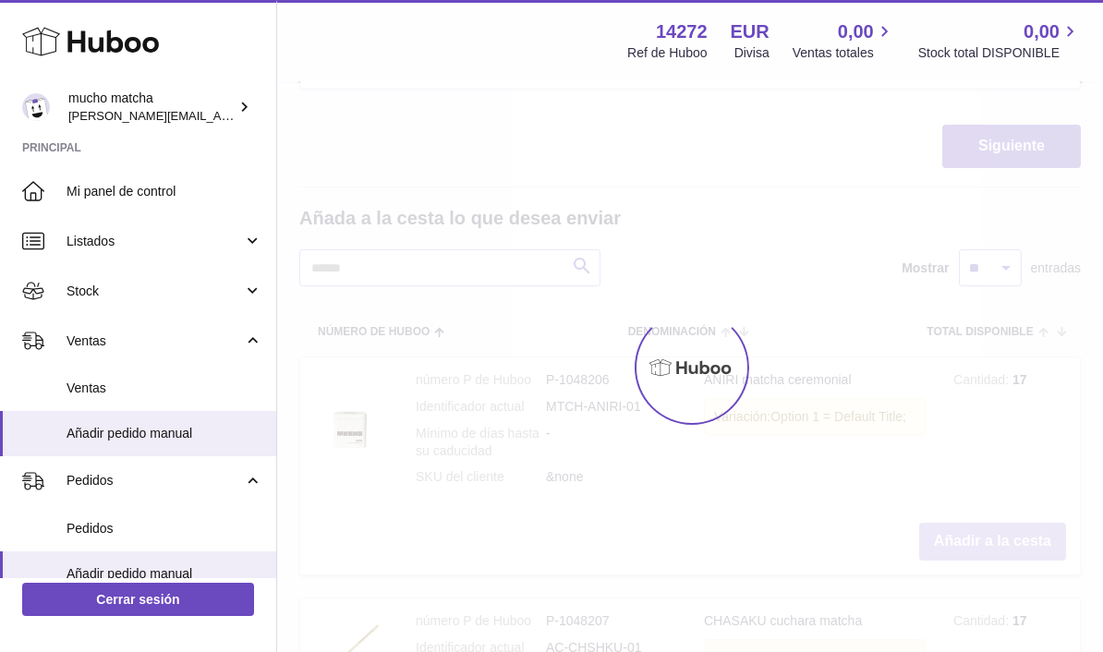
type input "*"
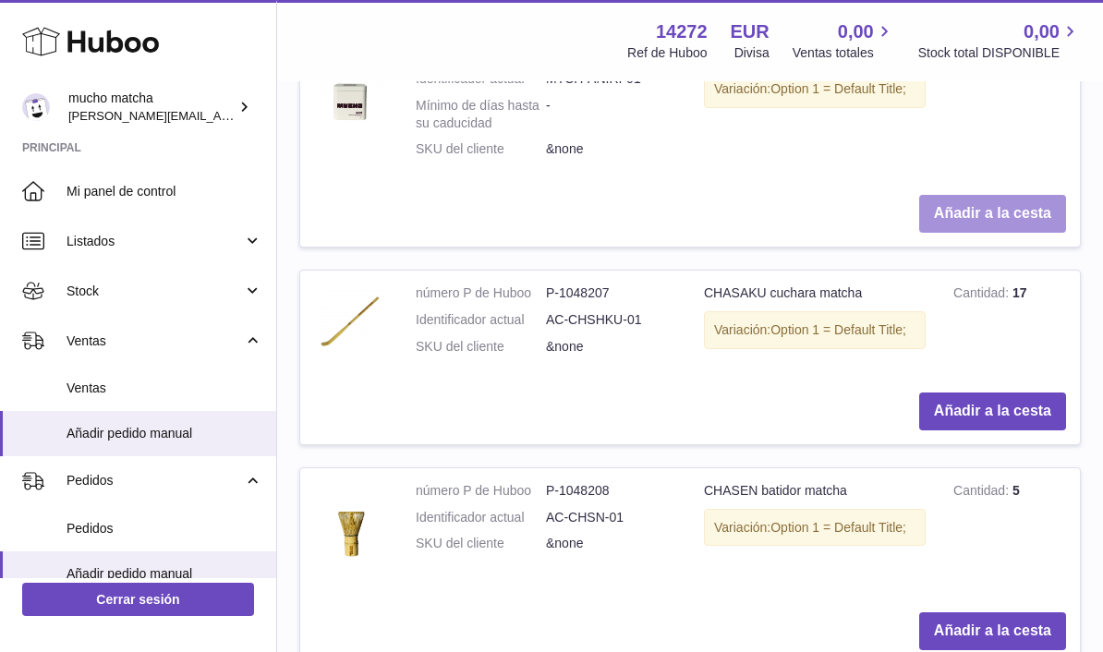
scroll to position [898, 0]
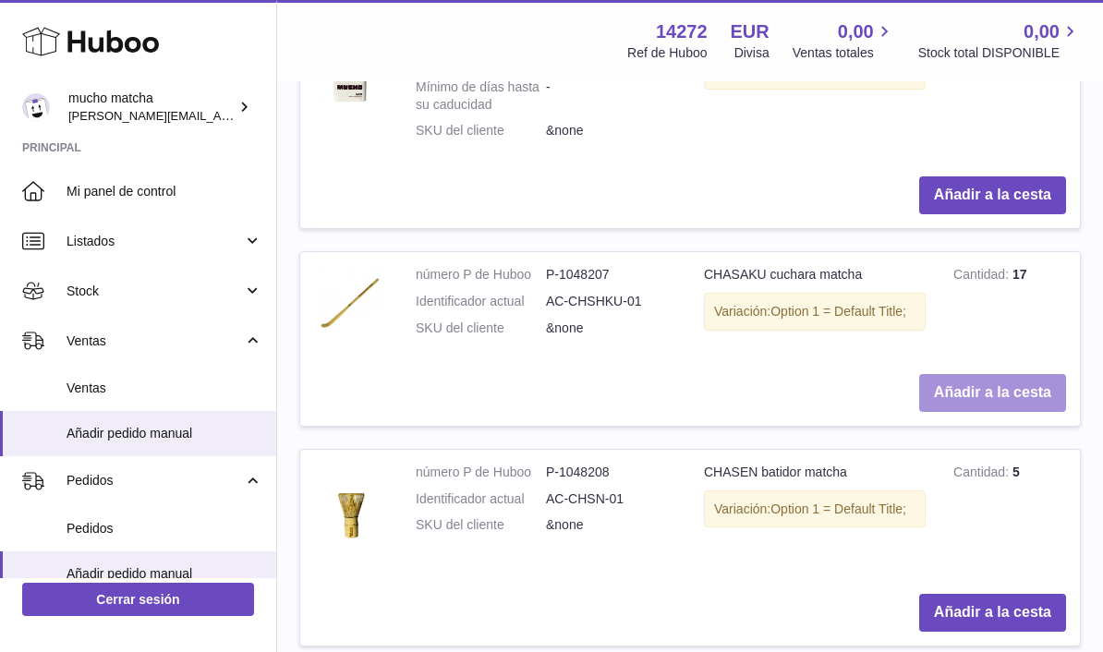
click at [977, 381] on button "Añadir a la cesta" at bounding box center [992, 393] width 147 height 38
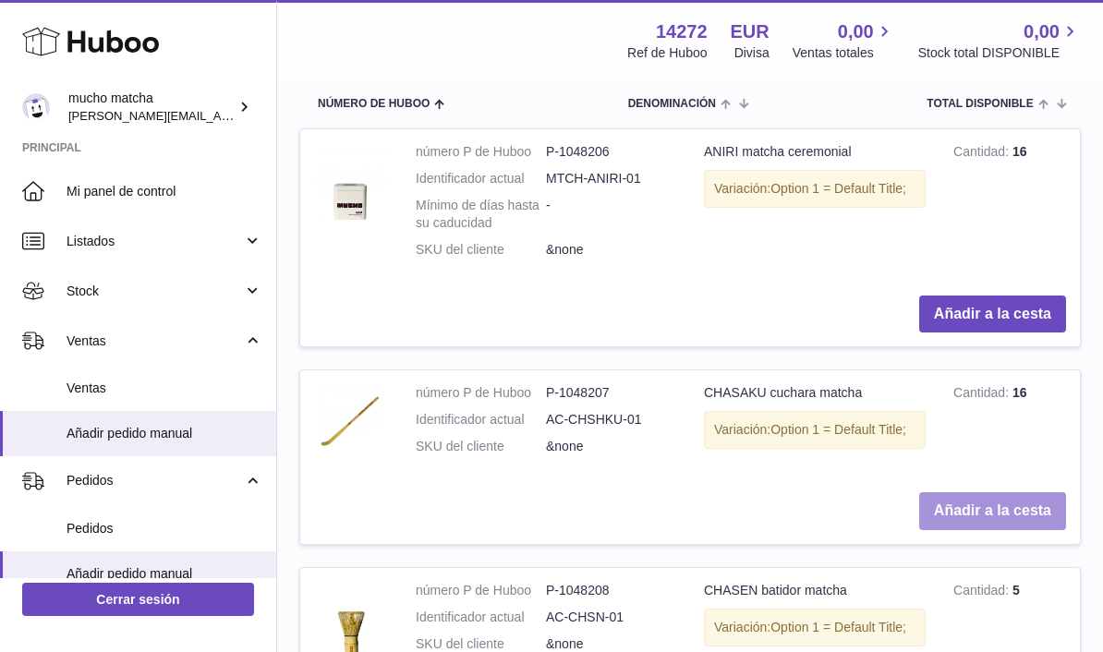
scroll to position [1013, 0]
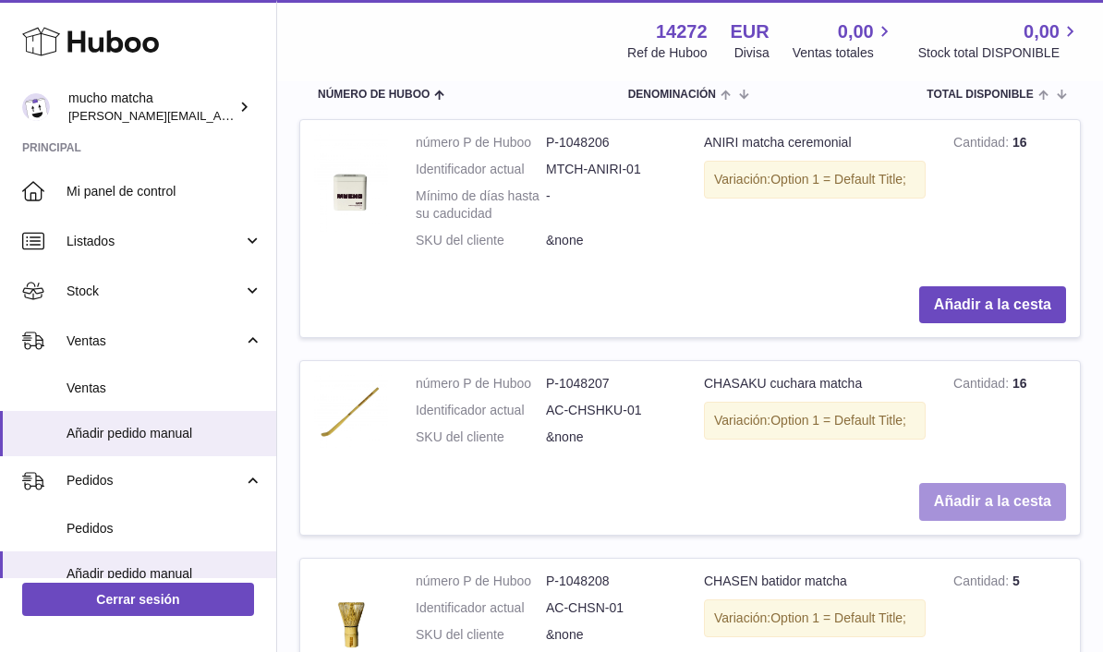
click at [970, 483] on button "Añadir a la cesta" at bounding box center [992, 502] width 147 height 38
click at [984, 487] on button "Añadir a la cesta" at bounding box center [992, 502] width 147 height 38
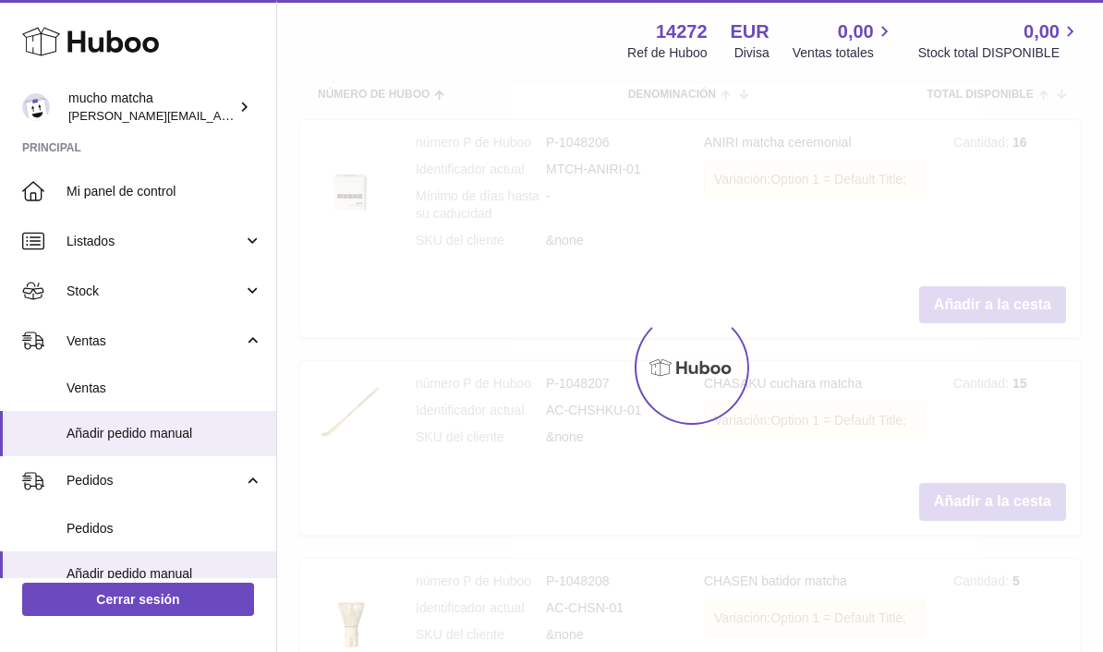
click at [972, 485] on div at bounding box center [690, 367] width 826 height 569
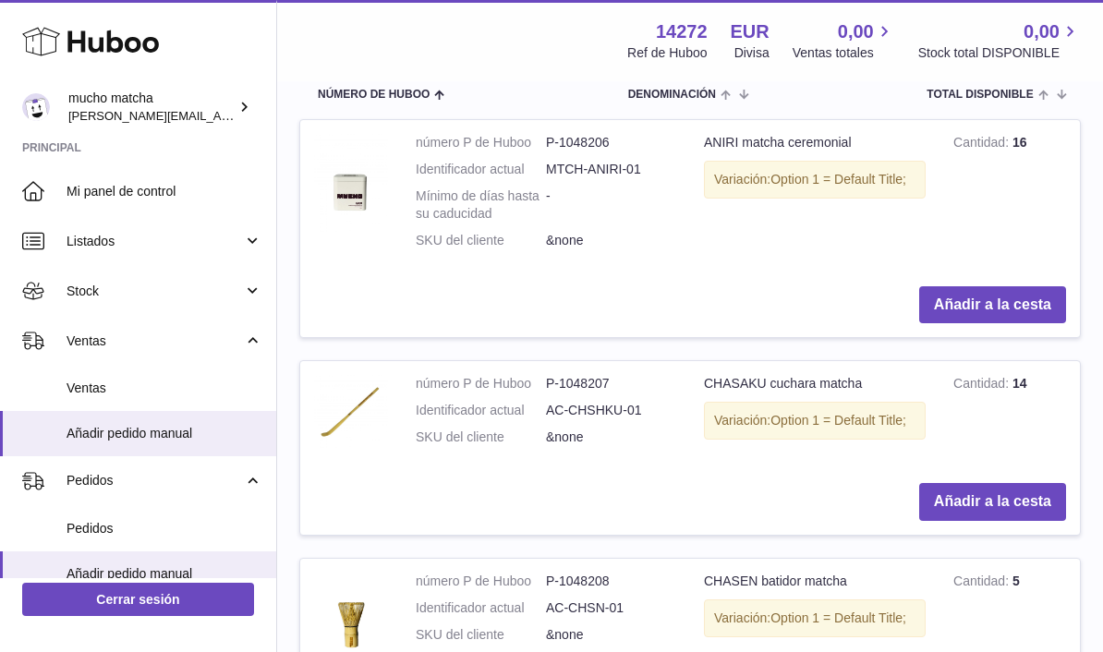
click at [971, 487] on button "Añadir a la cesta" at bounding box center [992, 502] width 147 height 38
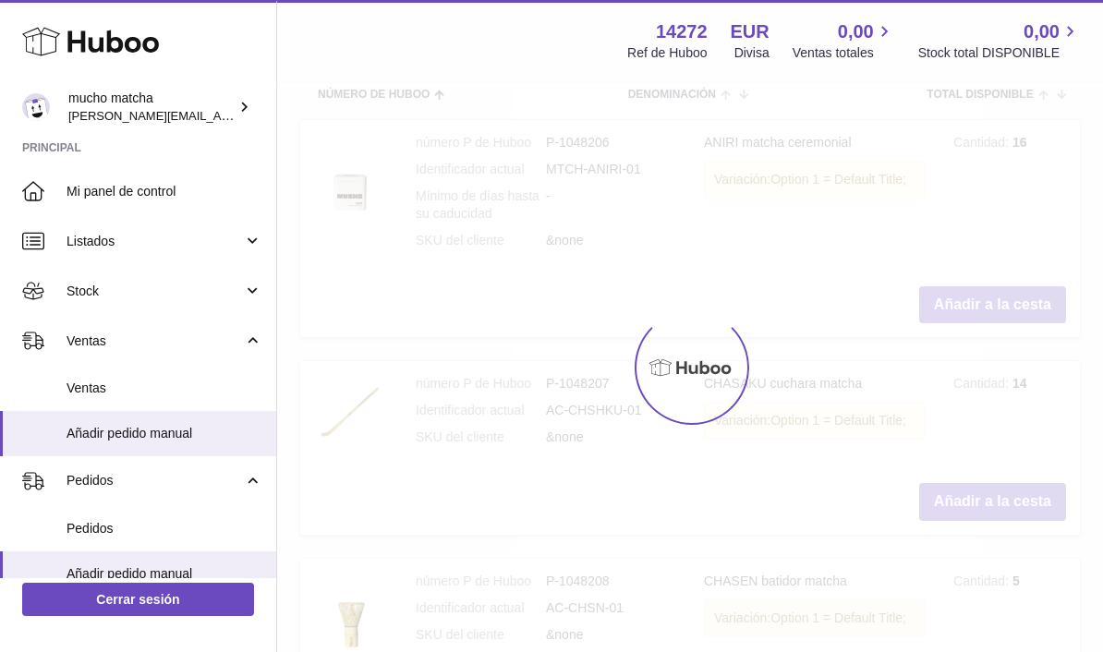
click at [973, 486] on div at bounding box center [690, 367] width 826 height 569
click at [973, 483] on div at bounding box center [690, 367] width 826 height 569
click at [978, 487] on div at bounding box center [690, 367] width 826 height 569
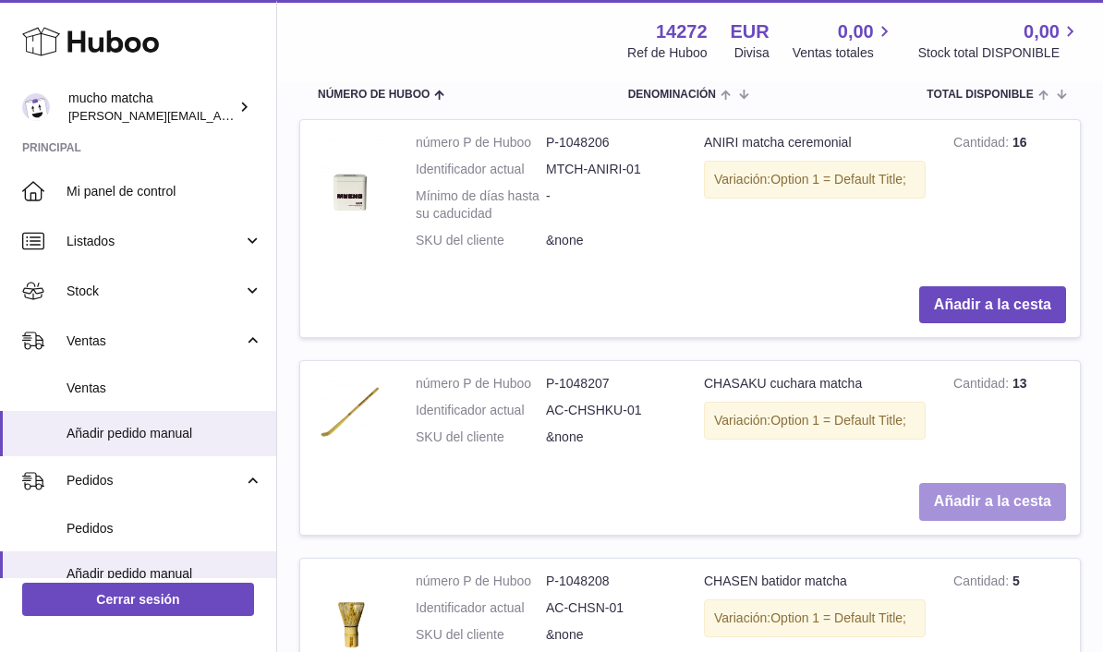
click at [973, 488] on button "Añadir a la cesta" at bounding box center [992, 502] width 147 height 38
click at [970, 483] on button "Añadir a la cesta" at bounding box center [992, 502] width 147 height 38
click at [975, 487] on button "Añadir a la cesta" at bounding box center [992, 502] width 147 height 38
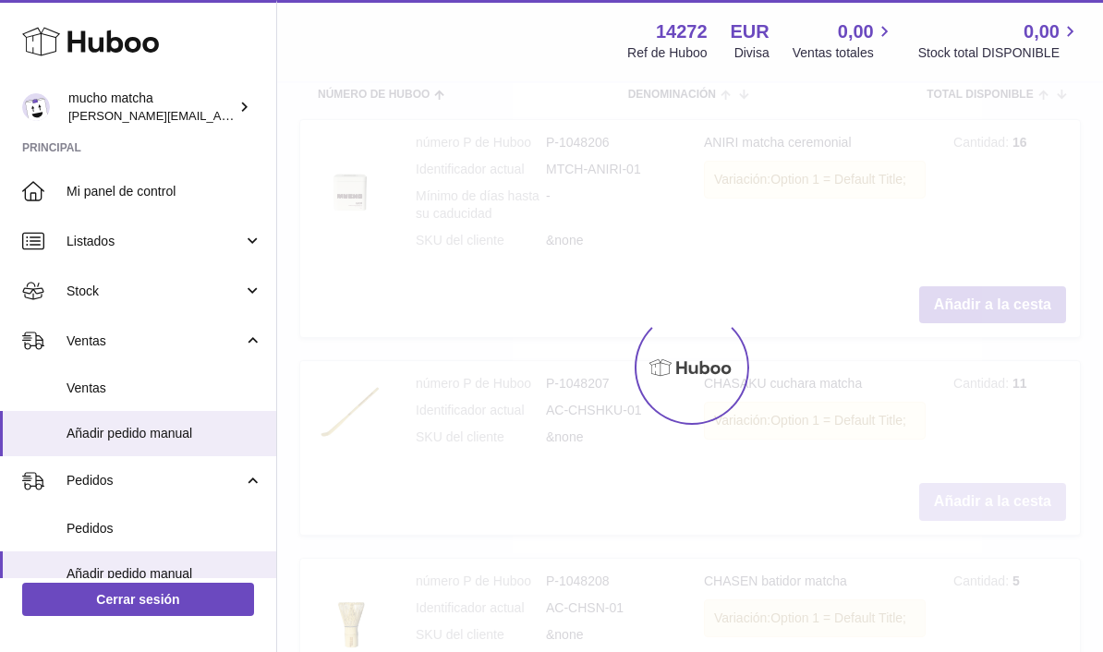
type input "*"
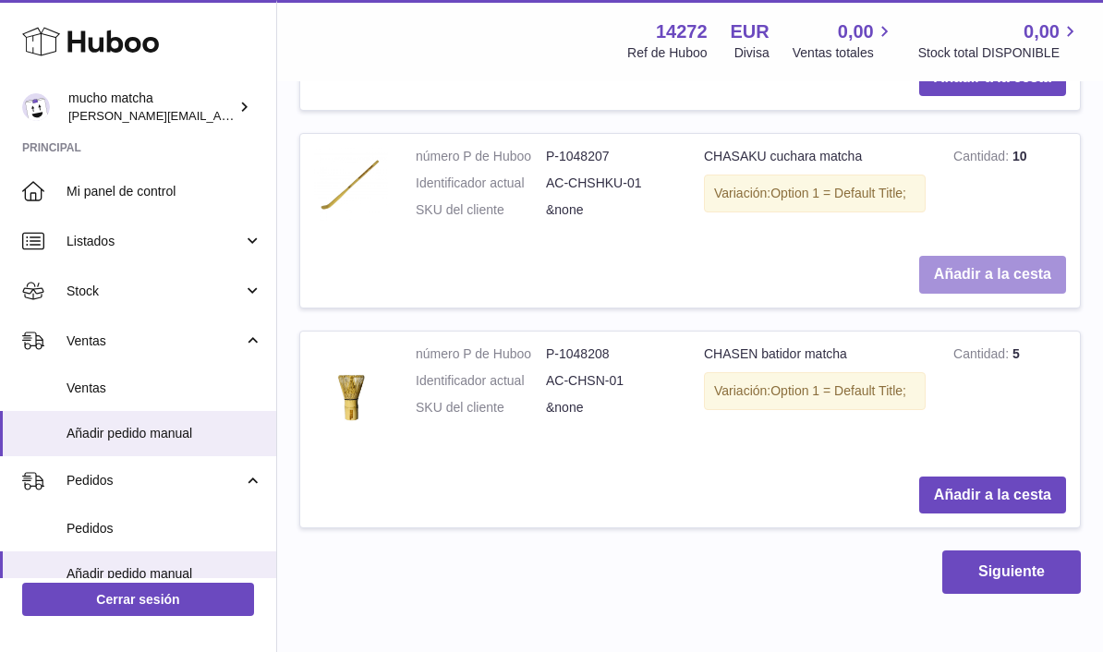
scroll to position [1240, 0]
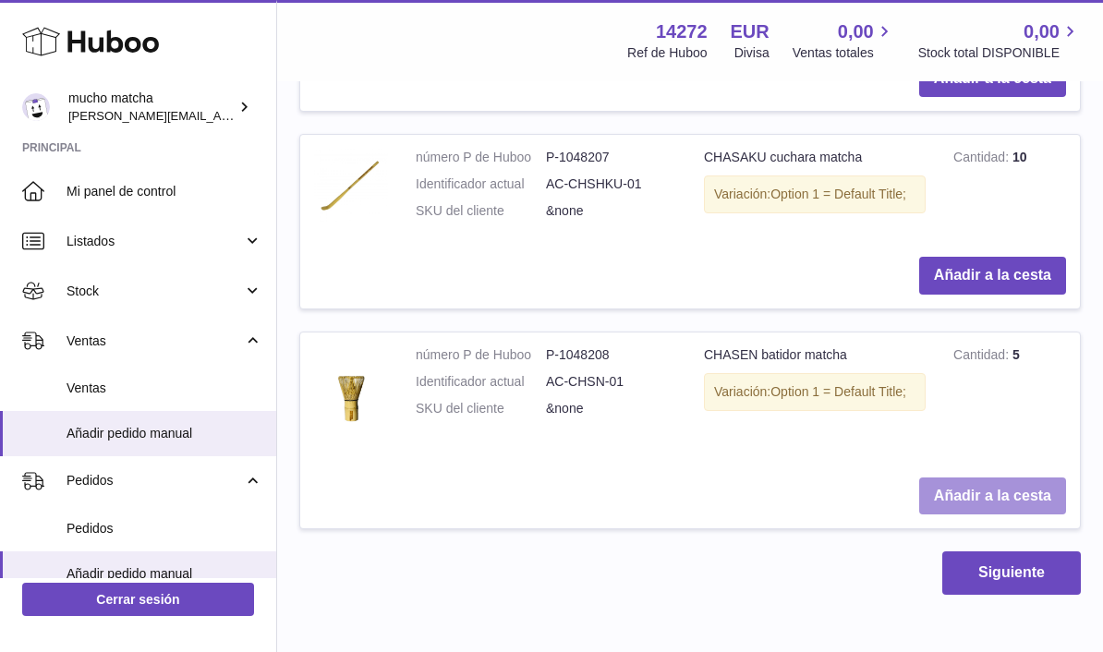
click at [1009, 488] on button "Añadir a la cesta" at bounding box center [992, 497] width 147 height 38
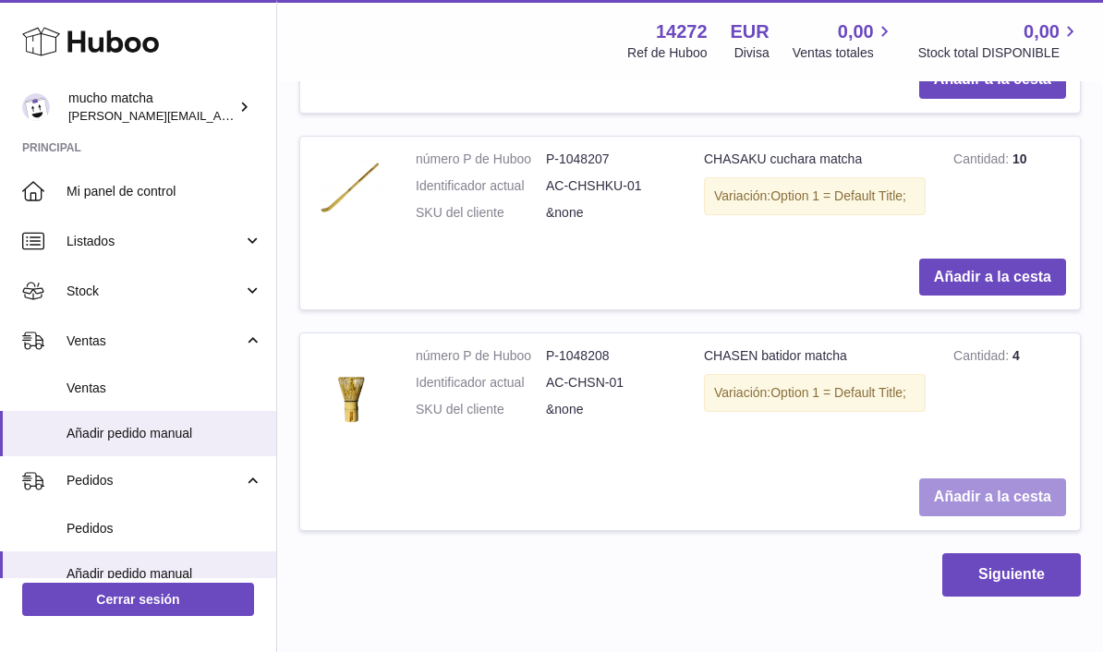
click at [1015, 483] on button "Añadir a la cesta" at bounding box center [992, 497] width 147 height 38
click at [1005, 486] on button "Añadir a la cesta" at bounding box center [992, 497] width 147 height 38
click at [993, 479] on button "Añadir a la cesta" at bounding box center [992, 497] width 147 height 38
click at [1009, 478] on button "Añadir a la cesta" at bounding box center [992, 497] width 147 height 38
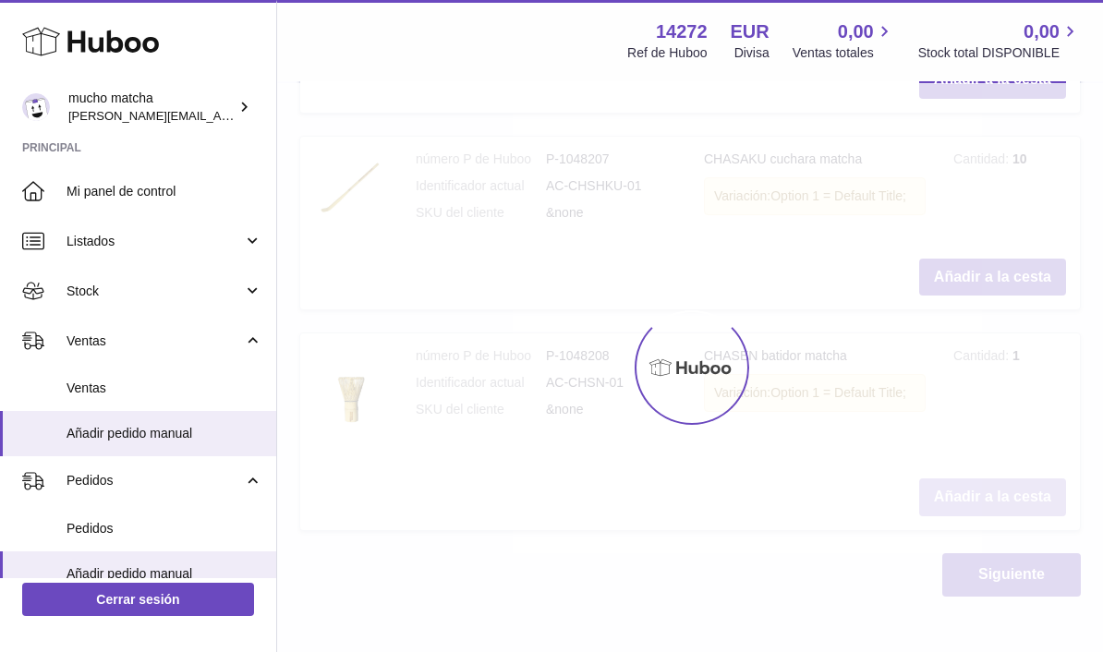
type input "*"
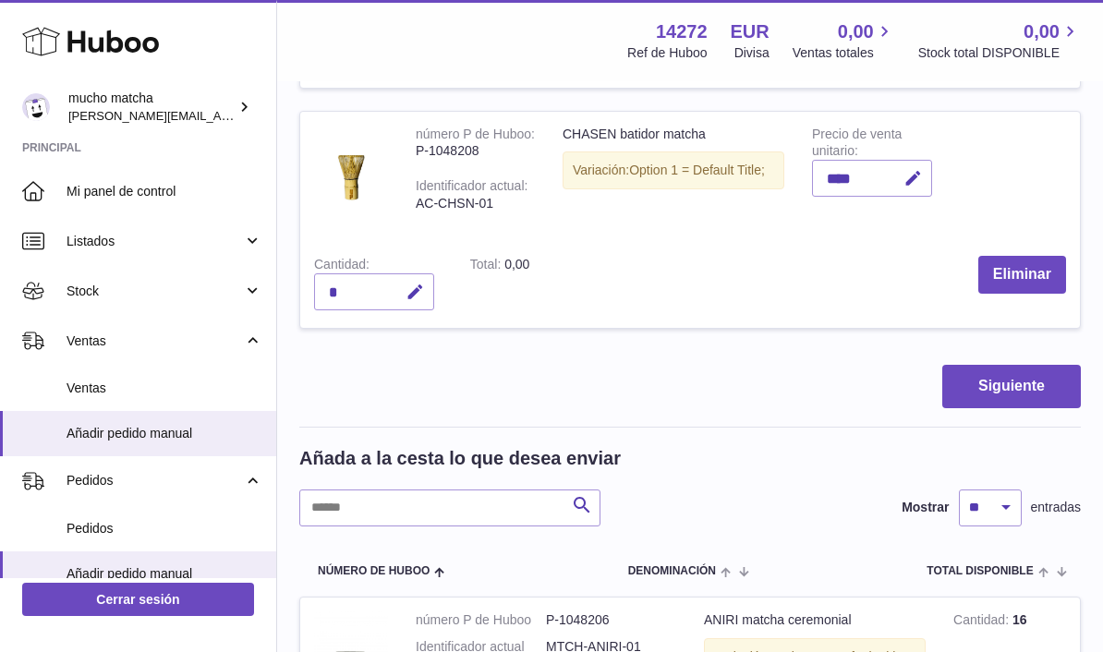
scroll to position [771, 0]
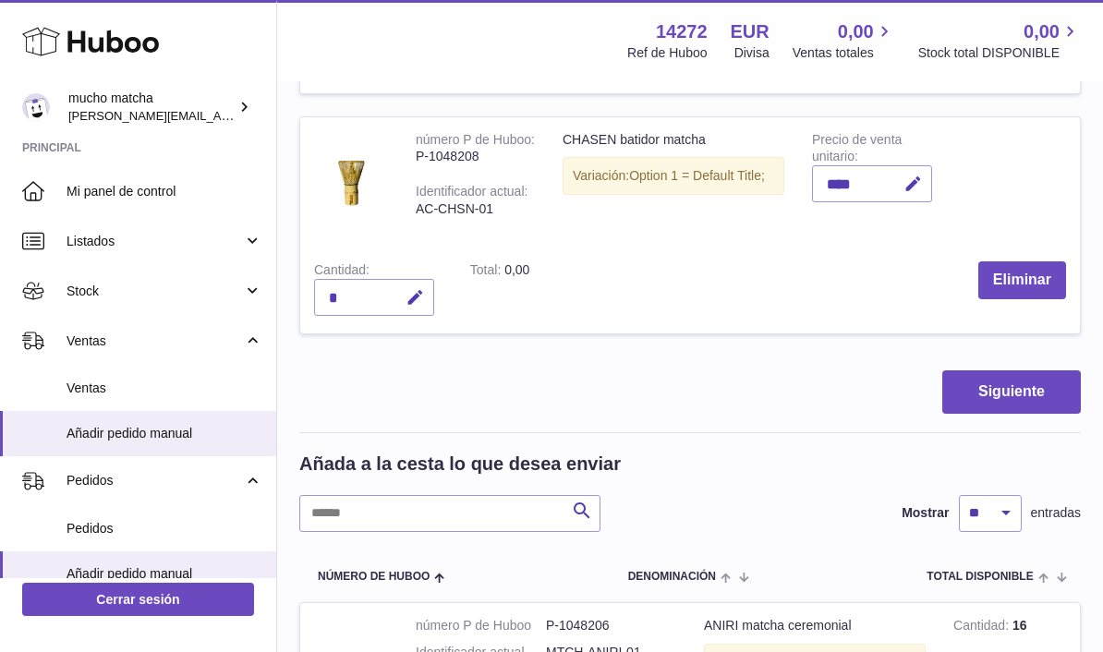
click at [432, 279] on button "button" at bounding box center [412, 298] width 43 height 38
click at [411, 290] on icon "submit" at bounding box center [415, 298] width 17 height 17
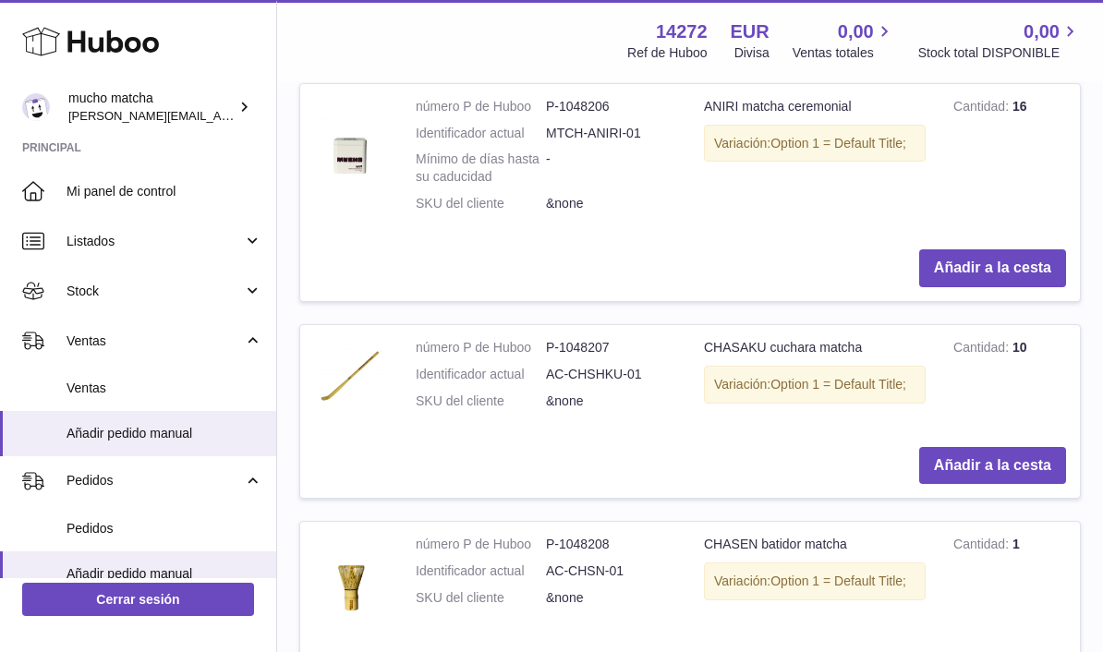
scroll to position [1458, 0]
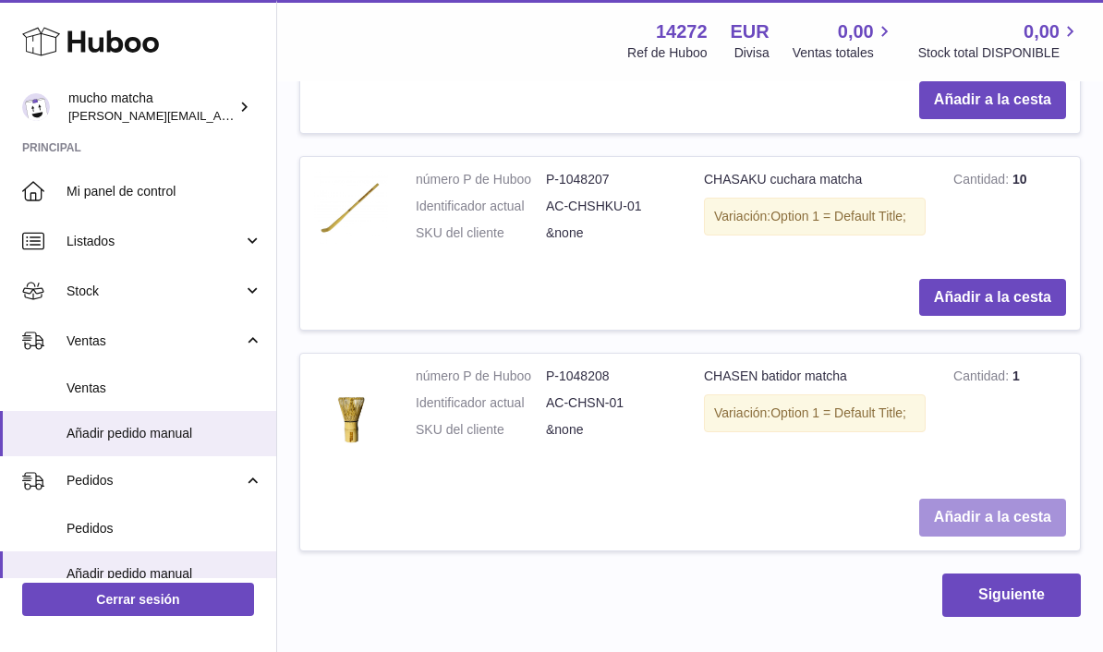
click at [949, 502] on button "Añadir a la cesta" at bounding box center [992, 518] width 147 height 38
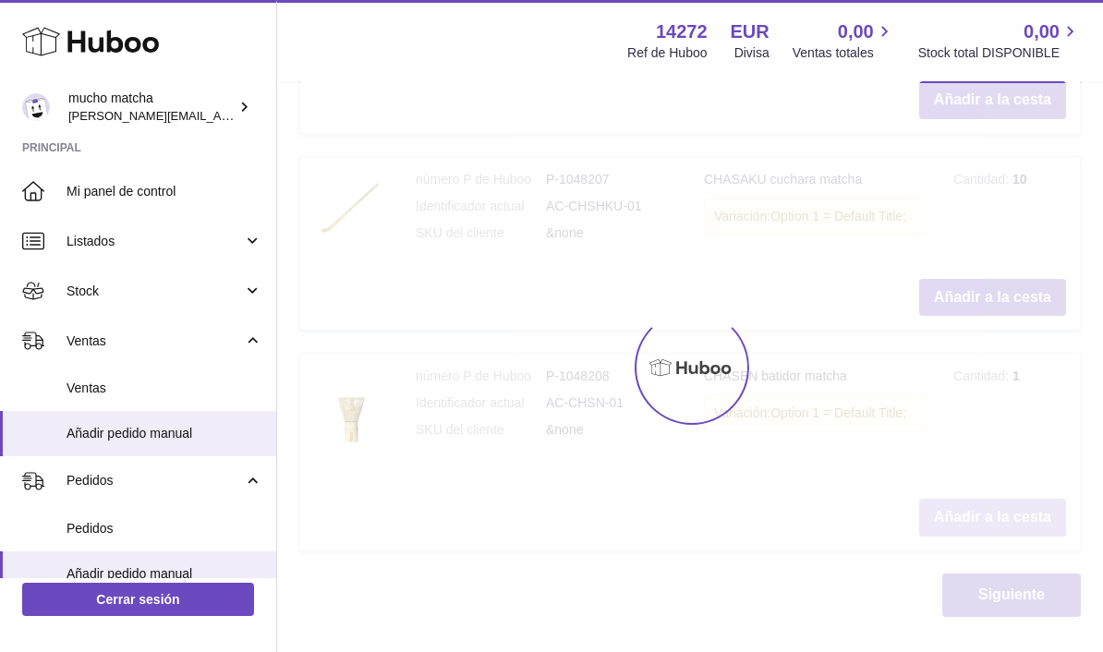
type input "*"
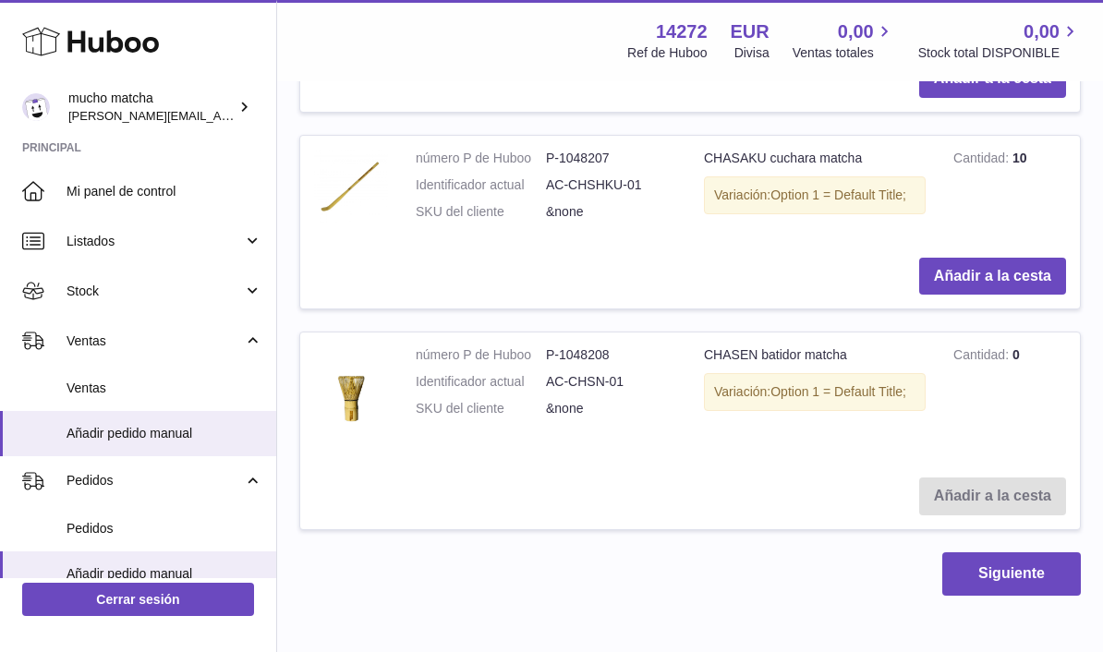
scroll to position [1479, 0]
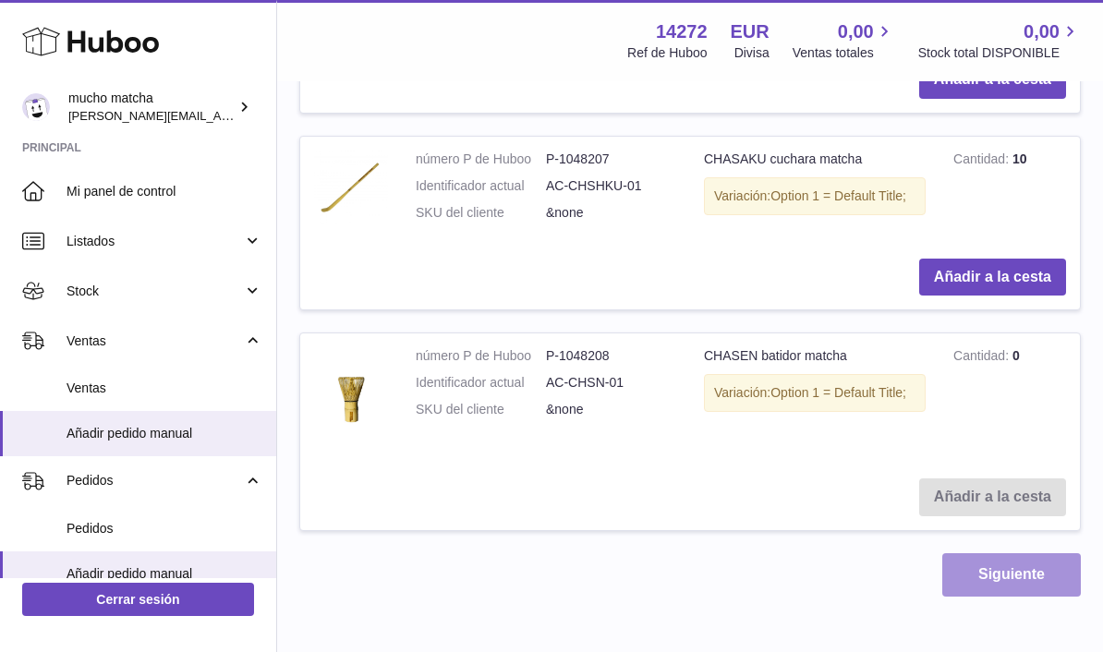
click at [1012, 558] on button "Siguiente" at bounding box center [1011, 574] width 139 height 43
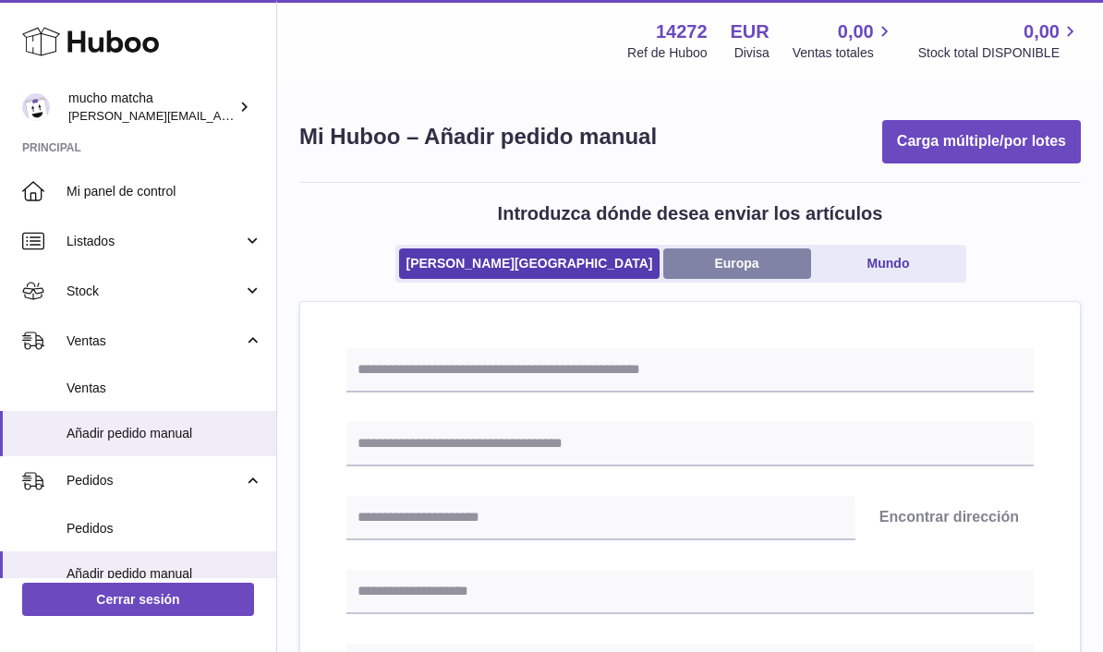
click at [726, 258] on link "Europa" at bounding box center [737, 263] width 148 height 30
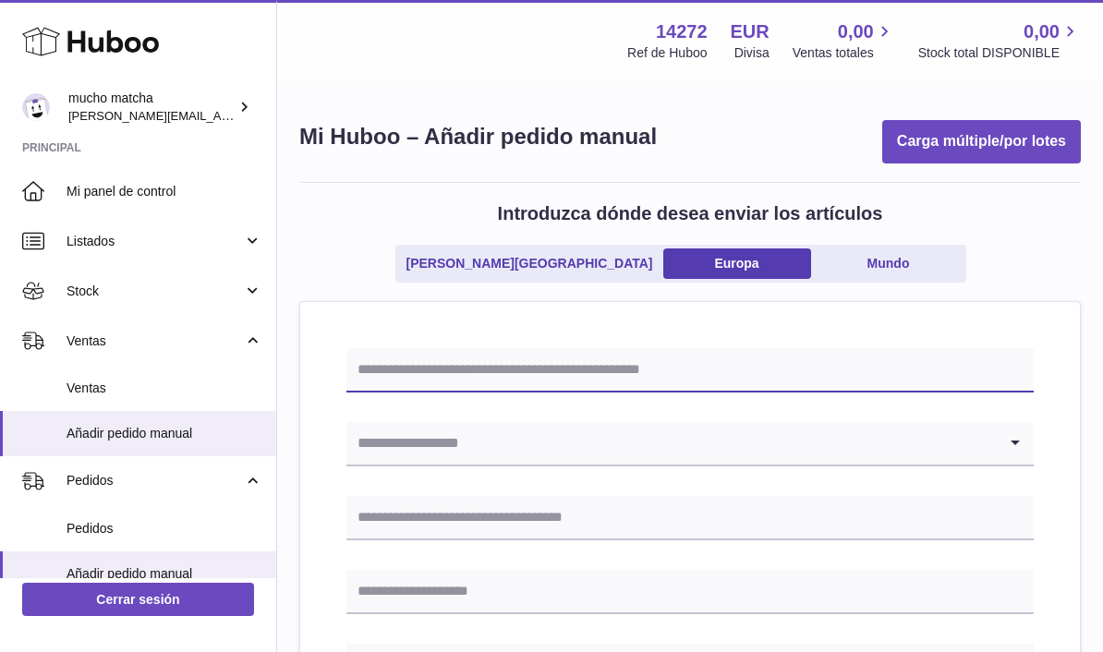
click at [840, 381] on input "text" at bounding box center [689, 370] width 687 height 44
type input "**********"
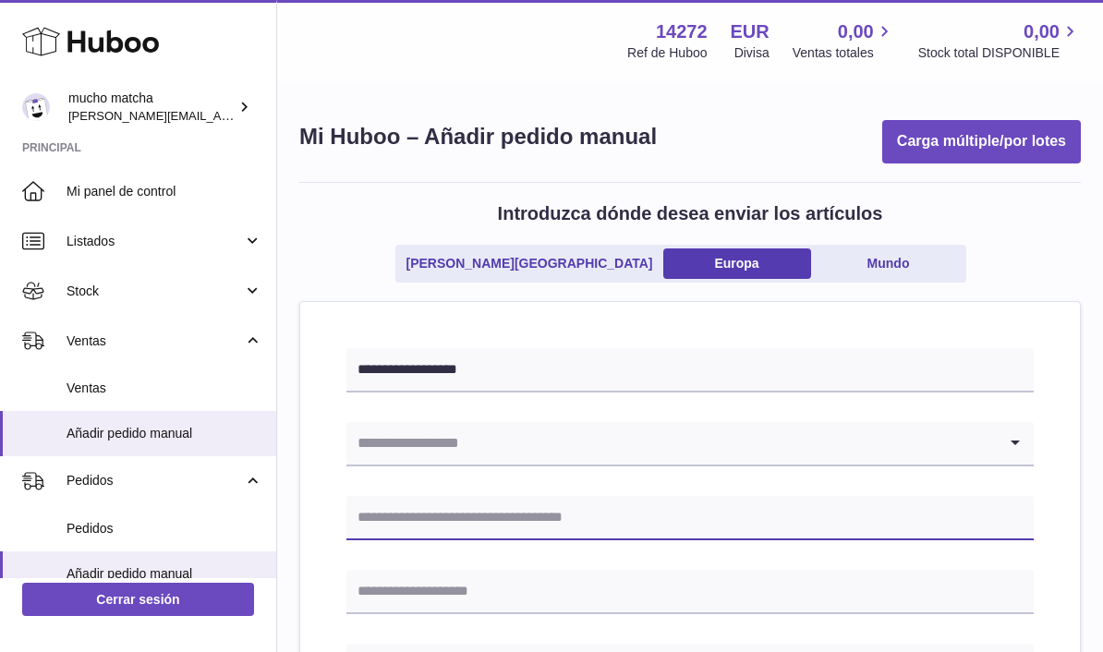
click at [809, 526] on input "text" at bounding box center [689, 518] width 687 height 44
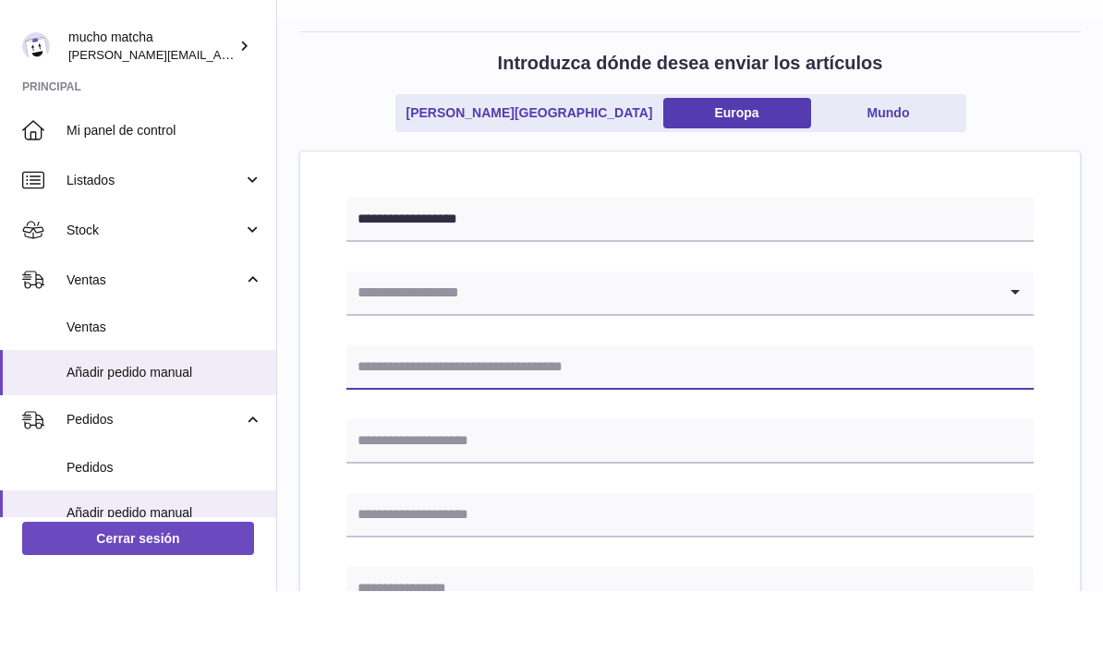
scroll to position [91, 0]
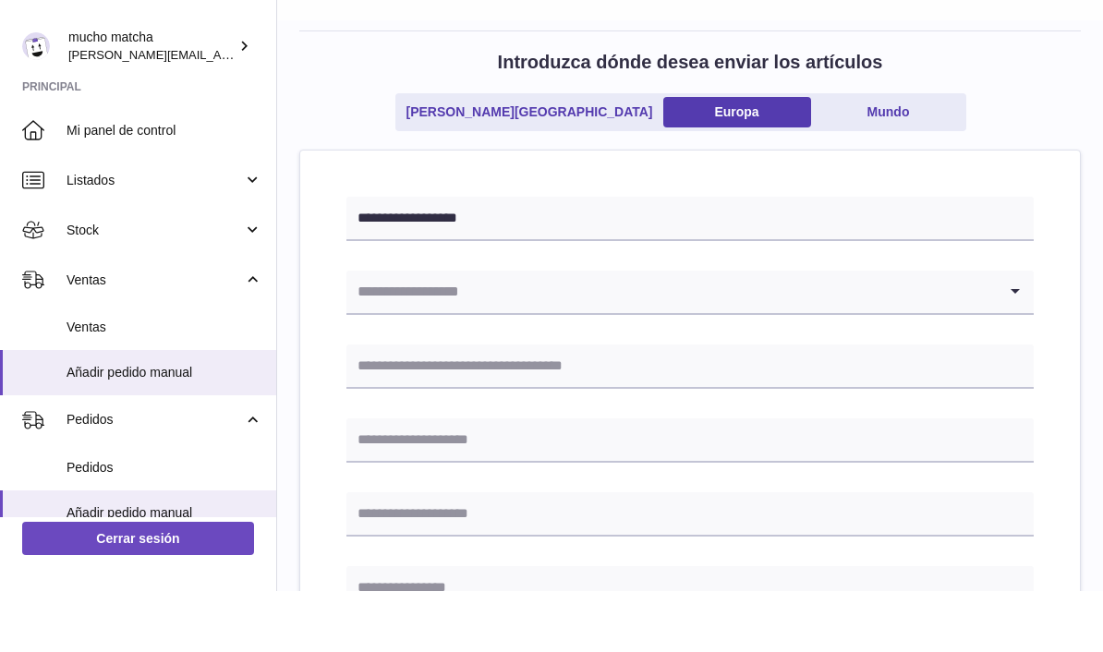
click at [946, 332] on input "Search for option" at bounding box center [671, 353] width 650 height 42
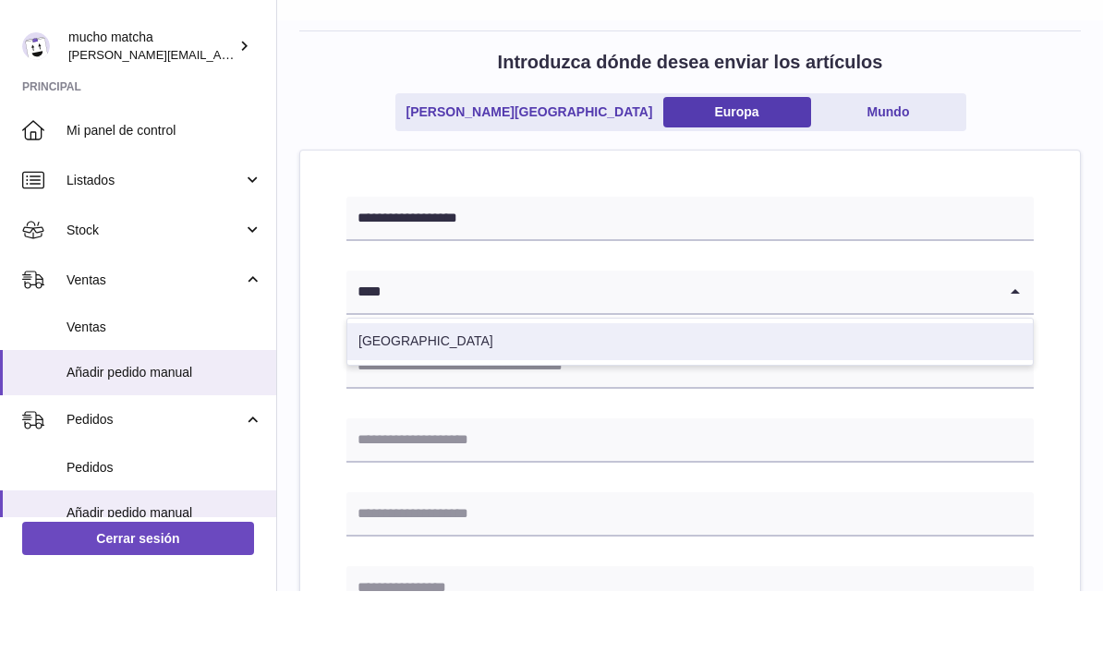
click at [789, 384] on li "[GEOGRAPHIC_DATA]" at bounding box center [689, 402] width 685 height 37
type input "****"
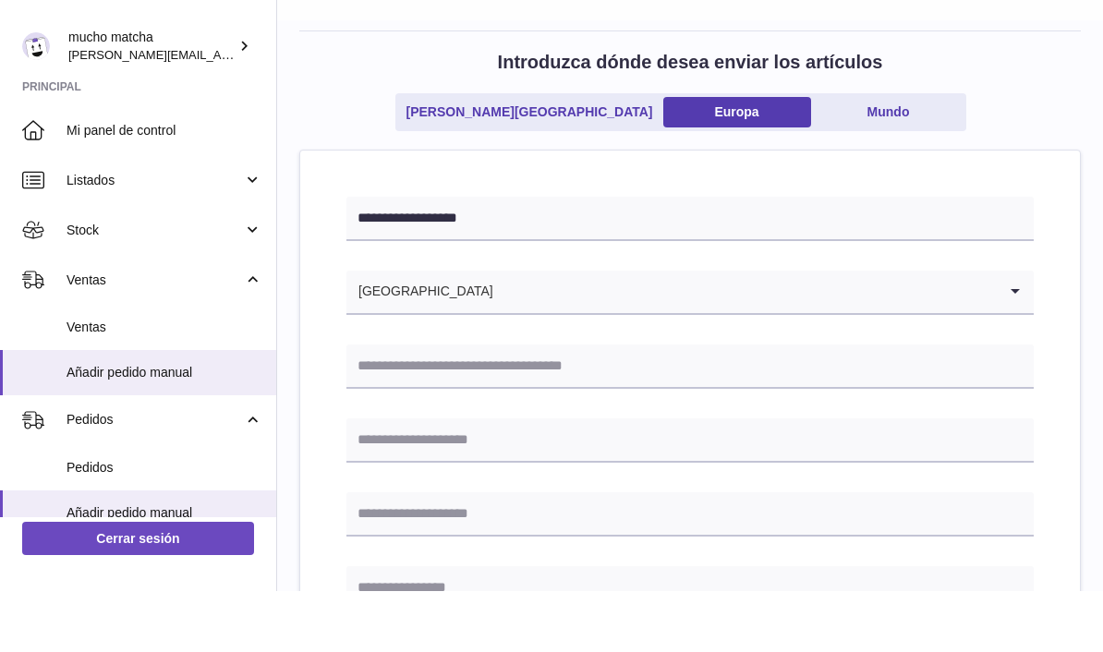
scroll to position [151, 0]
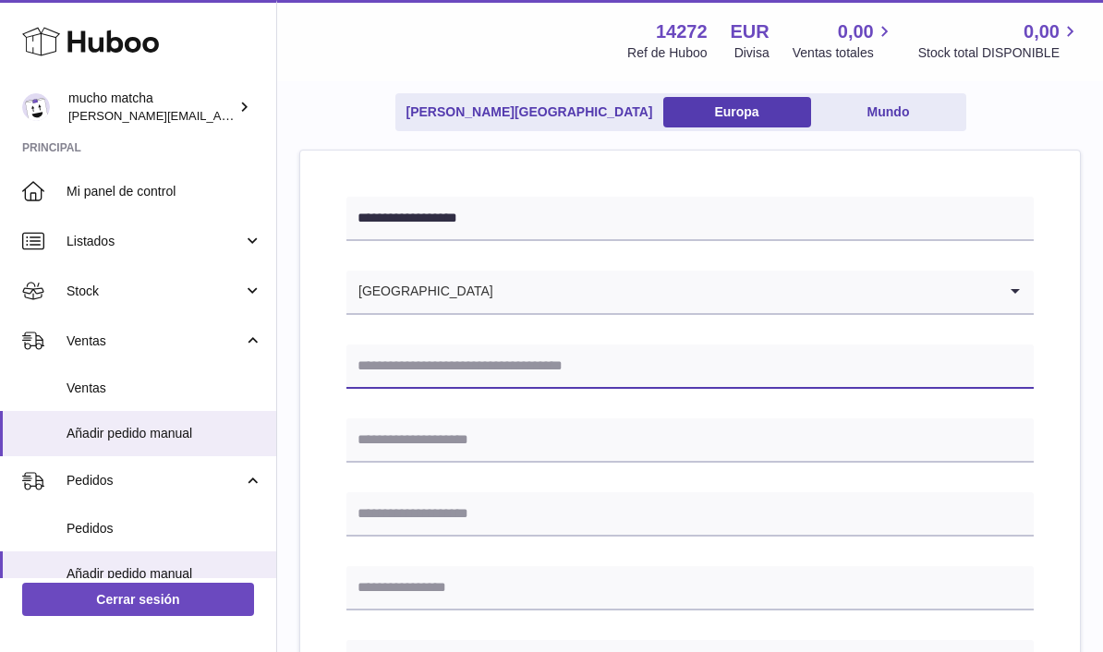
click at [777, 374] on input "text" at bounding box center [689, 367] width 687 height 44
type input "**********"
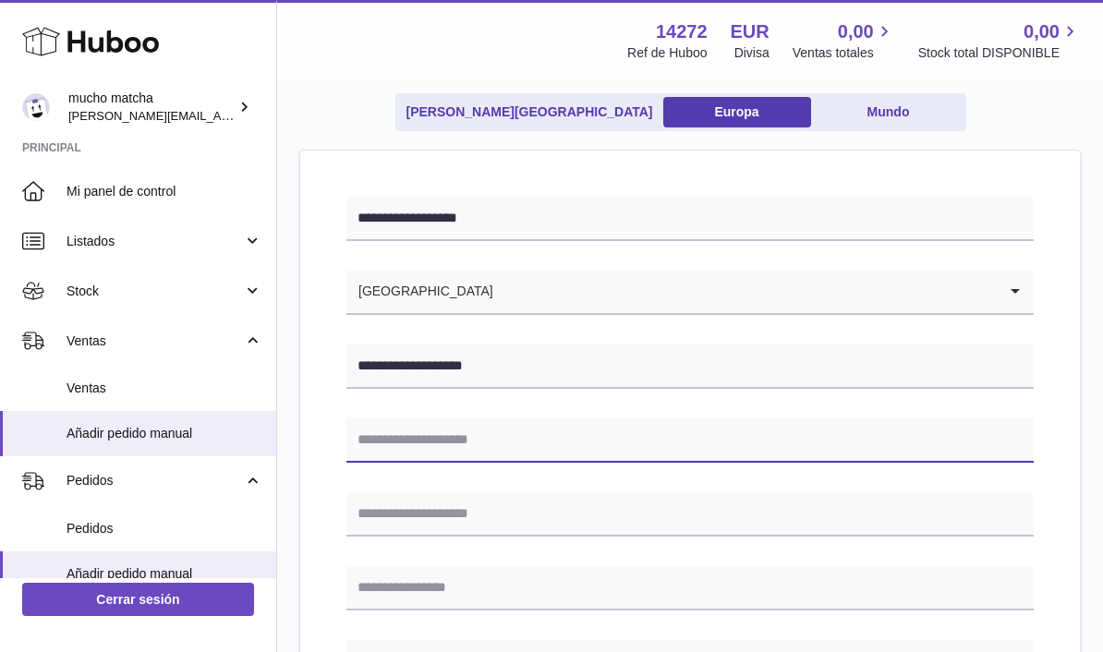
click at [791, 430] on input "text" at bounding box center [689, 440] width 687 height 44
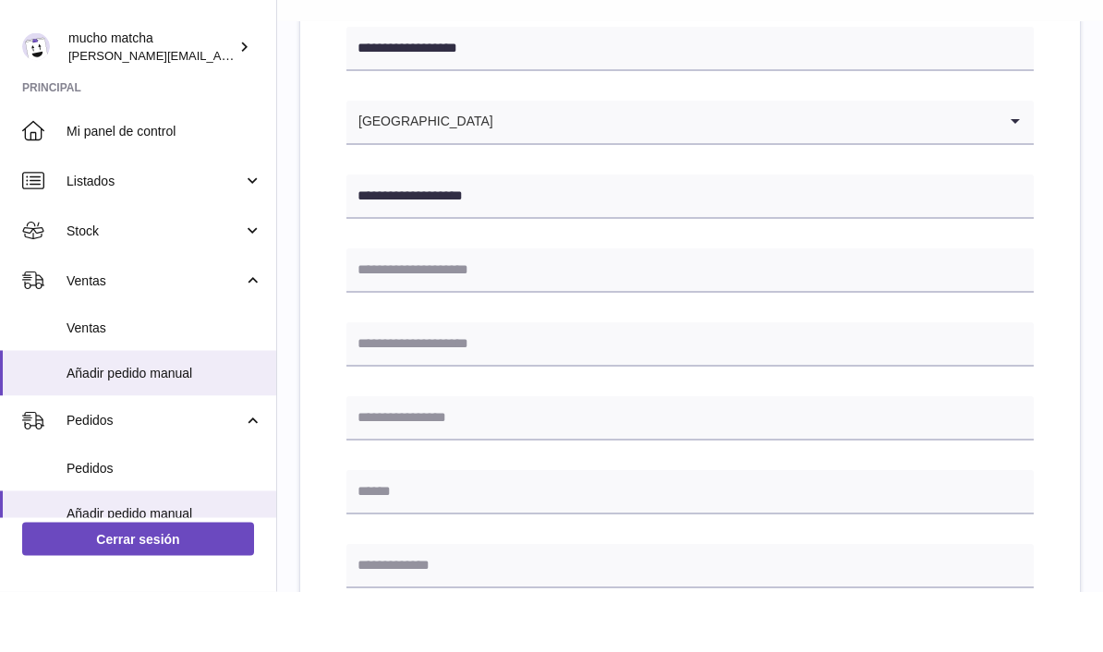
scroll to position [321, 0]
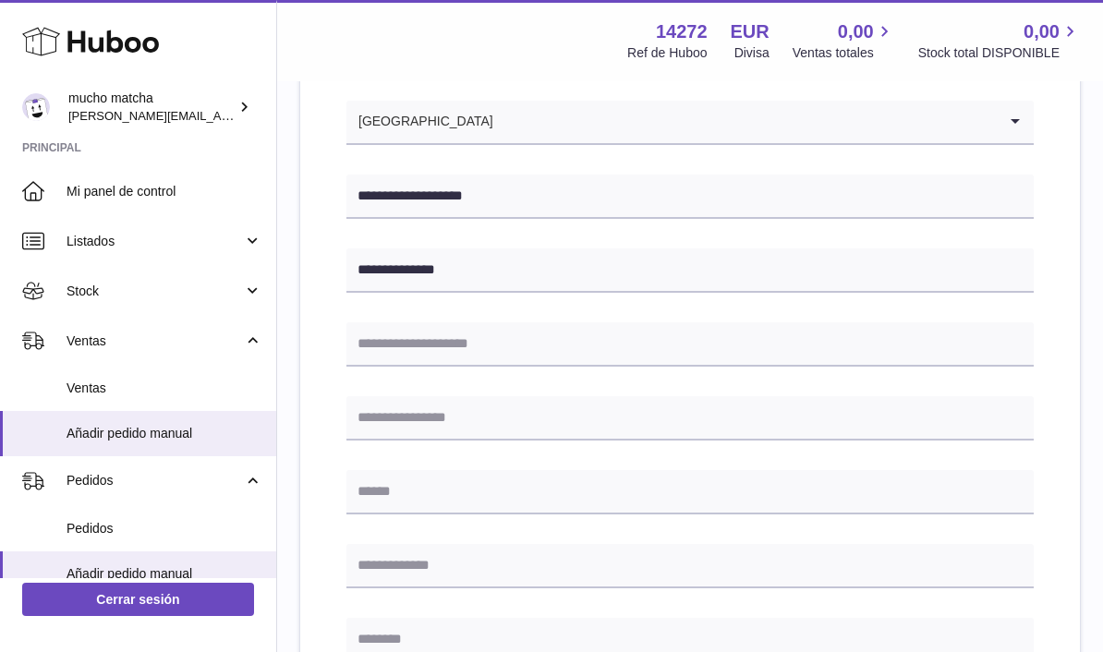
type input "**********"
type input "******"
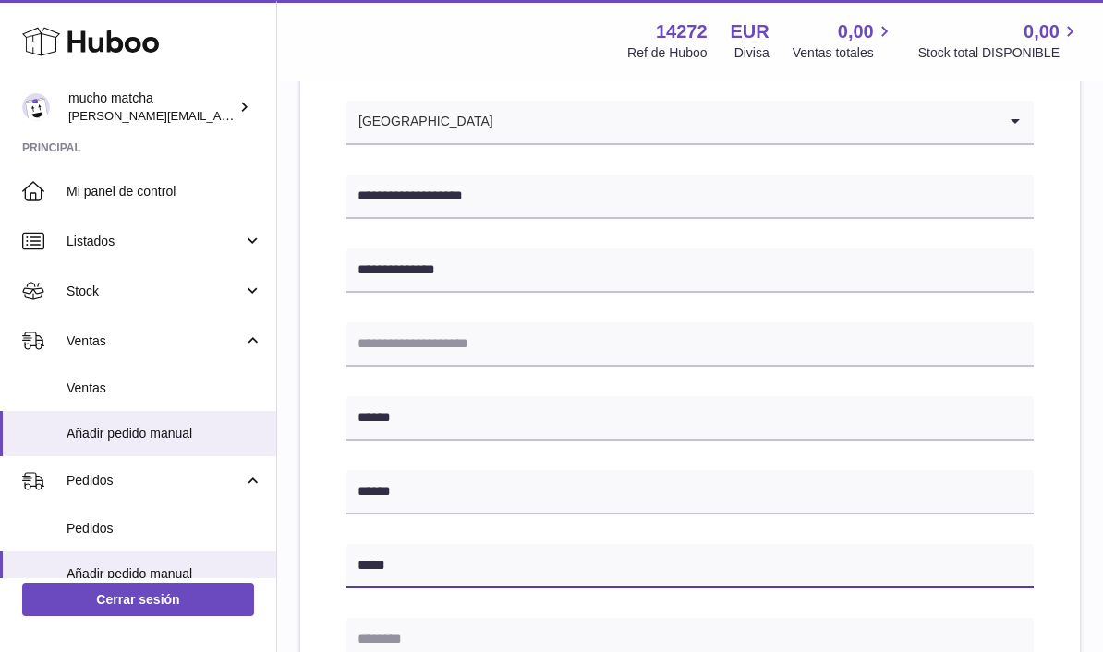
type input "*****"
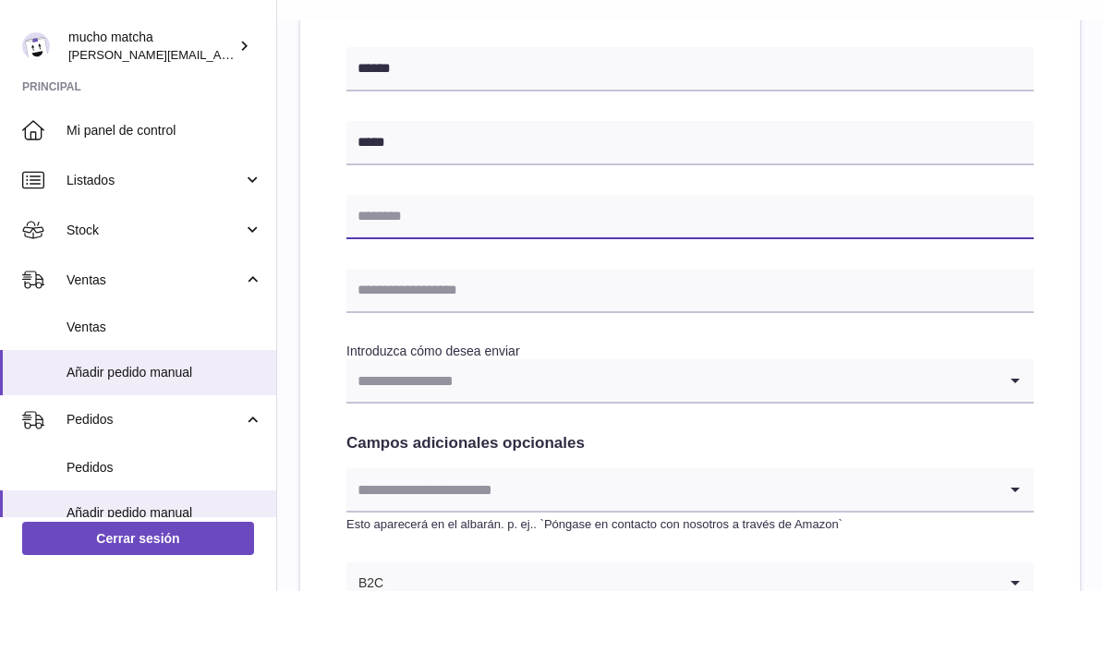
scroll to position [706, 0]
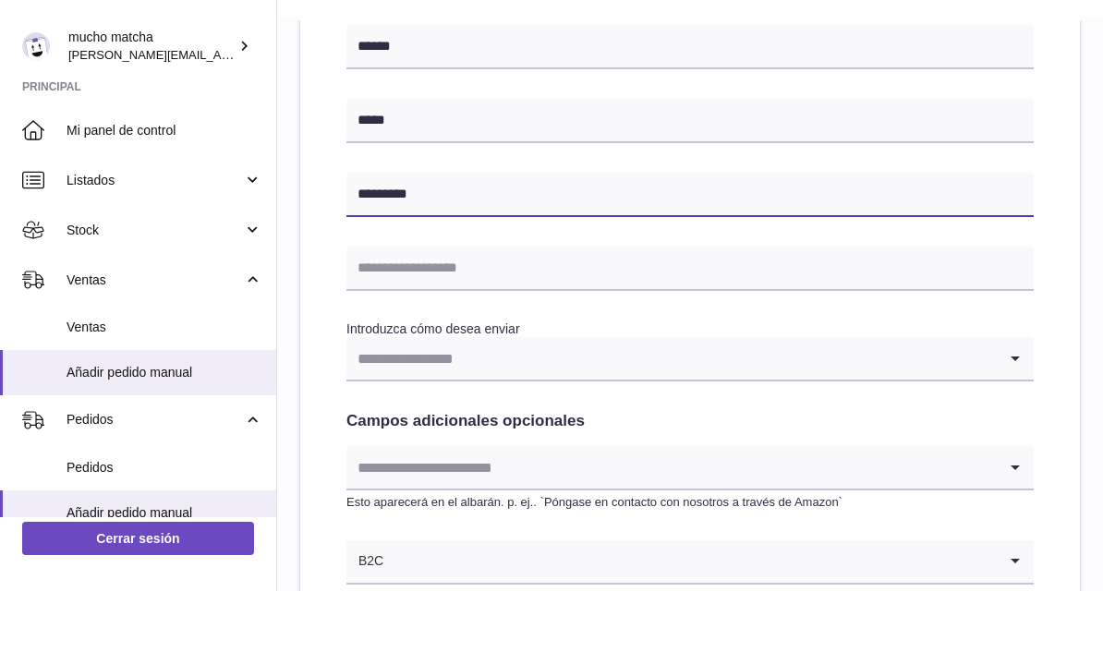
type input "*********"
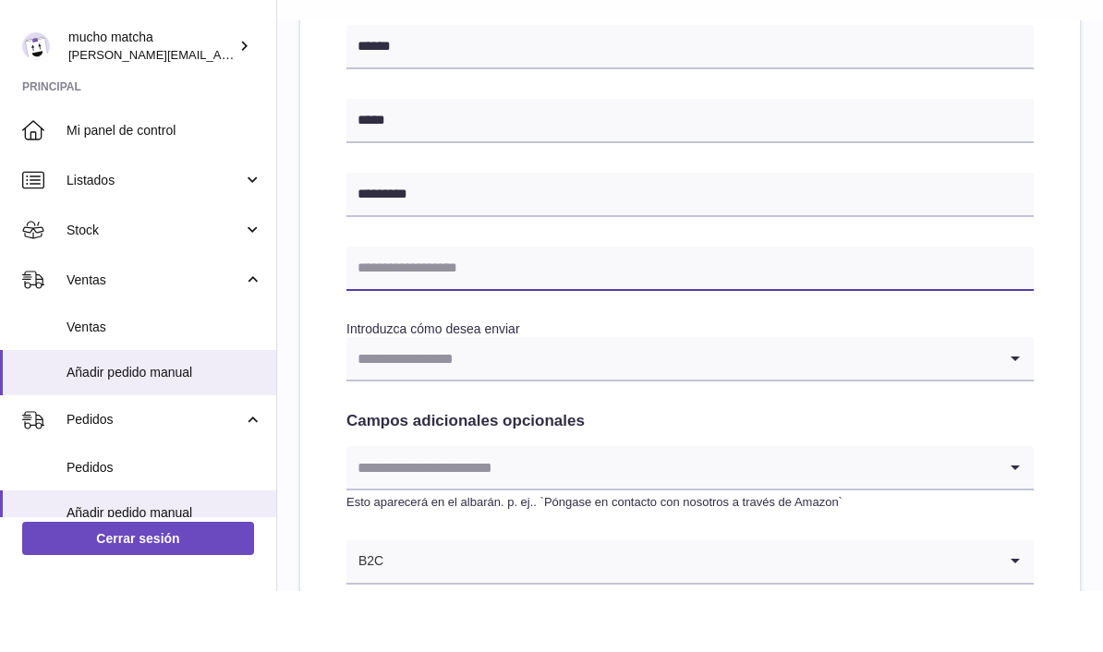
click at [806, 308] on input "text" at bounding box center [689, 330] width 687 height 44
type input "**********"
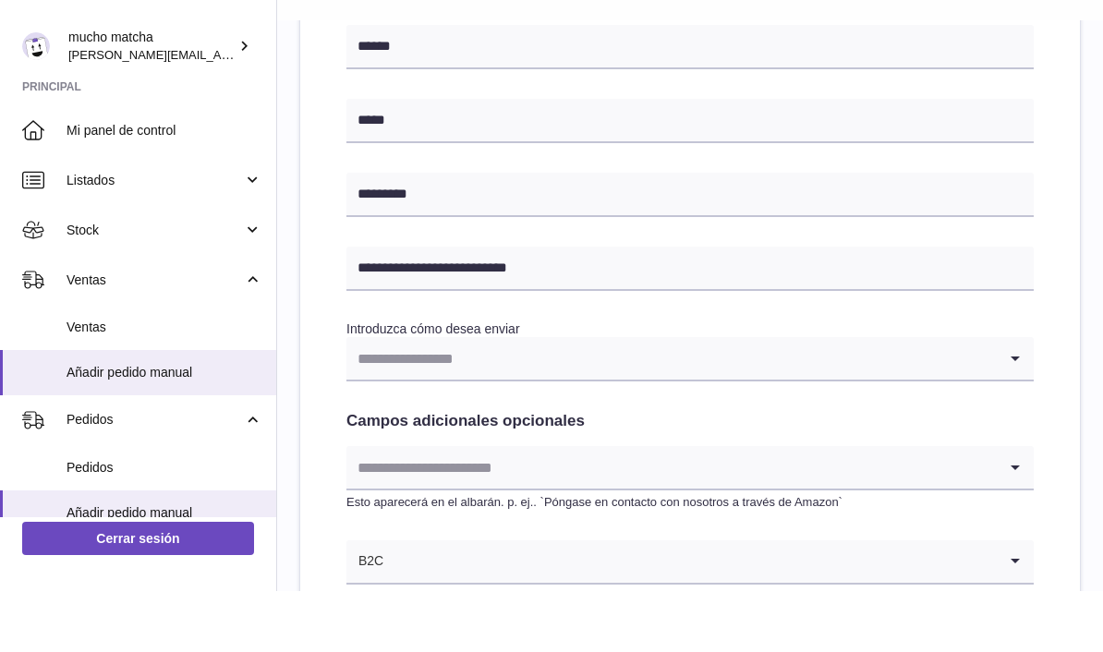
click at [829, 398] on input "Search for option" at bounding box center [671, 419] width 650 height 42
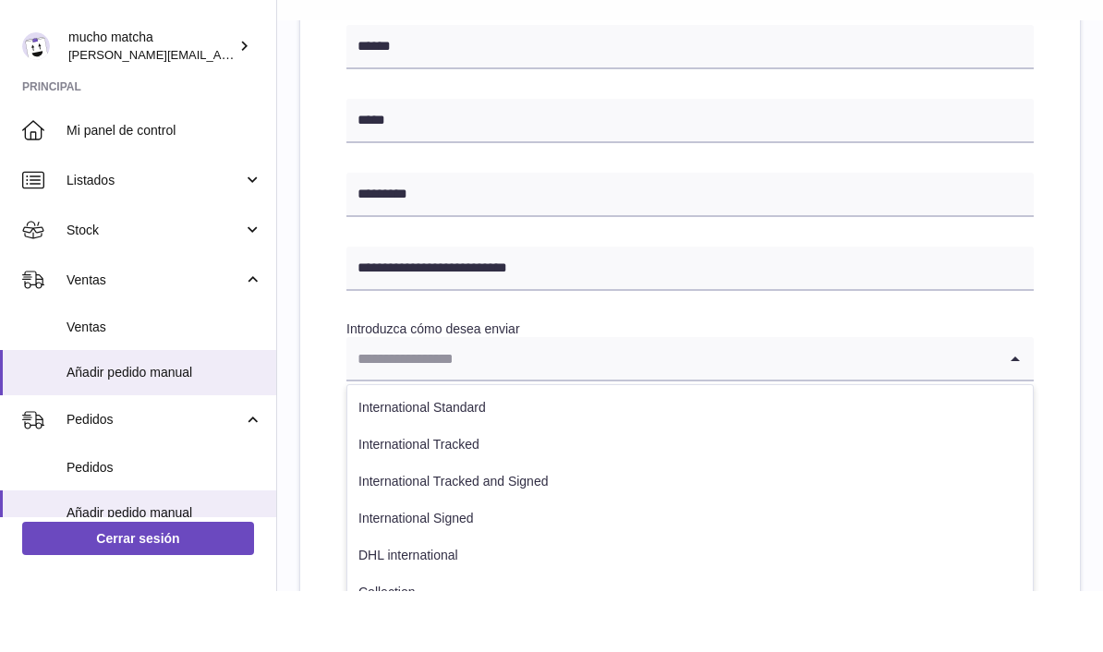
scroll to position [768, 0]
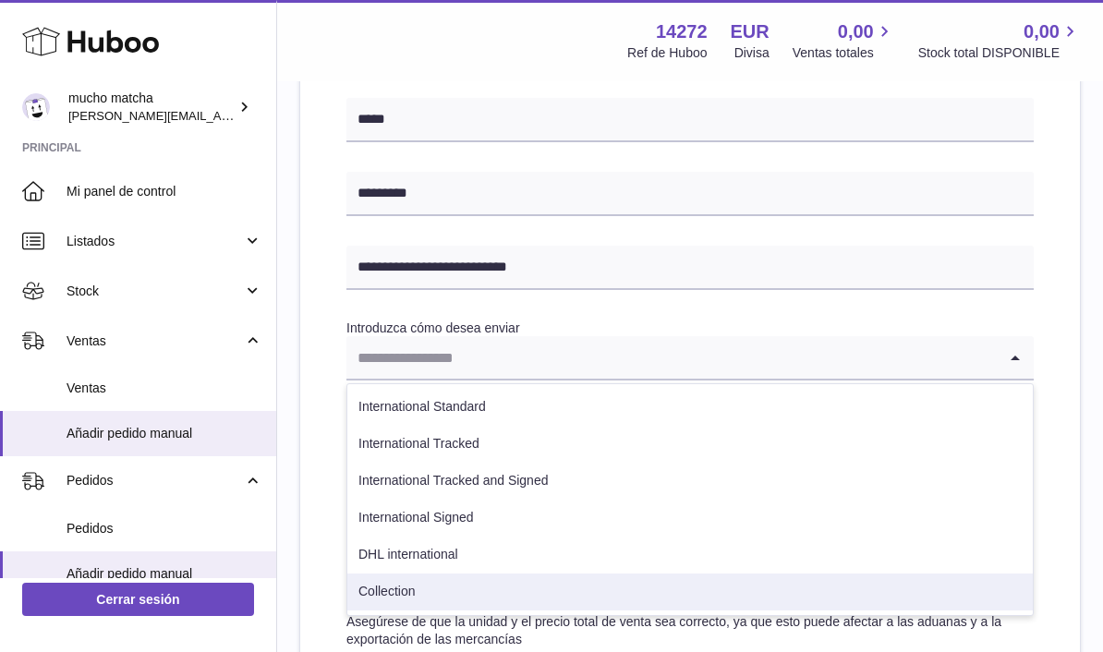
click at [414, 577] on li "Collection" at bounding box center [689, 592] width 685 height 37
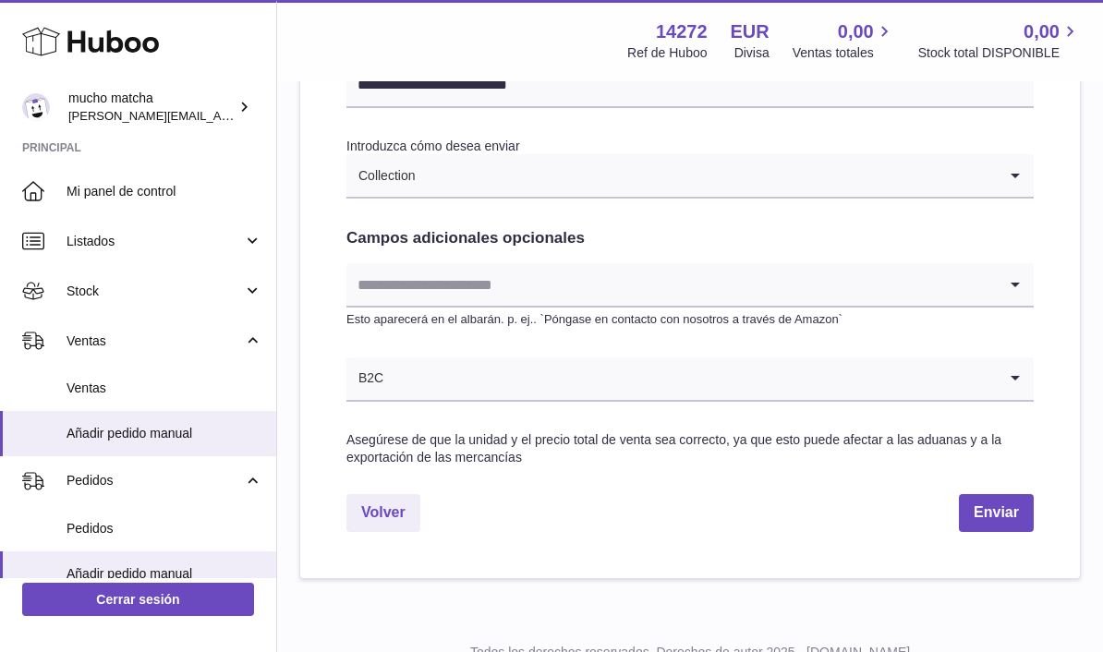
scroll to position [949, 0]
click at [1013, 511] on button "Enviar" at bounding box center [996, 514] width 75 height 38
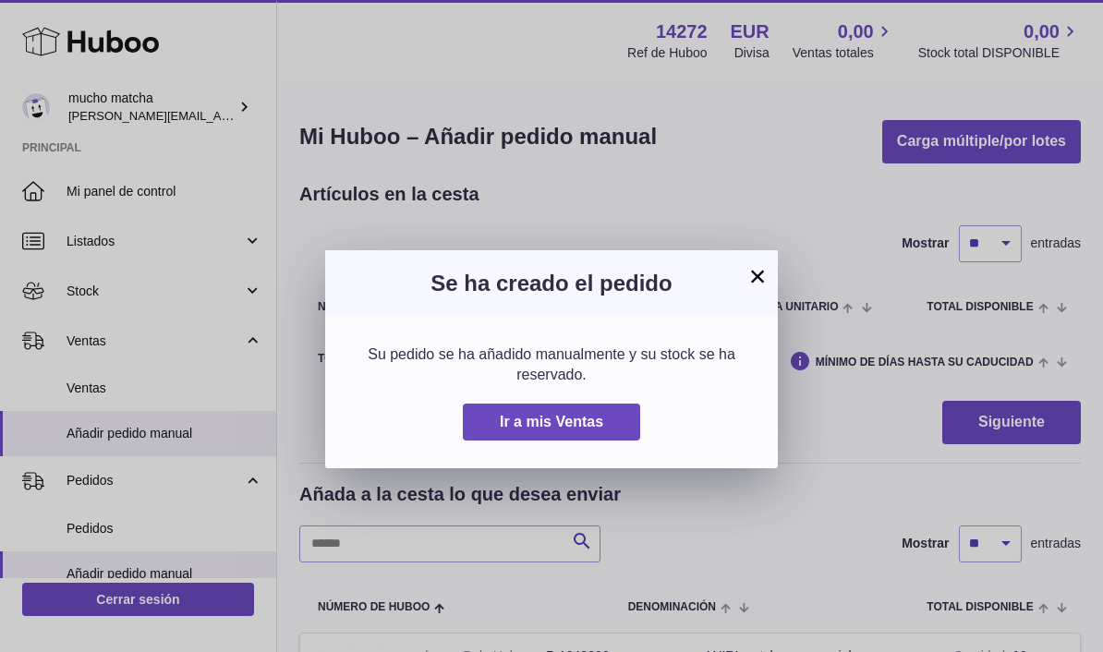
click at [613, 421] on button "Ir a mis Ventas" at bounding box center [551, 423] width 177 height 38
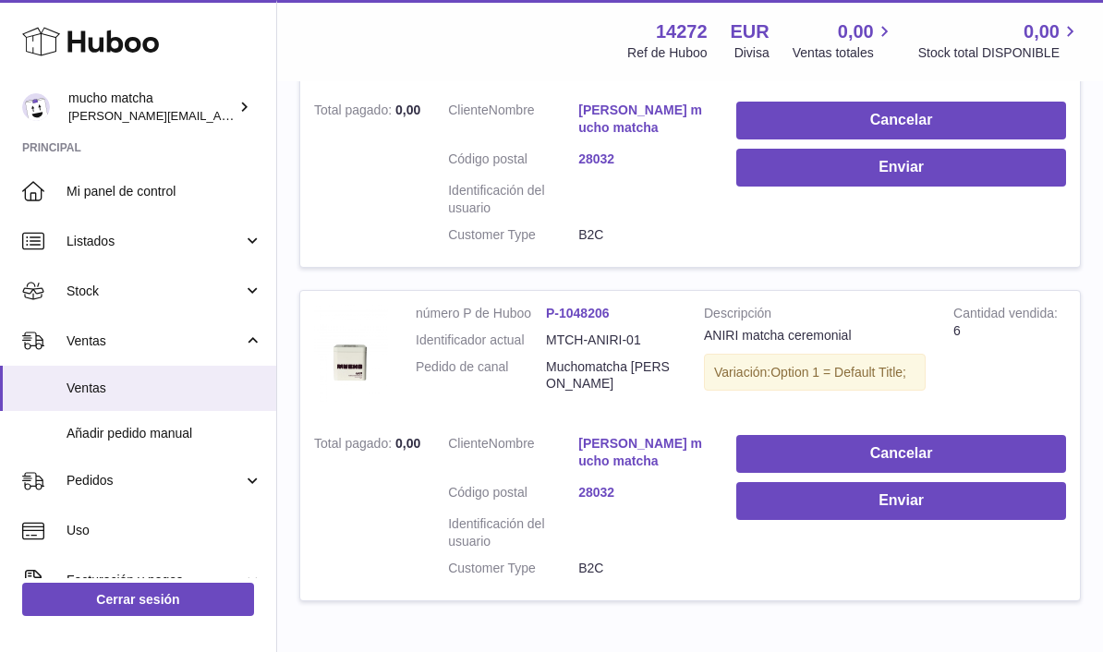
scroll to position [472, 0]
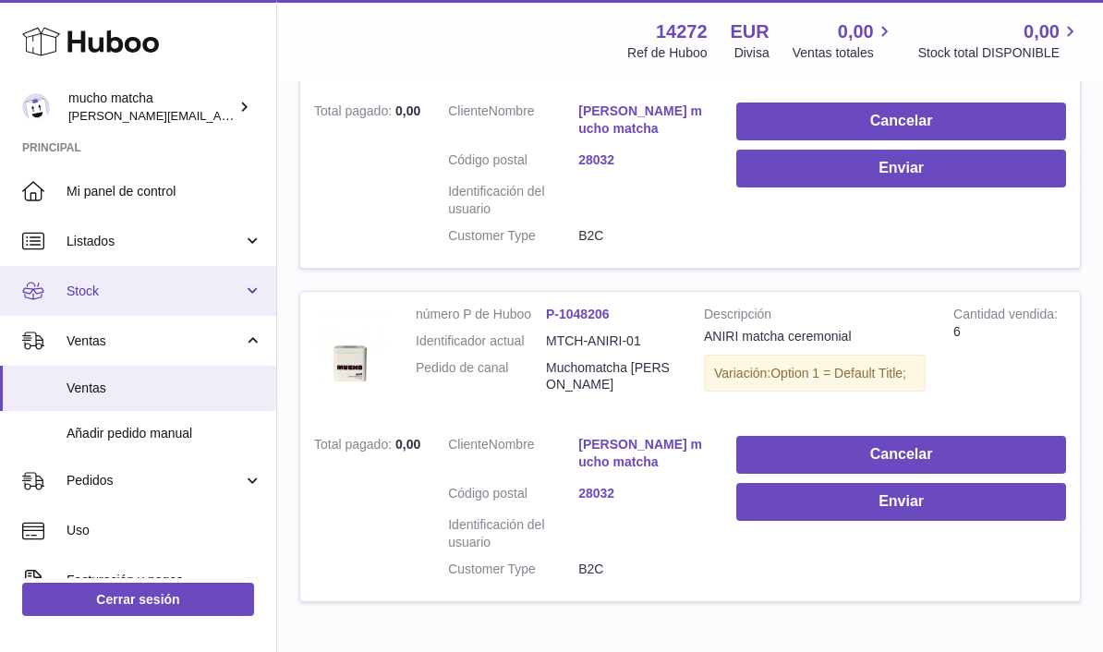
click at [104, 300] on link "Stock" at bounding box center [138, 291] width 276 height 50
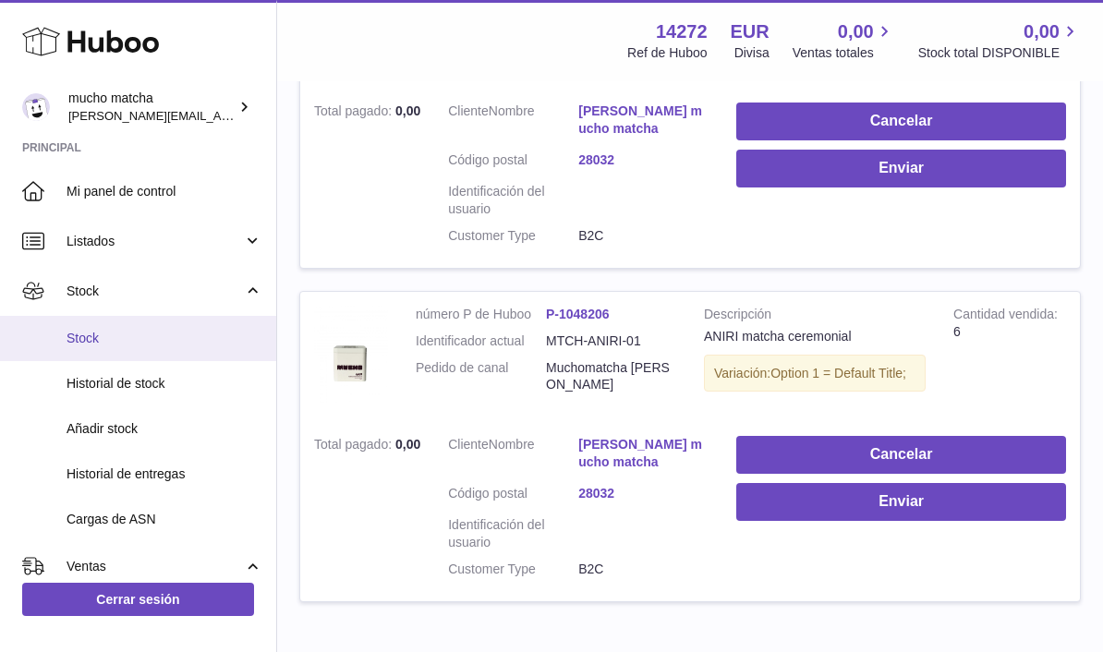
click at [71, 338] on span "Stock" at bounding box center [165, 339] width 196 height 18
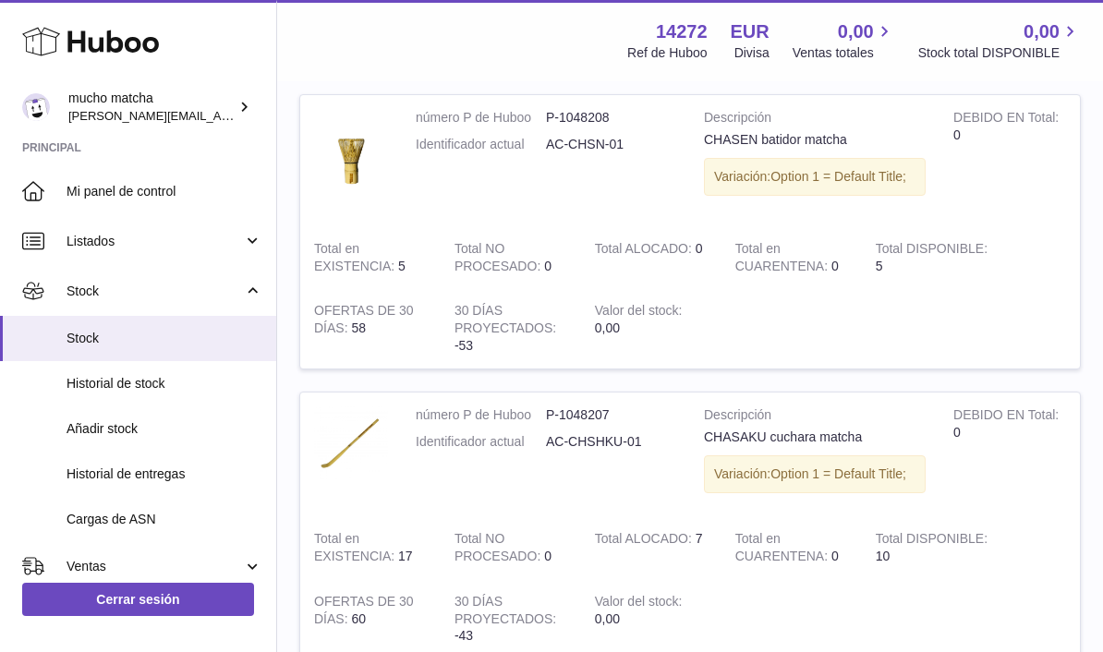
scroll to position [257, 0]
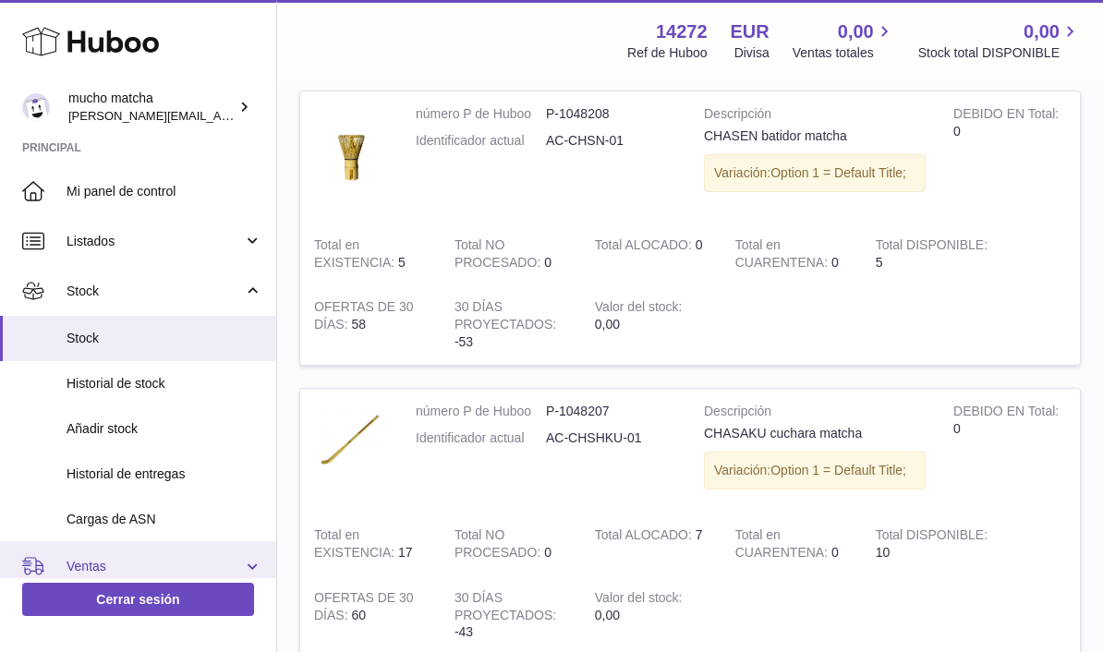
click at [64, 541] on link "Ventas" at bounding box center [138, 566] width 276 height 50
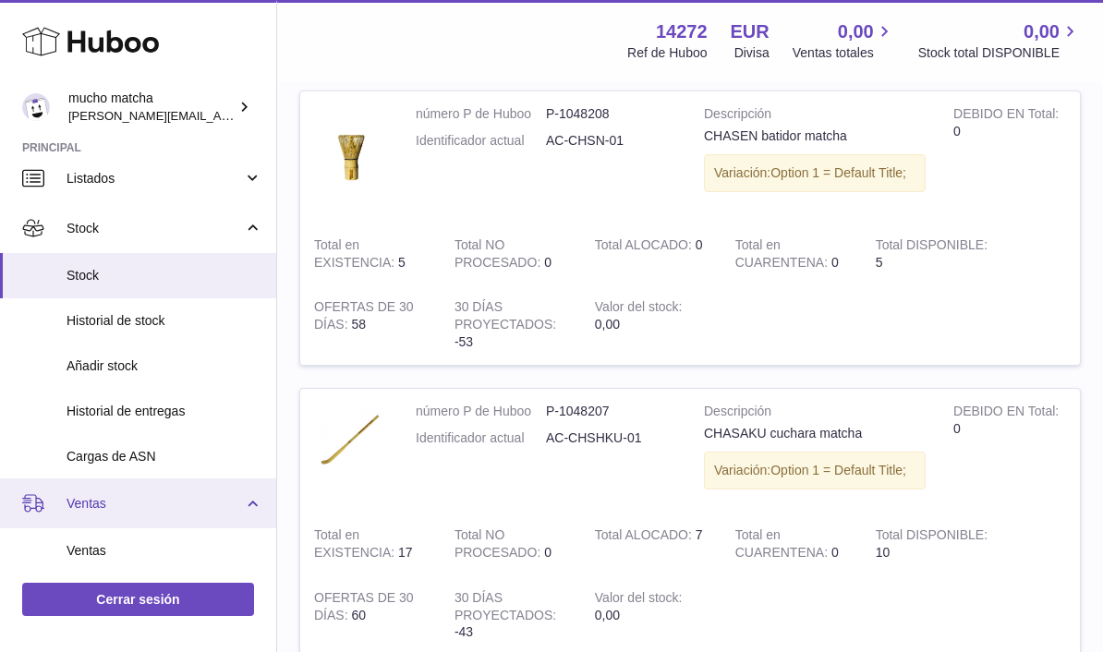
scroll to position [133, 0]
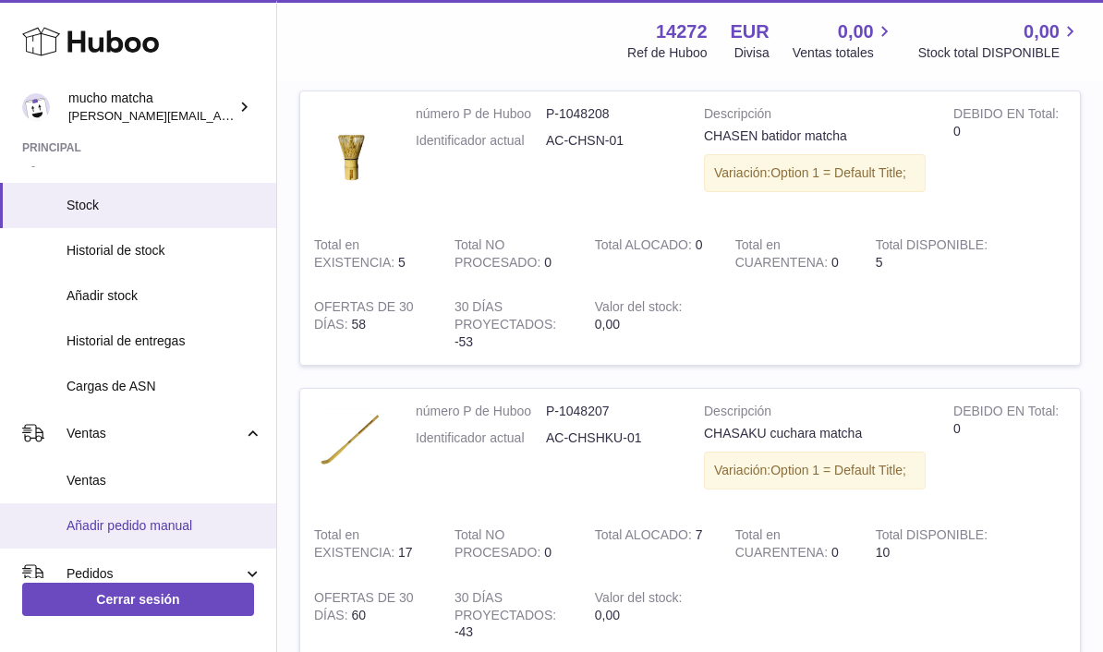
click at [84, 517] on span "Añadir pedido manual" at bounding box center [165, 526] width 196 height 18
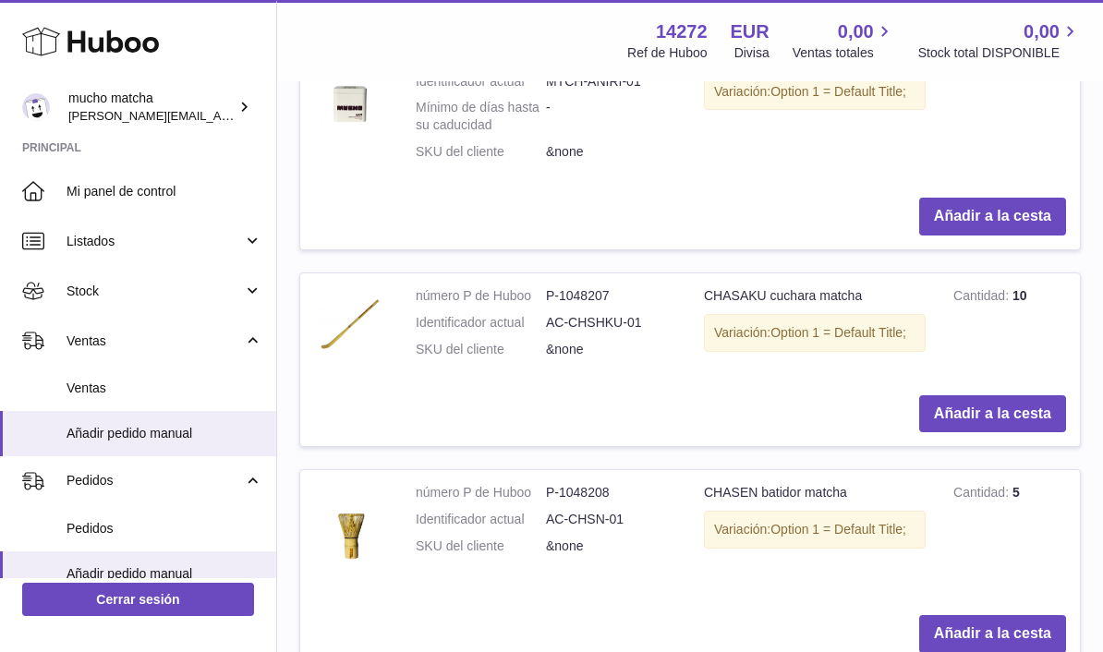
scroll to position [608, 0]
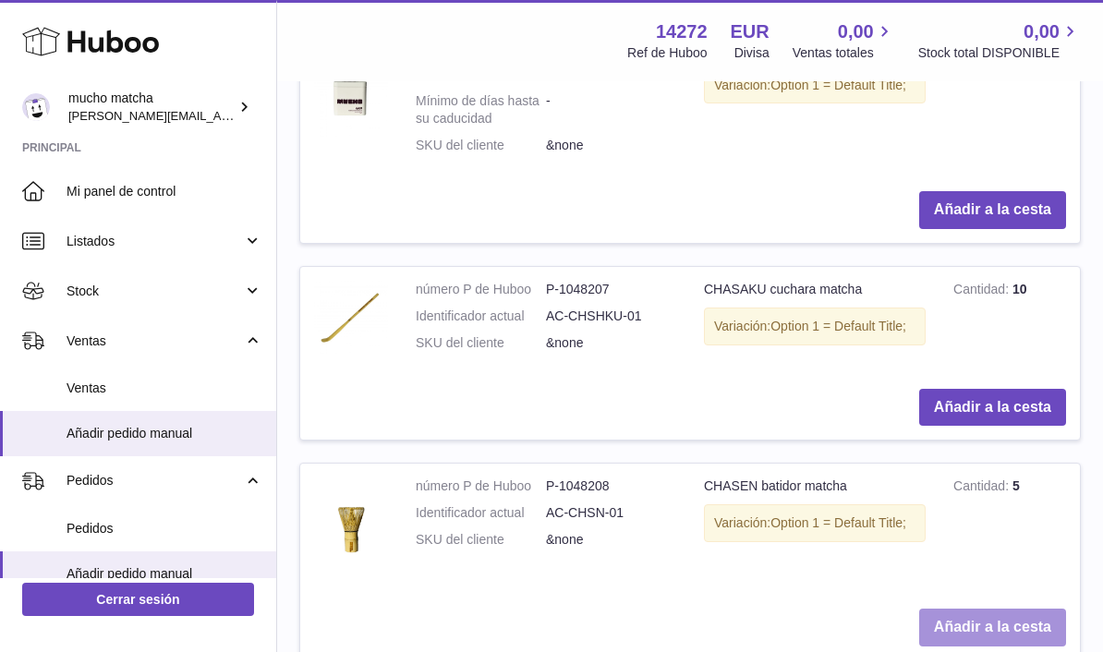
click at [980, 611] on button "Añadir a la cesta" at bounding box center [992, 628] width 147 height 38
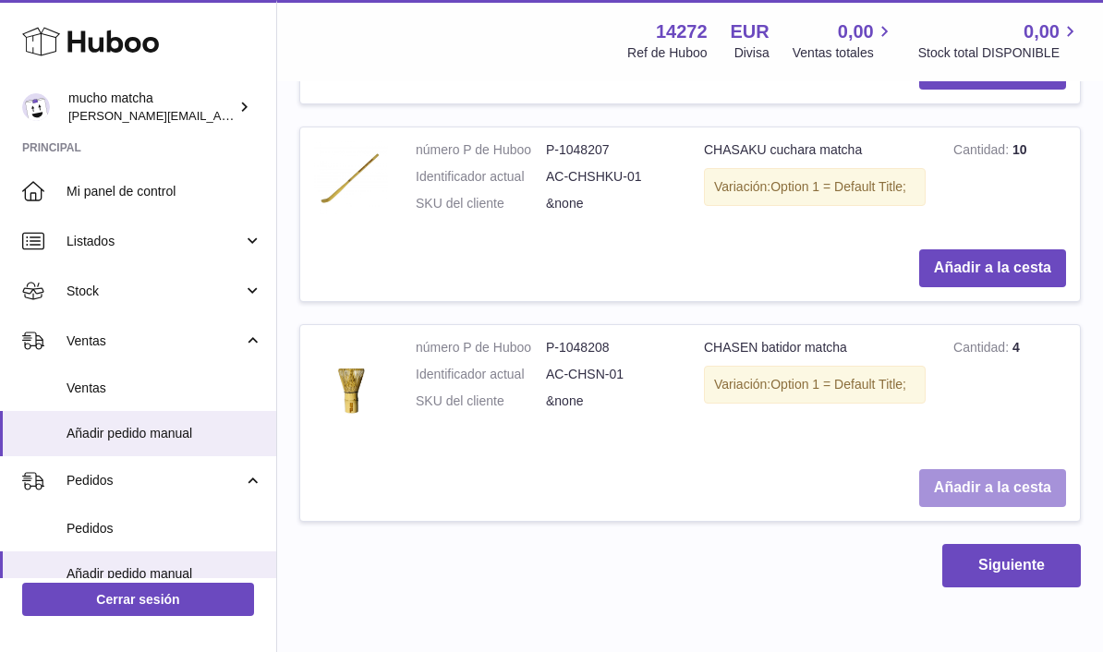
scroll to position [986, 0]
click at [953, 472] on button "Añadir a la cesta" at bounding box center [992, 489] width 147 height 38
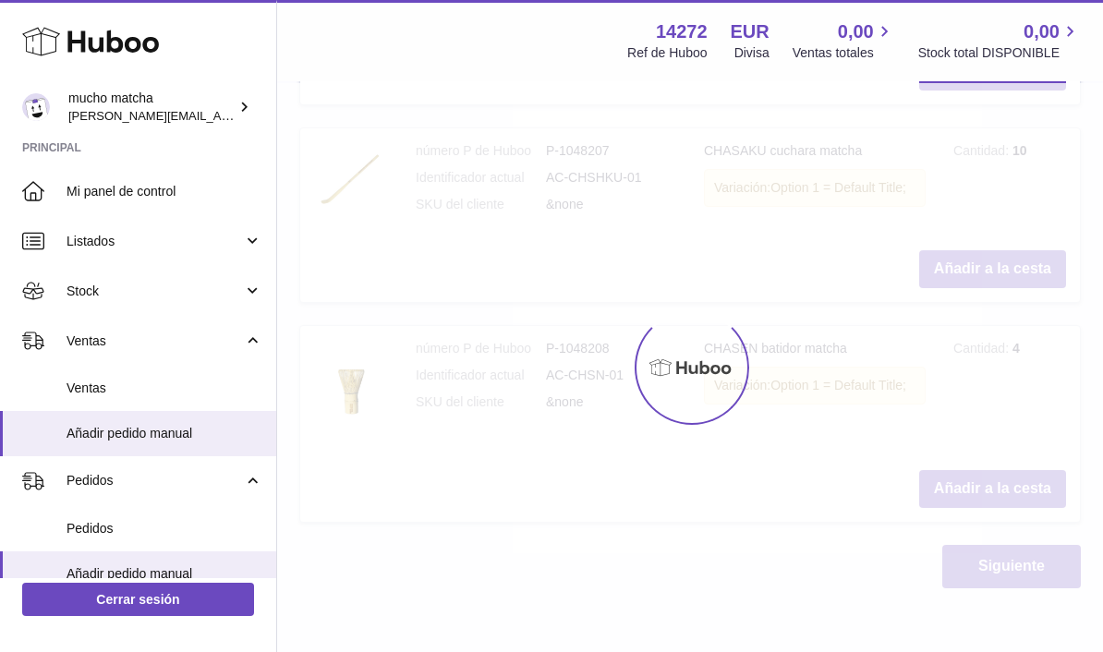
click at [958, 470] on div at bounding box center [690, 367] width 826 height 569
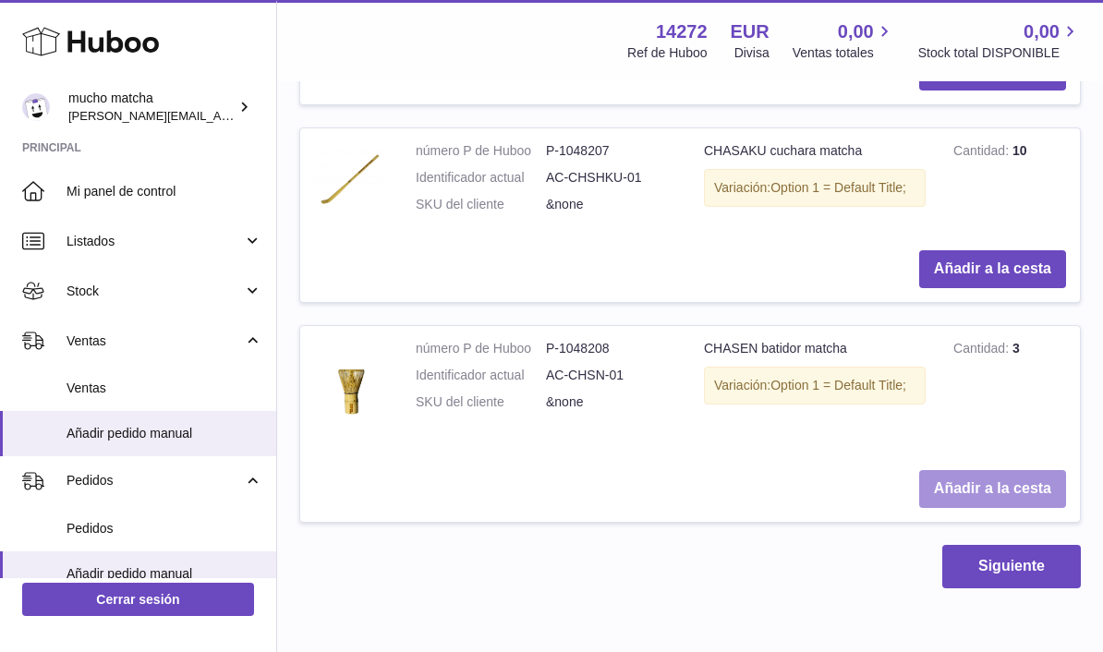
click at [998, 490] on button "Añadir a la cesta" at bounding box center [992, 489] width 147 height 38
click at [1006, 488] on button "Añadir a la cesta" at bounding box center [992, 489] width 147 height 38
click at [1006, 480] on button "Añadir a la cesta" at bounding box center [992, 489] width 147 height 38
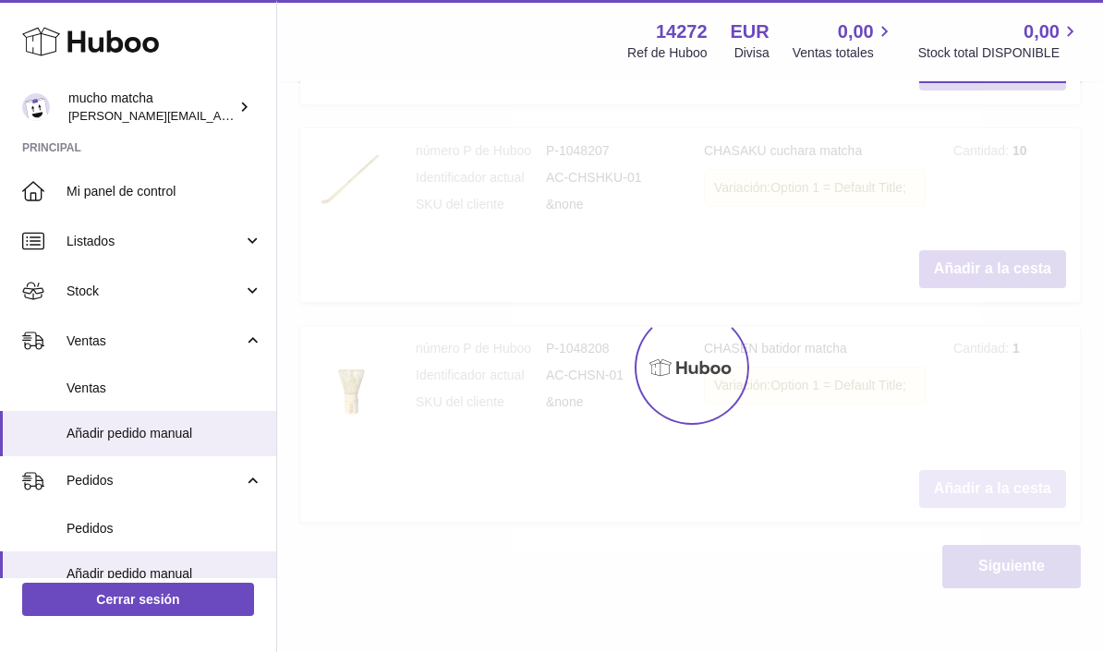
type input "*"
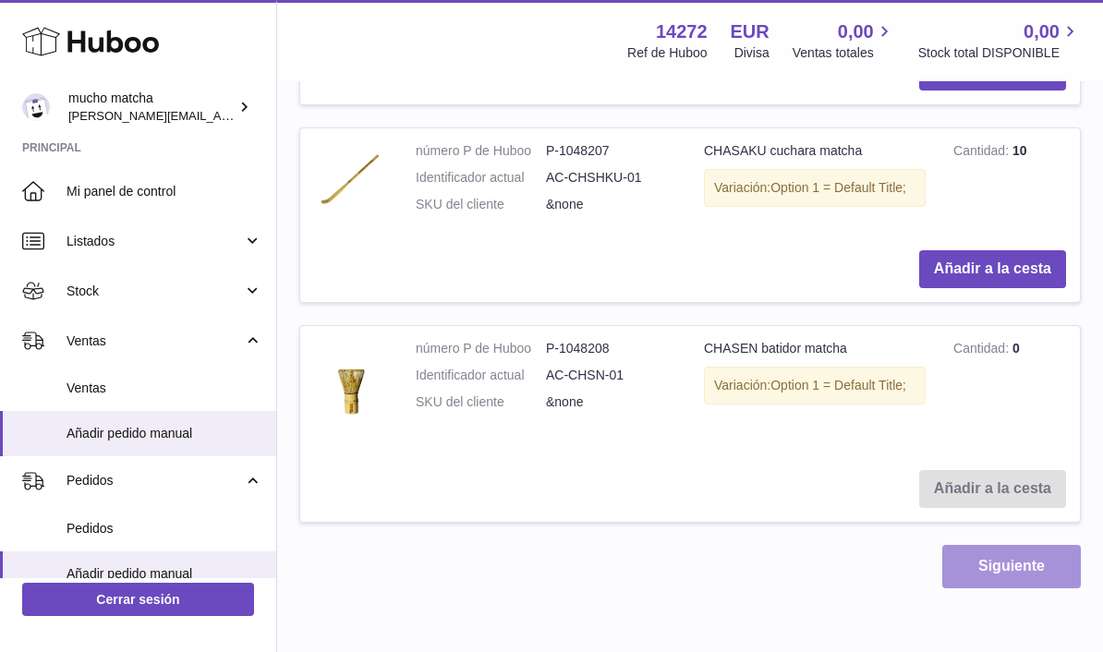
click at [1006, 553] on button "Siguiente" at bounding box center [1011, 566] width 139 height 43
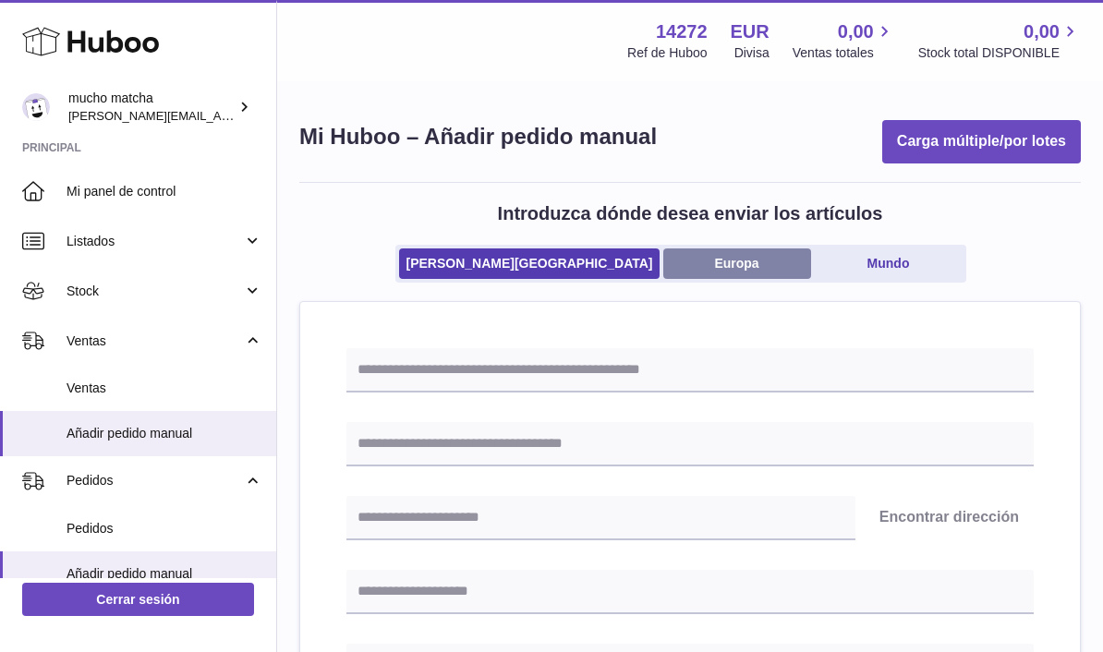
click at [677, 257] on link "Europa" at bounding box center [737, 263] width 148 height 30
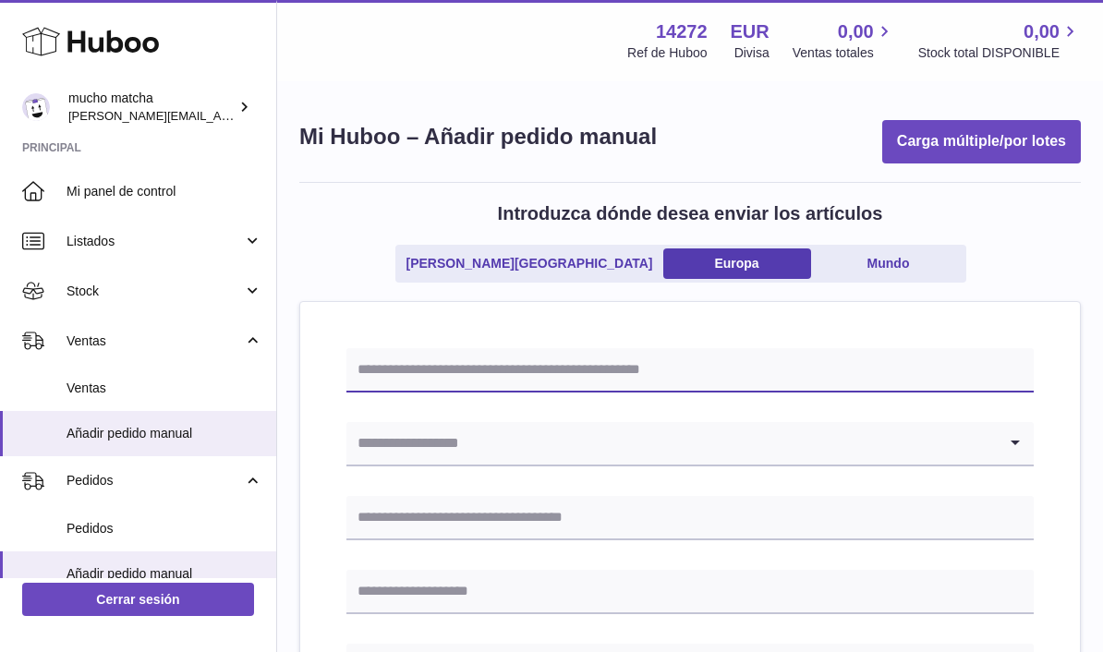
click at [838, 385] on input "text" at bounding box center [689, 370] width 687 height 44
type input "**********"
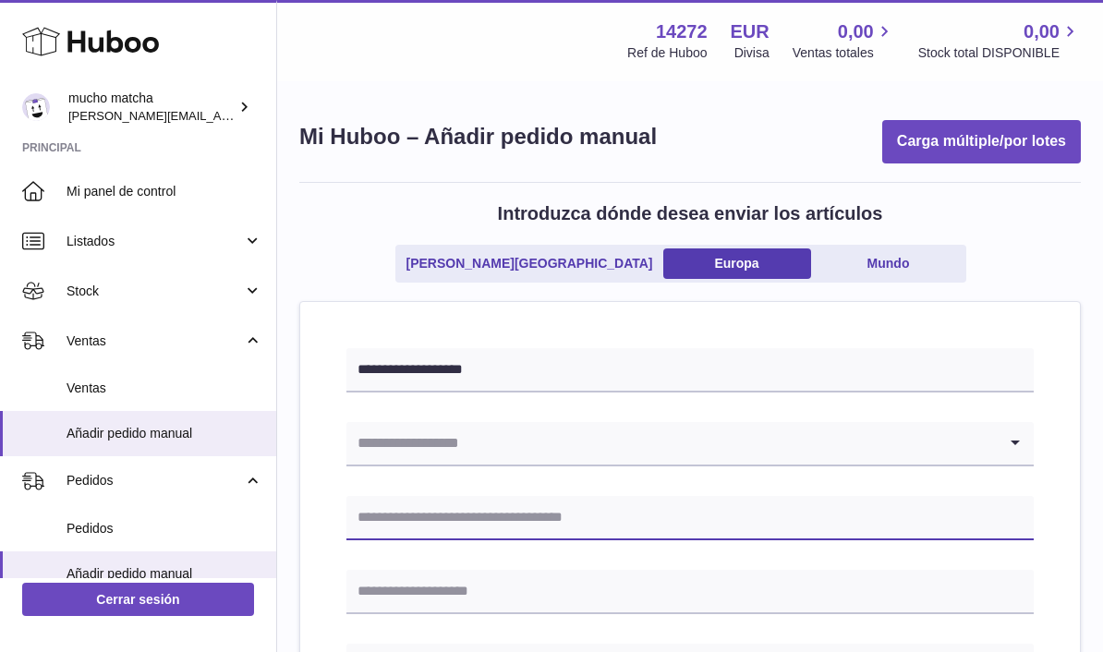
click at [781, 505] on input "text" at bounding box center [689, 518] width 687 height 44
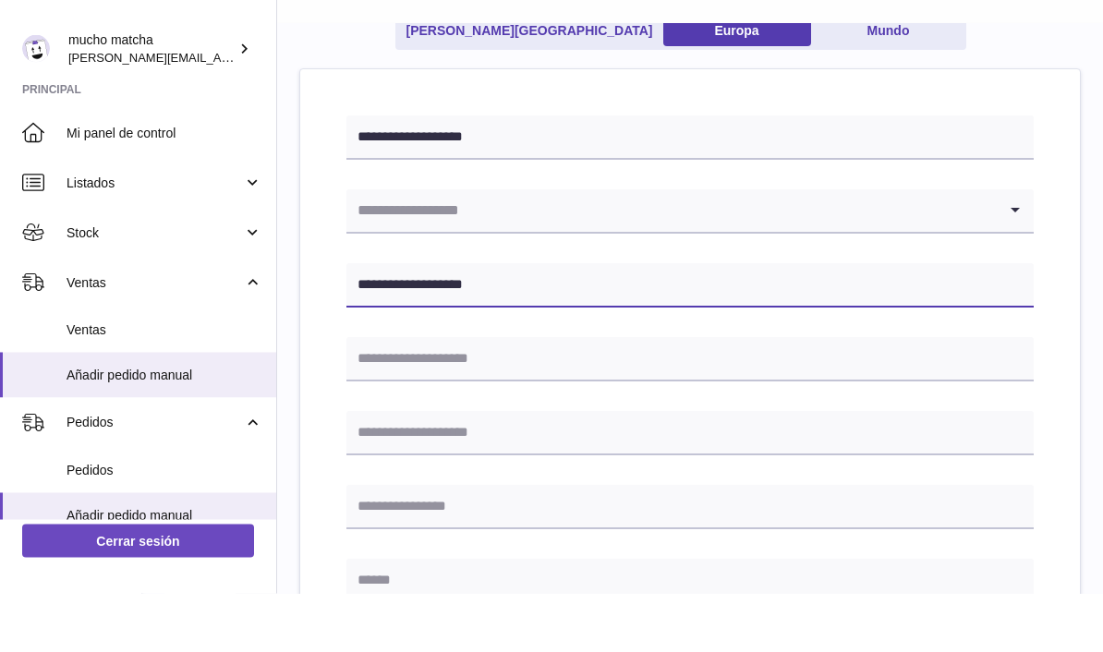
type input "**********"
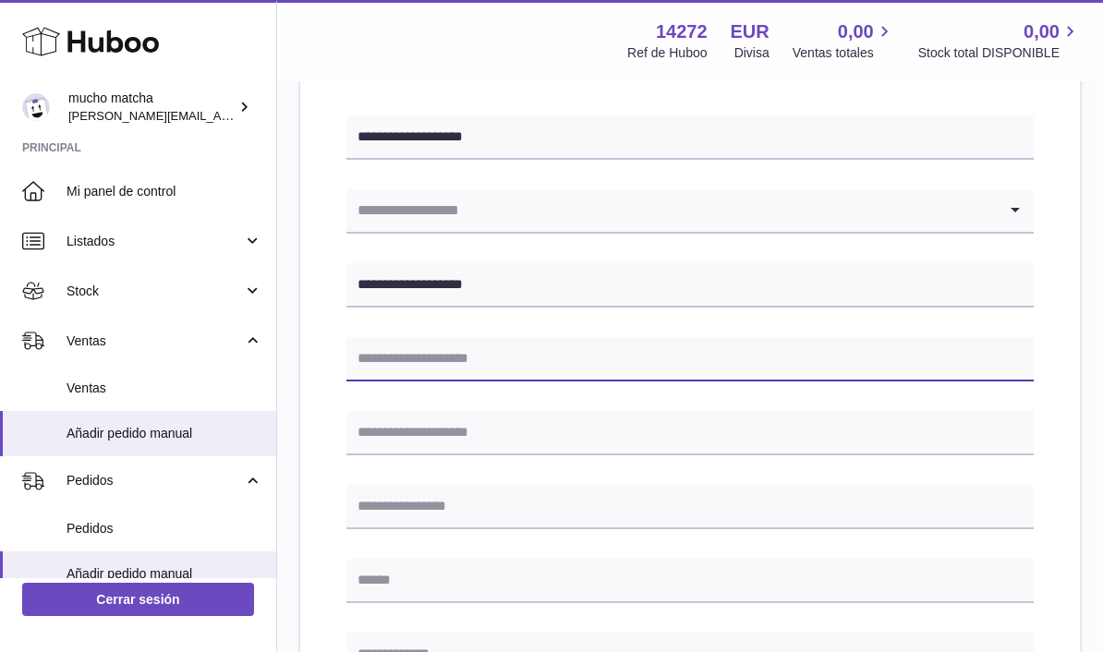
click at [591, 347] on input "text" at bounding box center [689, 359] width 687 height 44
type input "**********"
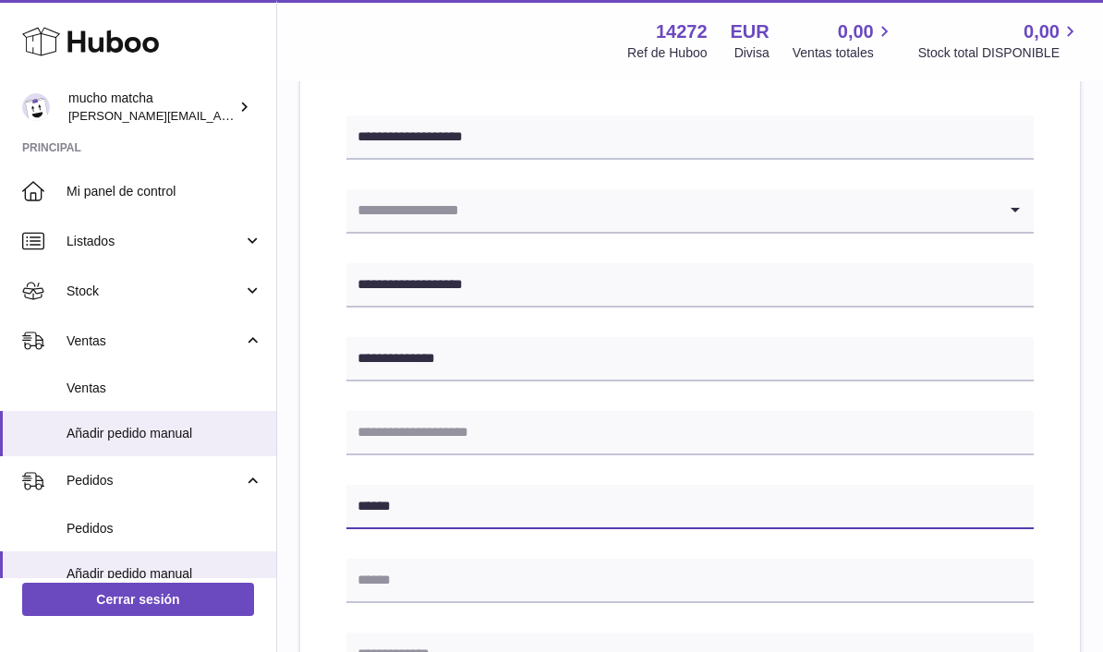
type input "******"
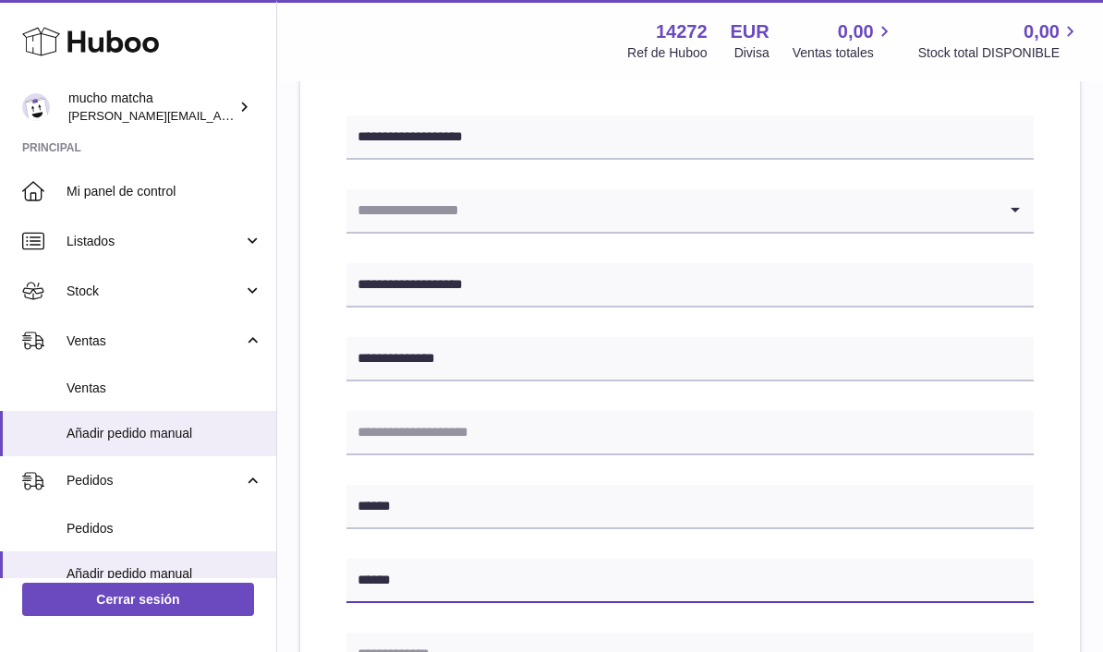
type input "******"
type input "*****"
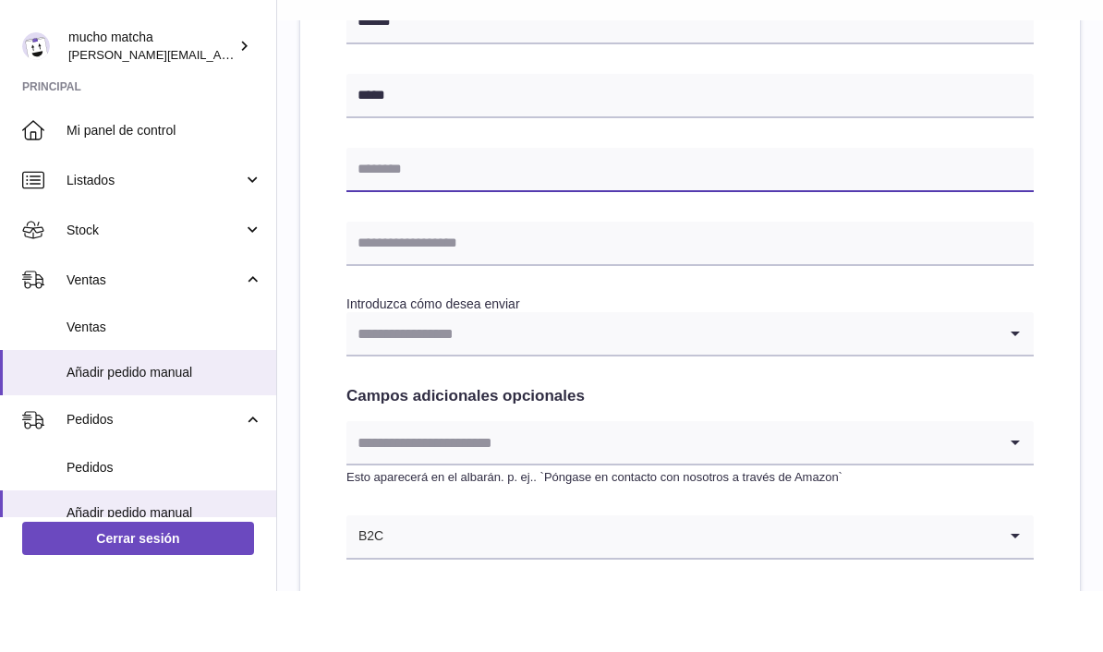
scroll to position [735, 0]
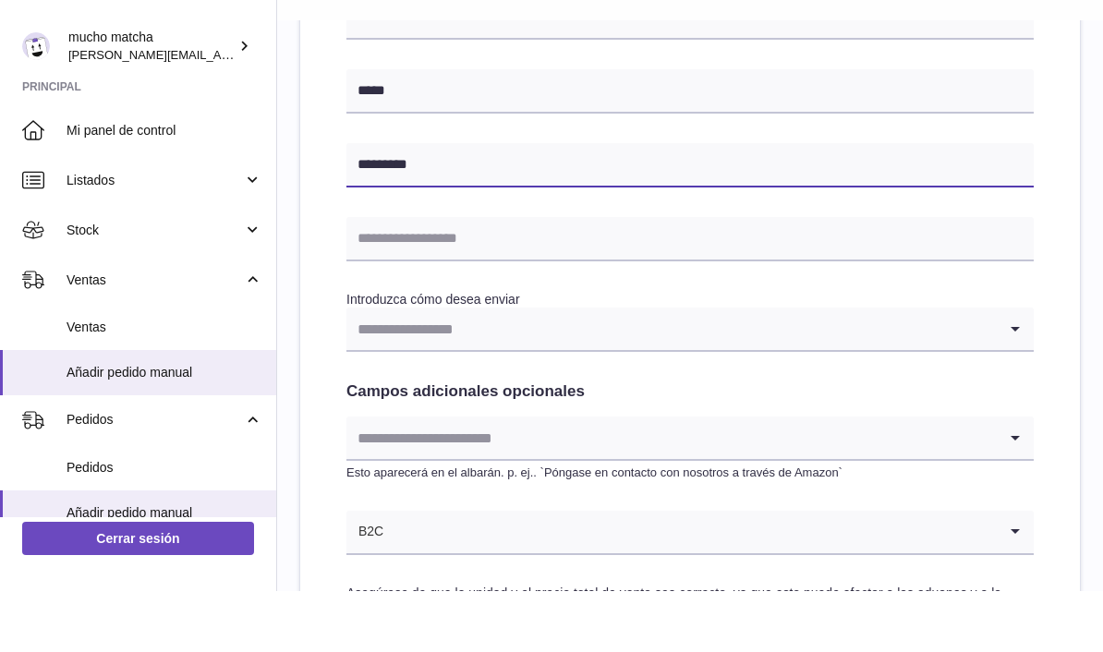
type input "*********"
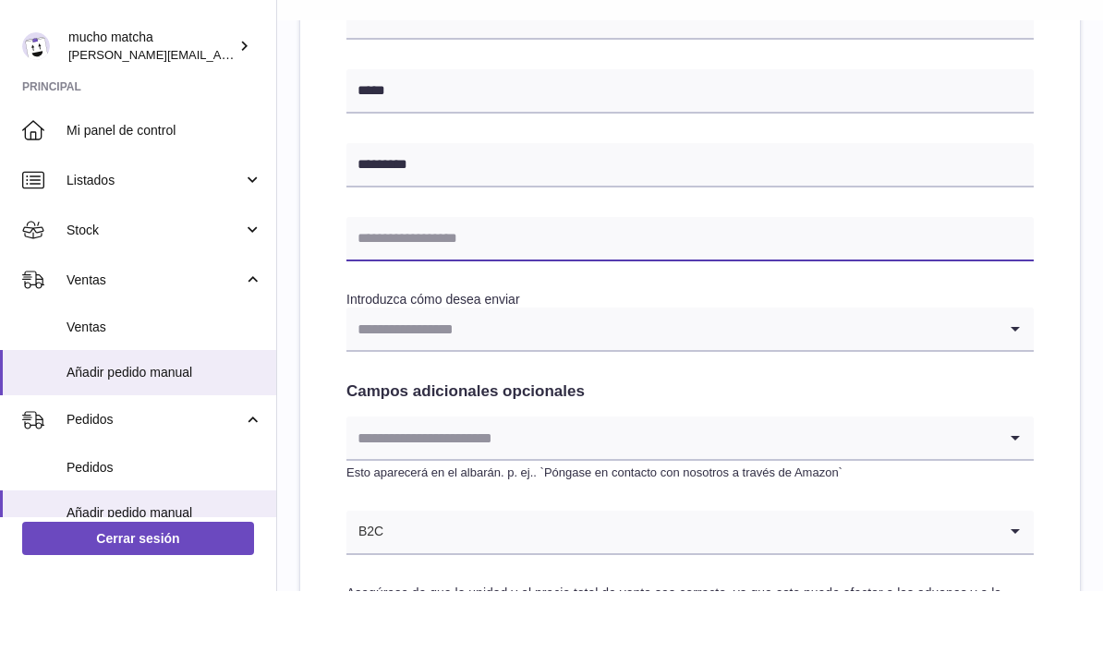
click at [684, 278] on input "text" at bounding box center [689, 300] width 687 height 44
type input "**********"
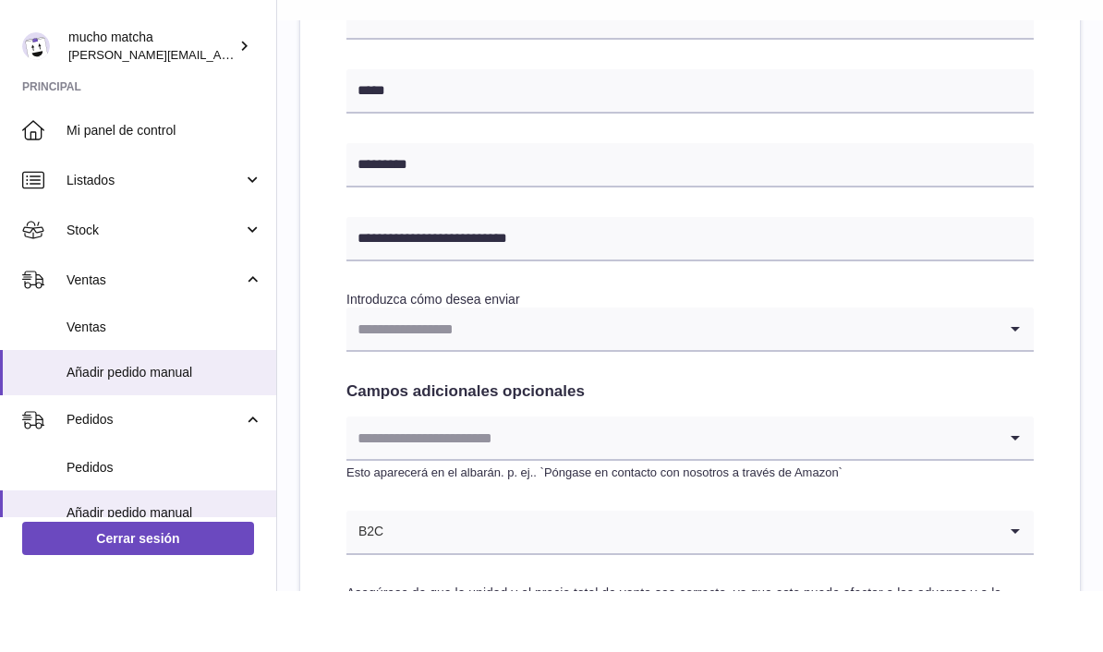
click at [744, 369] on input "Search for option" at bounding box center [671, 390] width 650 height 42
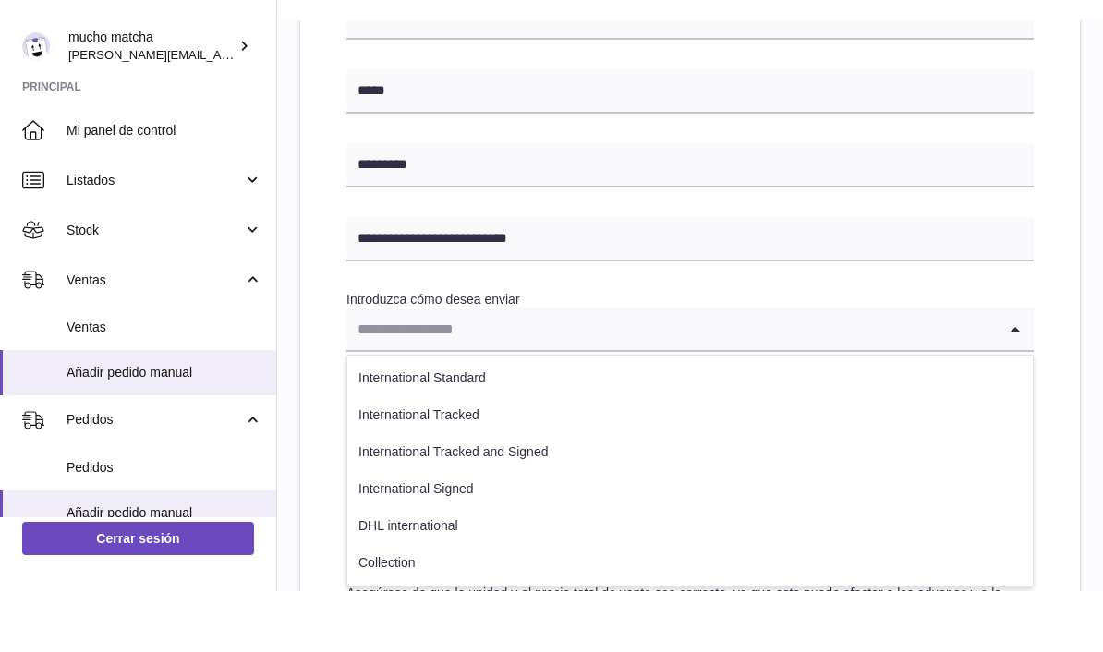
scroll to position [796, 0]
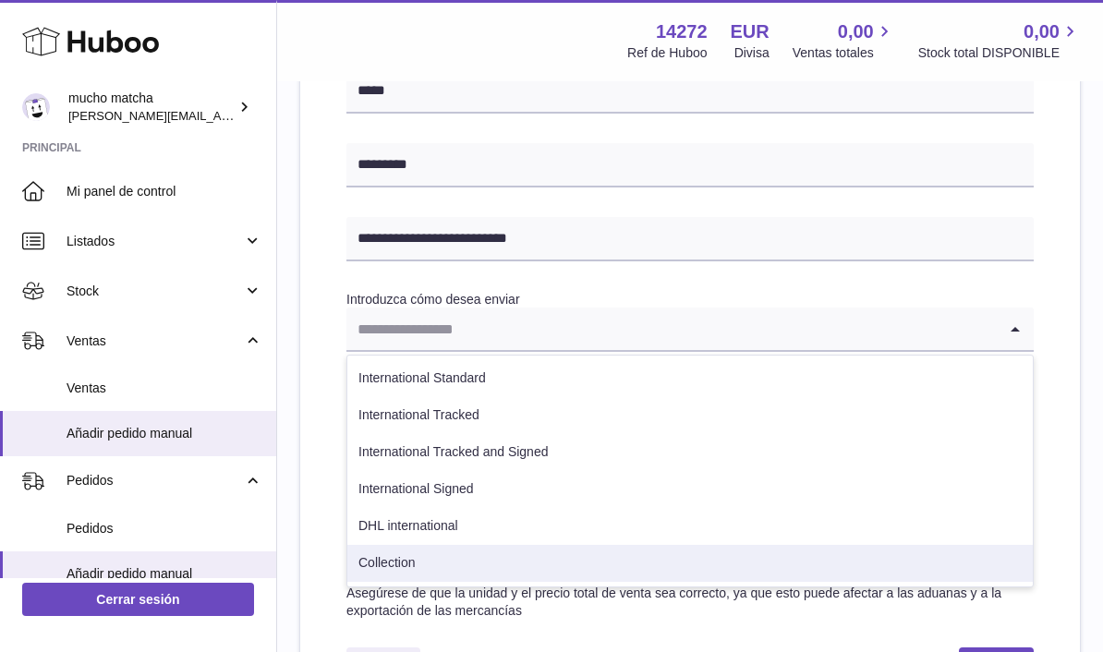
click at [417, 565] on li "Collection" at bounding box center [689, 563] width 685 height 37
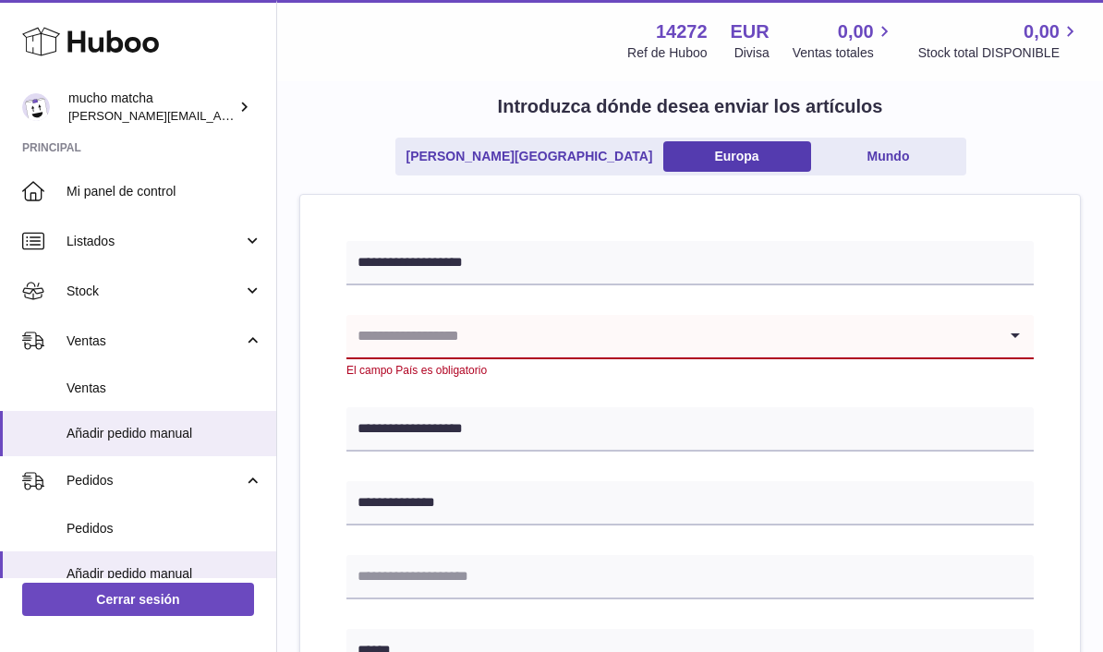
click at [973, 341] on input "Search for option" at bounding box center [671, 336] width 650 height 42
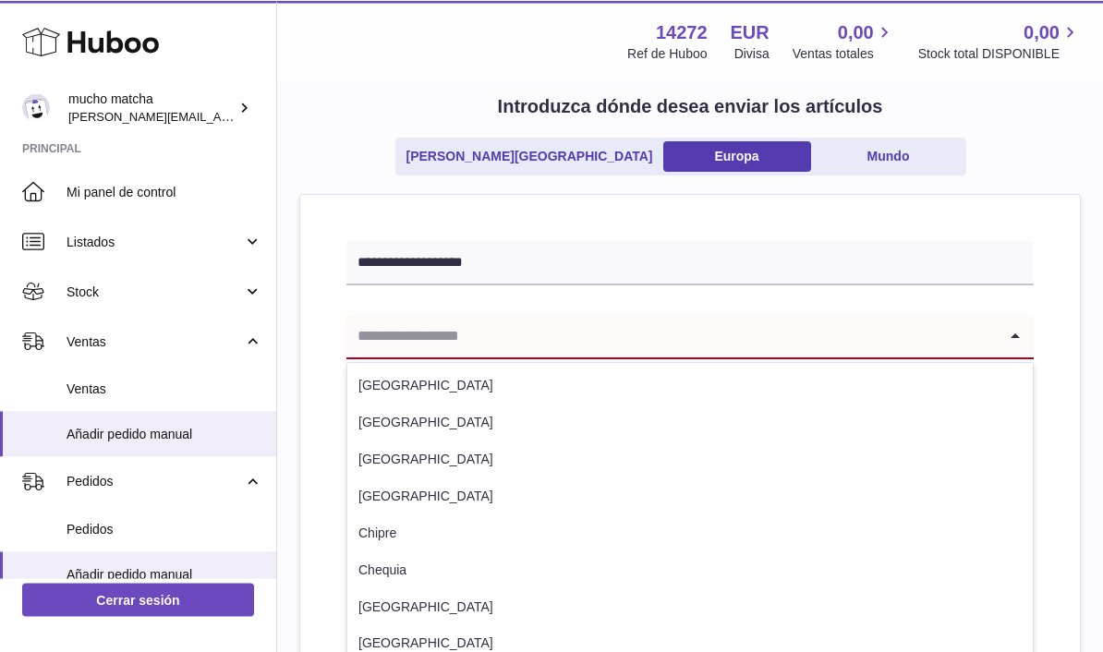
scroll to position [106, 0]
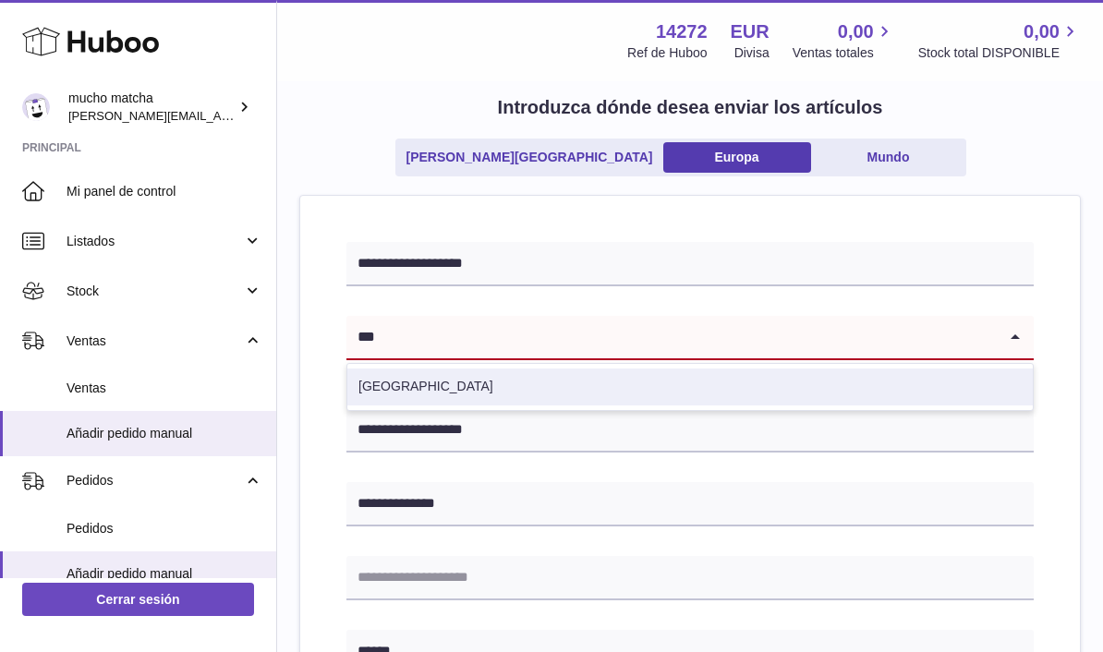
click at [690, 401] on li "España" at bounding box center [689, 387] width 685 height 37
type input "***"
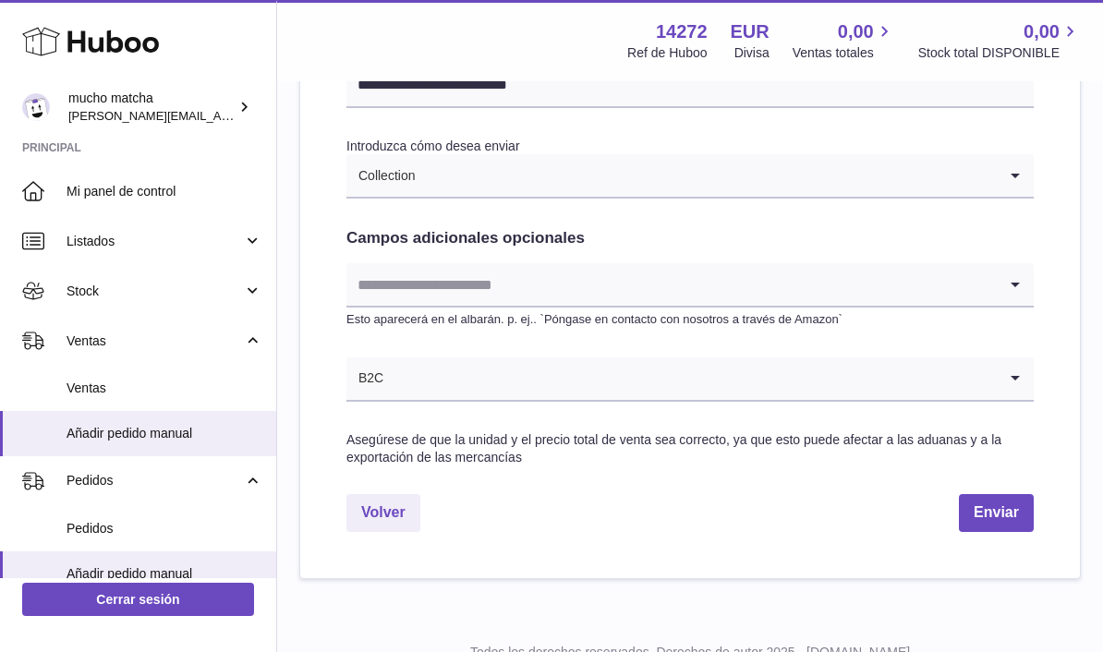
scroll to position [949, 0]
click at [1010, 517] on button "Enviar" at bounding box center [996, 514] width 75 height 38
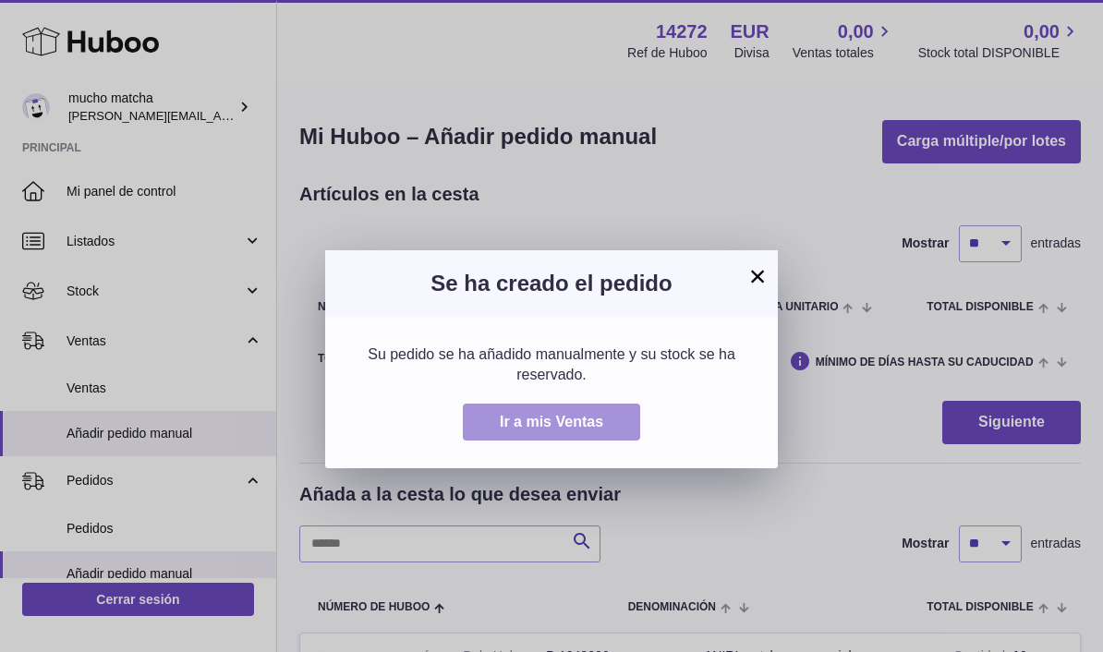
click at [607, 438] on button "Ir a mis Ventas" at bounding box center [551, 423] width 177 height 38
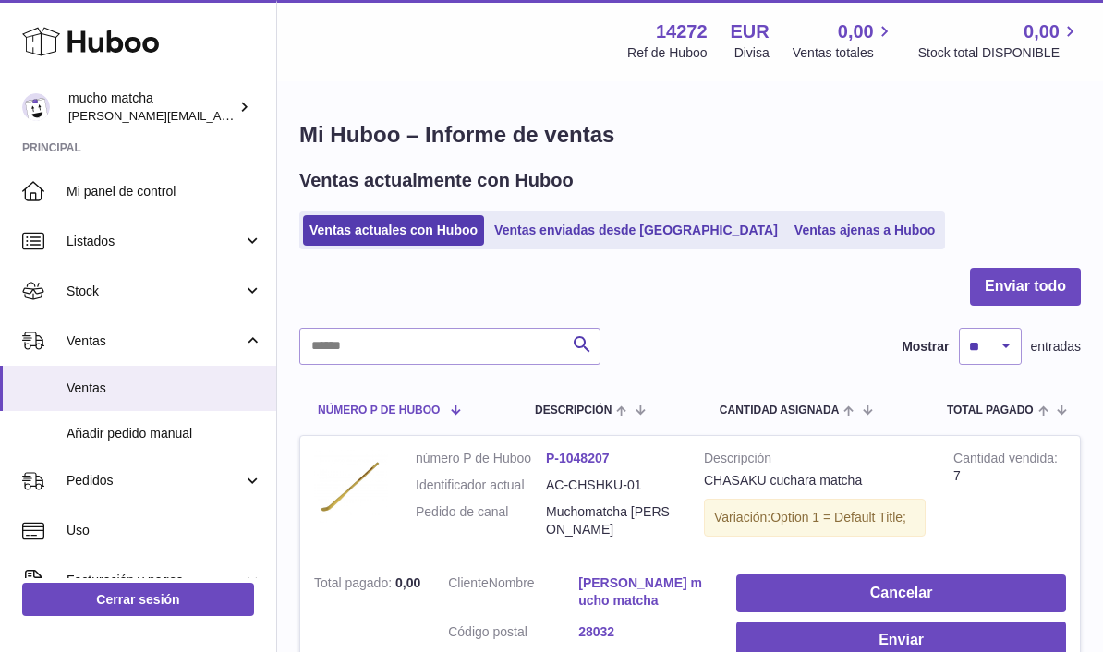
click at [351, 411] on span "número P de Huboo" at bounding box center [379, 411] width 122 height 12
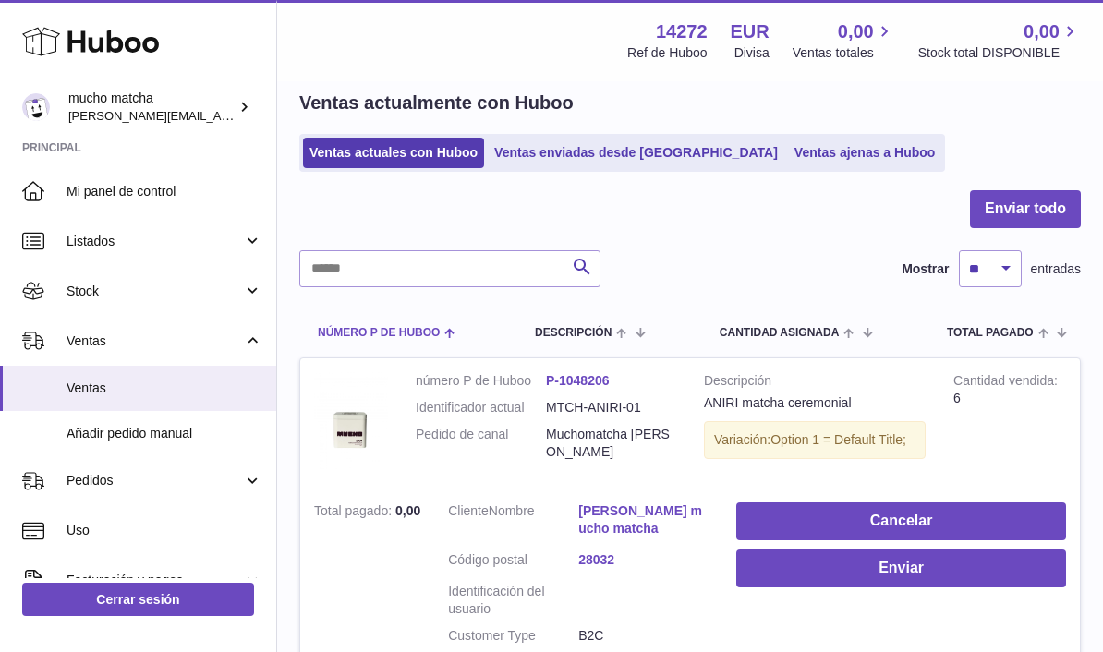
scroll to position [67, 0]
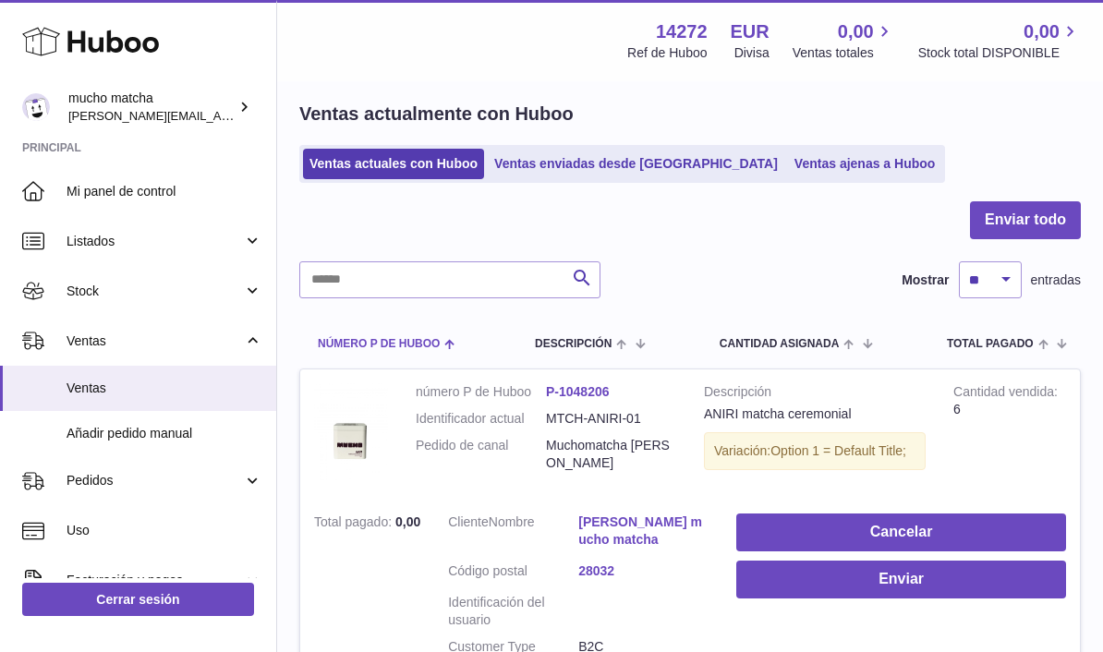
click at [376, 341] on span "número P de Huboo" at bounding box center [379, 344] width 122 height 12
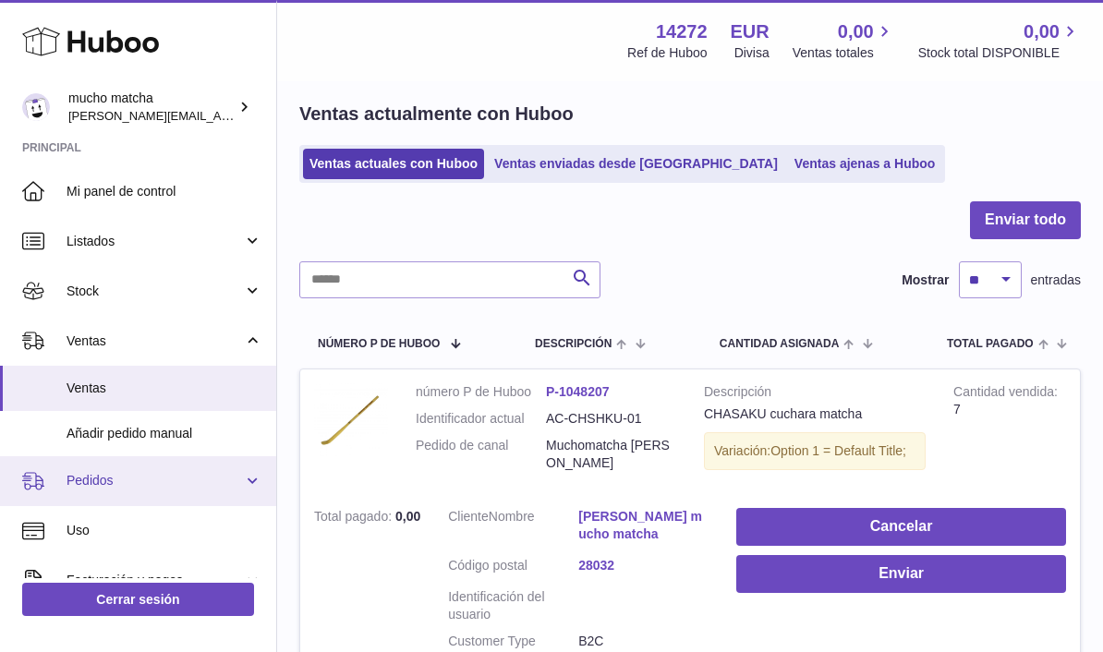
click at [86, 483] on span "Pedidos" at bounding box center [155, 481] width 176 height 18
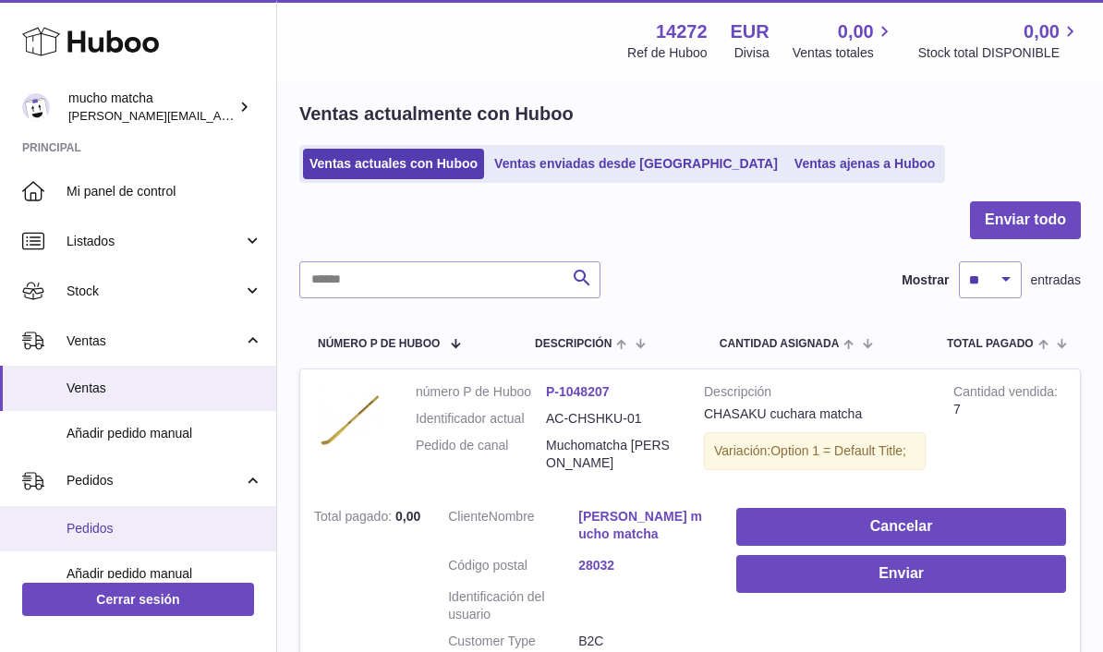
click at [73, 520] on span "Pedidos" at bounding box center [165, 529] width 196 height 18
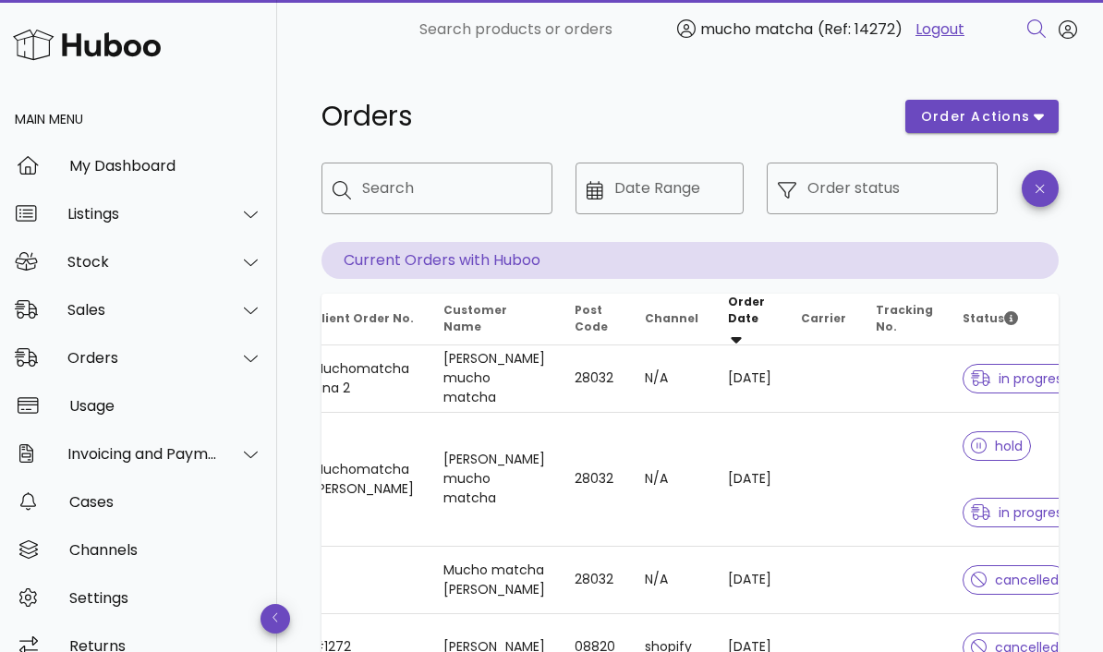
scroll to position [0, 82]
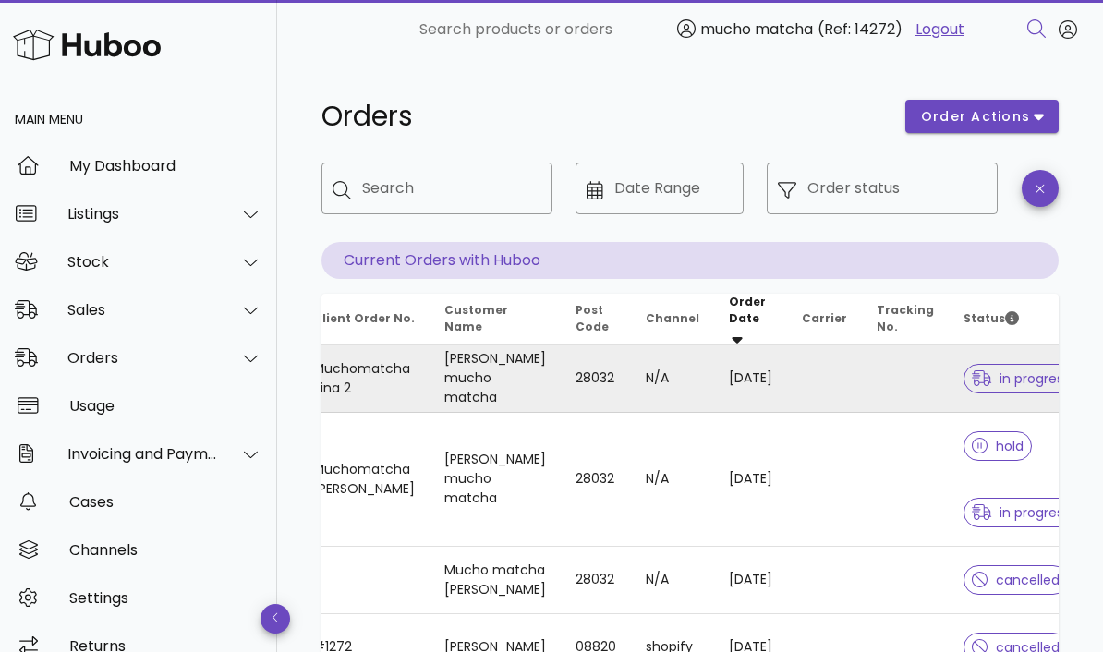
click at [862, 386] on td at bounding box center [905, 378] width 87 height 67
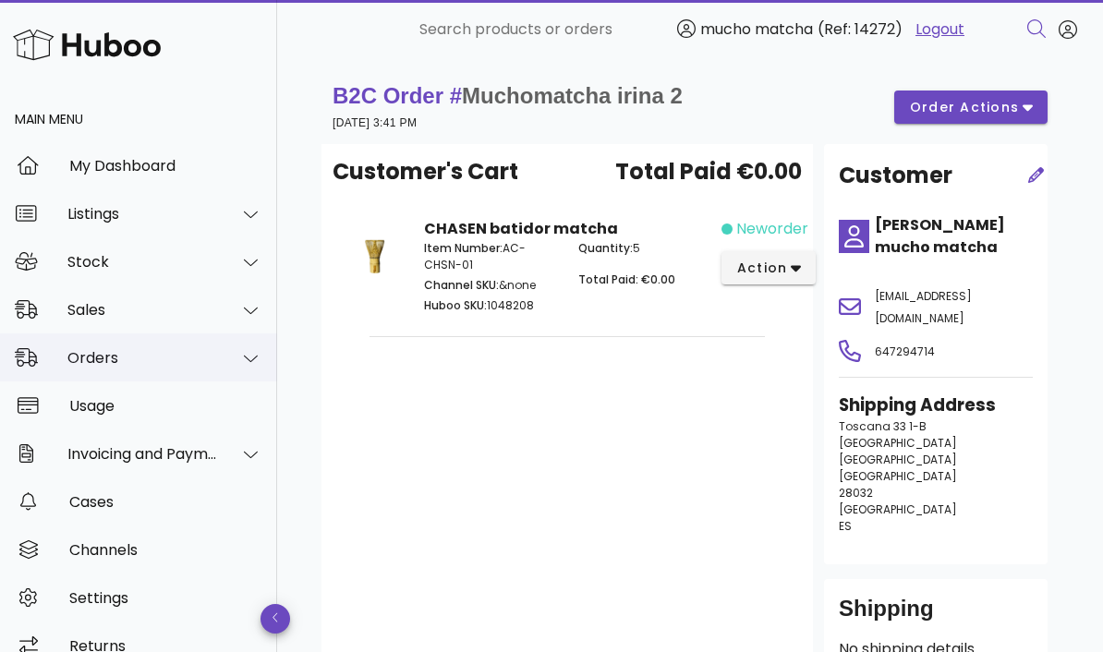
click at [82, 349] on div "Orders" at bounding box center [142, 358] width 151 height 18
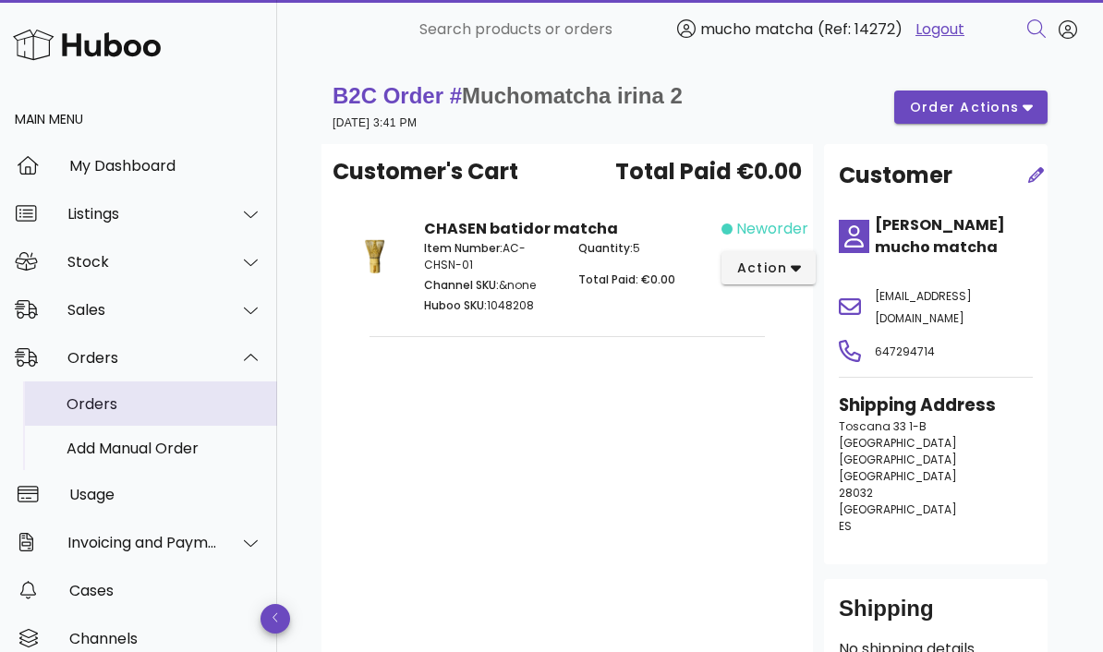
click at [76, 395] on div "Orders" at bounding box center [165, 404] width 196 height 18
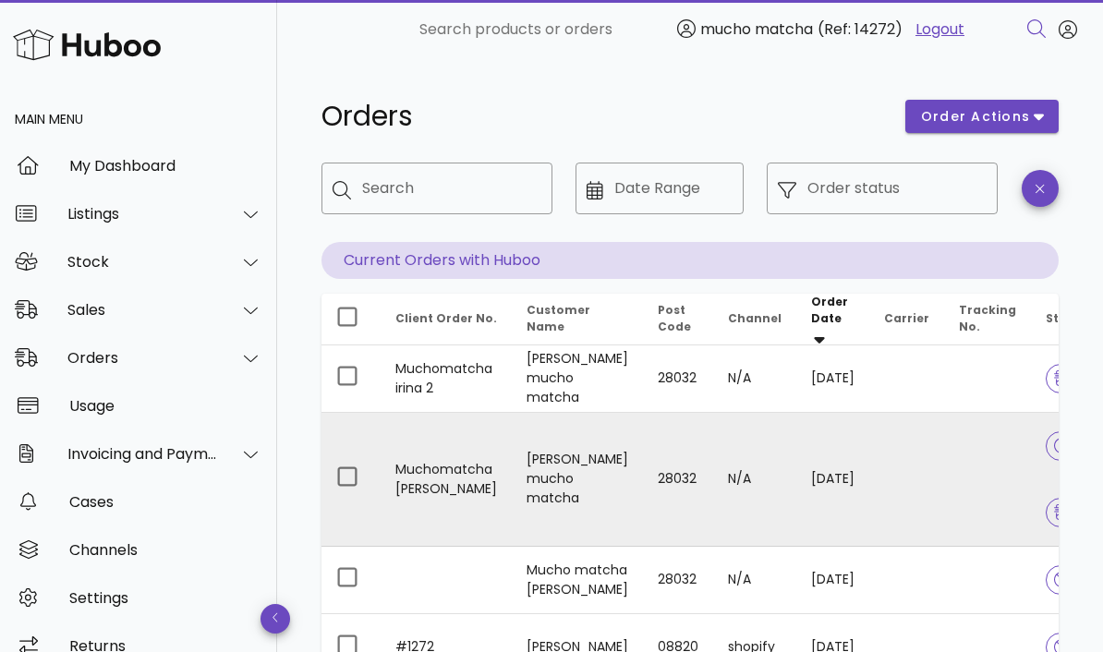
click at [898, 443] on td at bounding box center [906, 480] width 75 height 134
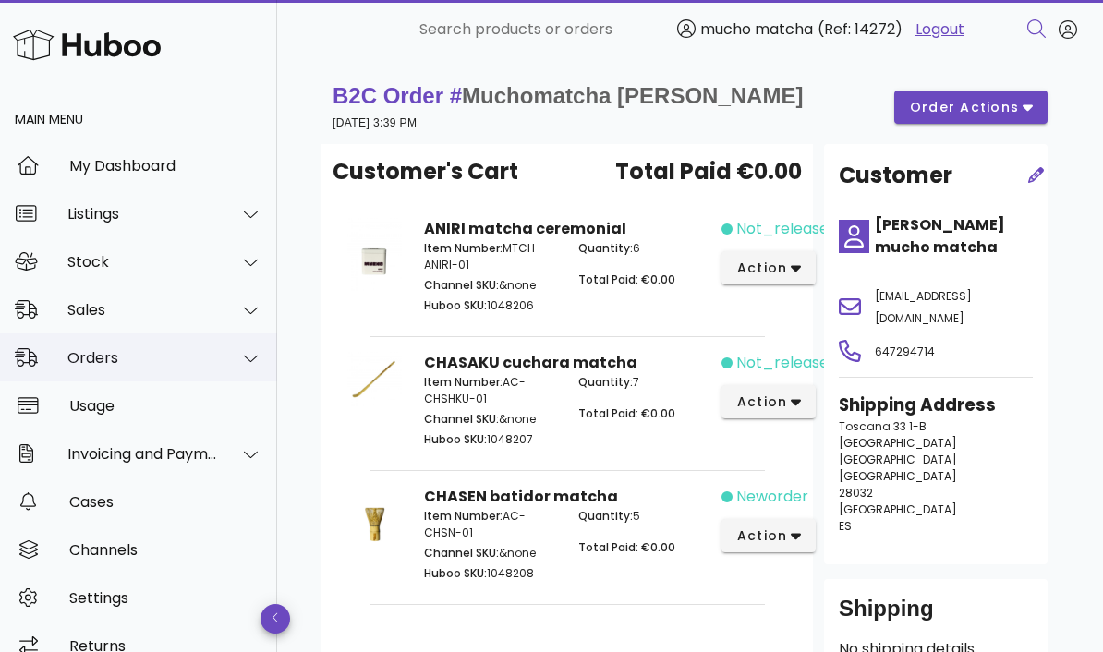
click at [69, 333] on div "Orders" at bounding box center [138, 357] width 277 height 48
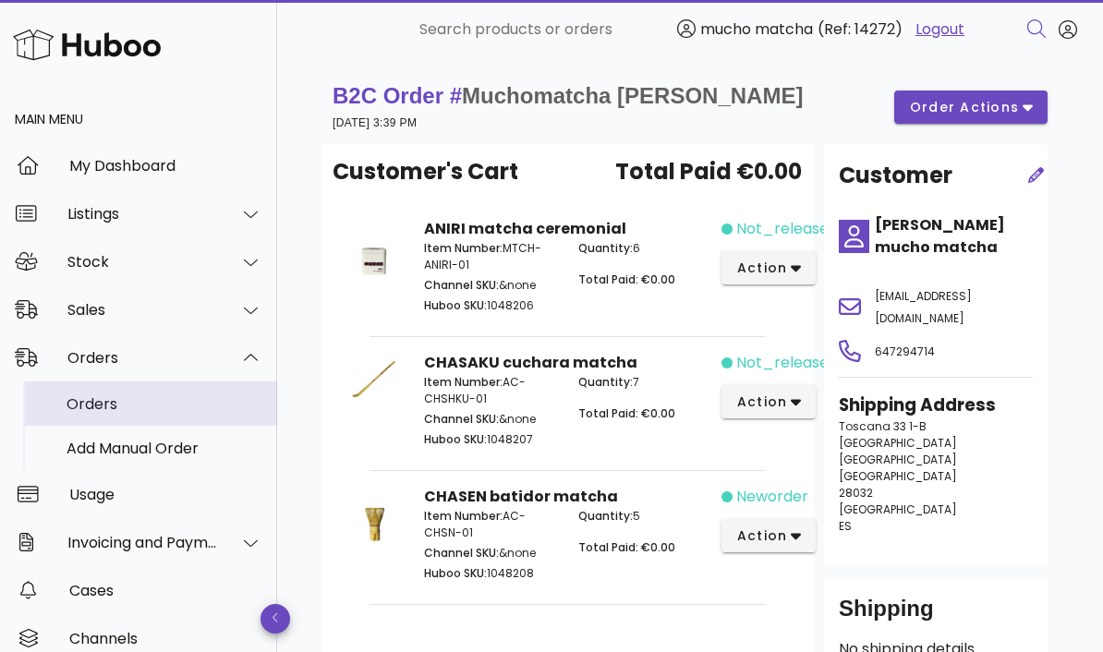
click at [83, 395] on div "Orders" at bounding box center [165, 404] width 196 height 18
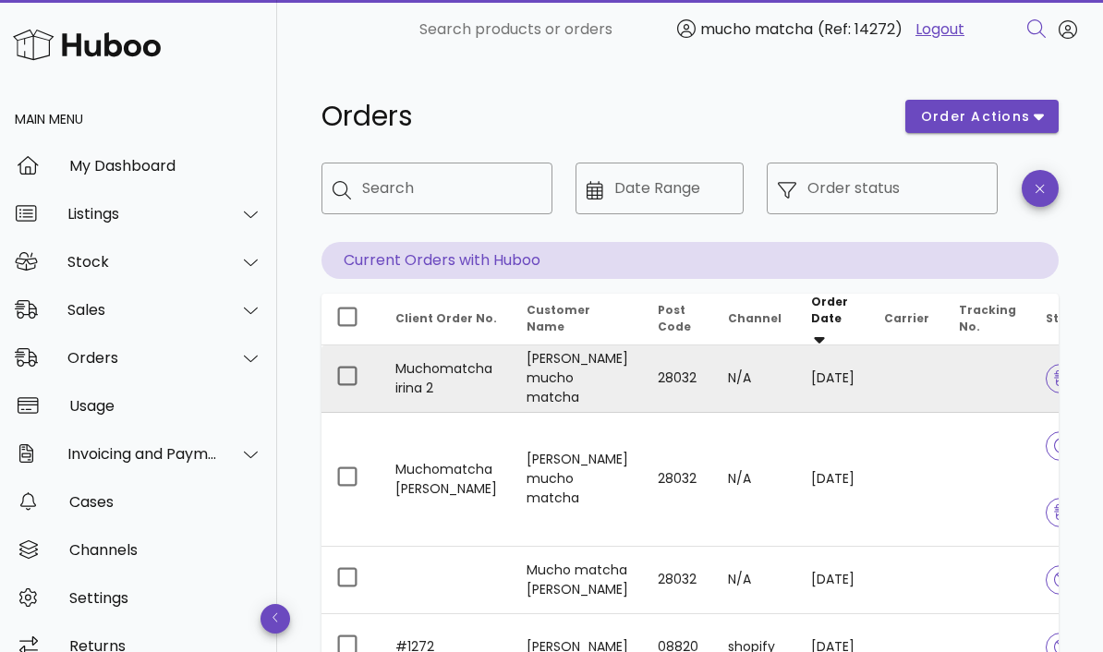
click at [944, 379] on td at bounding box center [987, 378] width 87 height 67
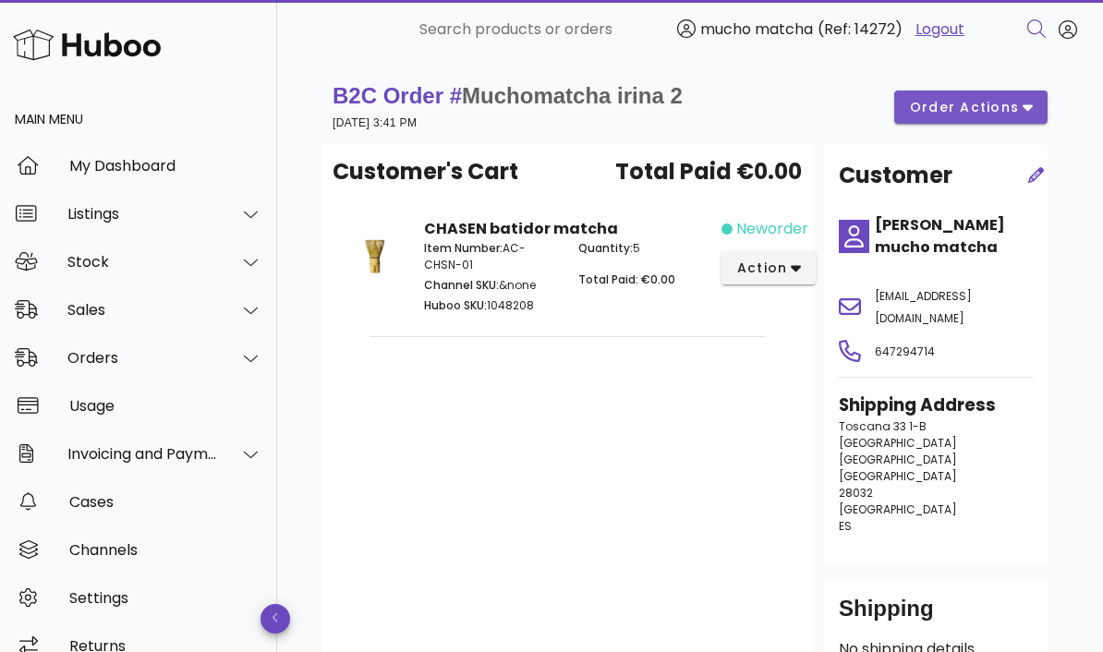
click at [1023, 106] on icon "button" at bounding box center [1028, 108] width 10 height 6
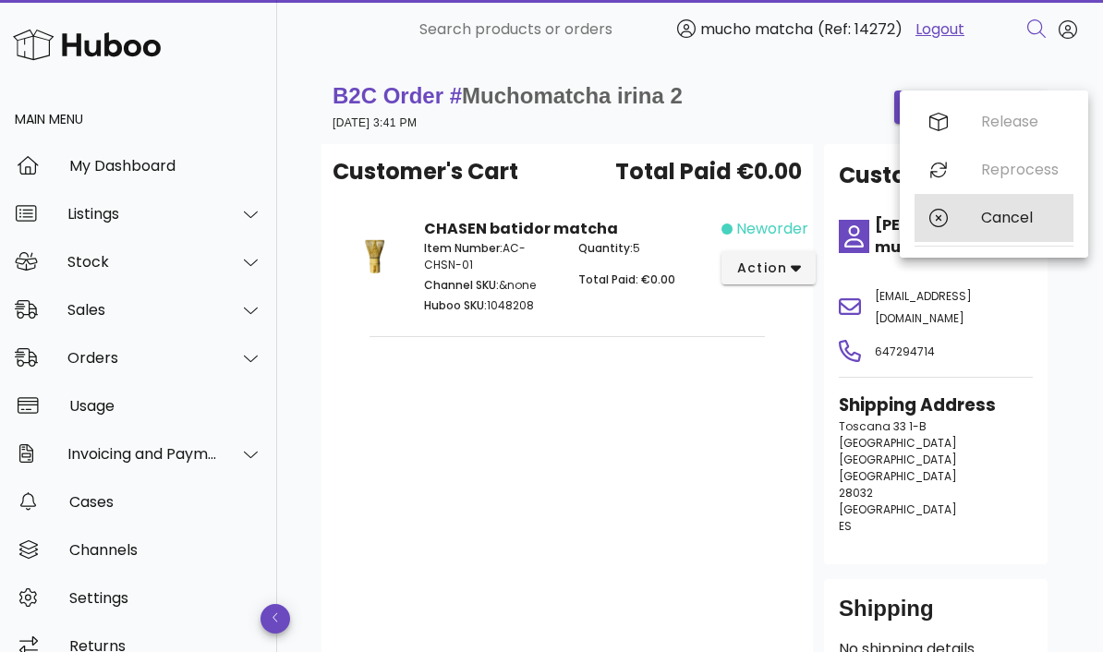
click at [1017, 222] on div "Cancel" at bounding box center [1020, 218] width 78 height 18
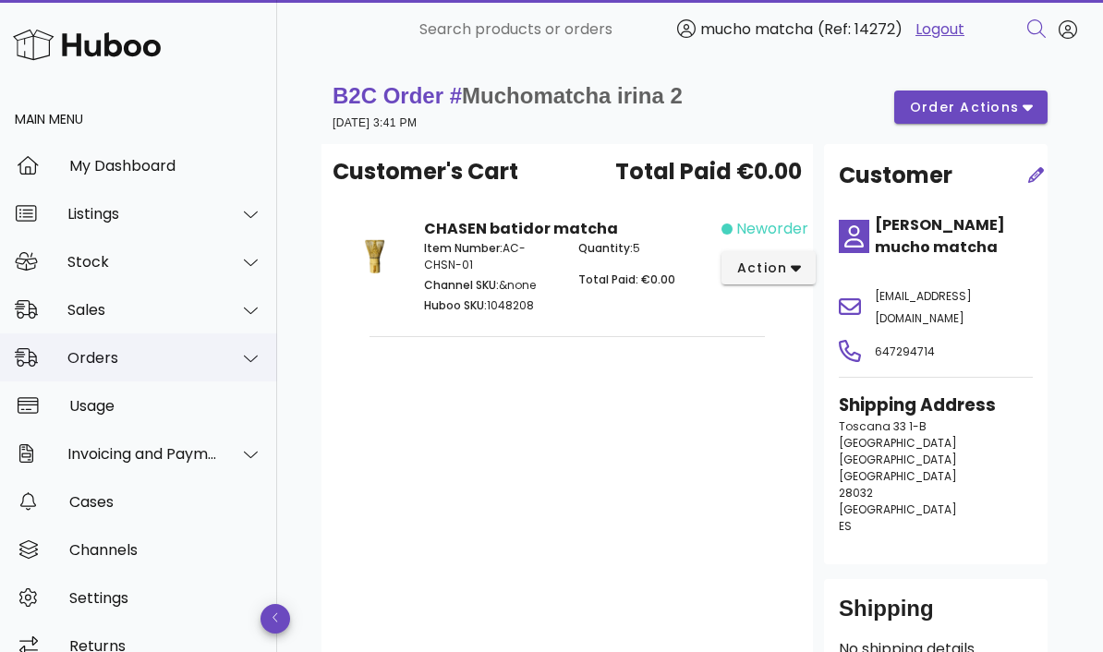
click at [79, 333] on div "Orders" at bounding box center [138, 357] width 277 height 48
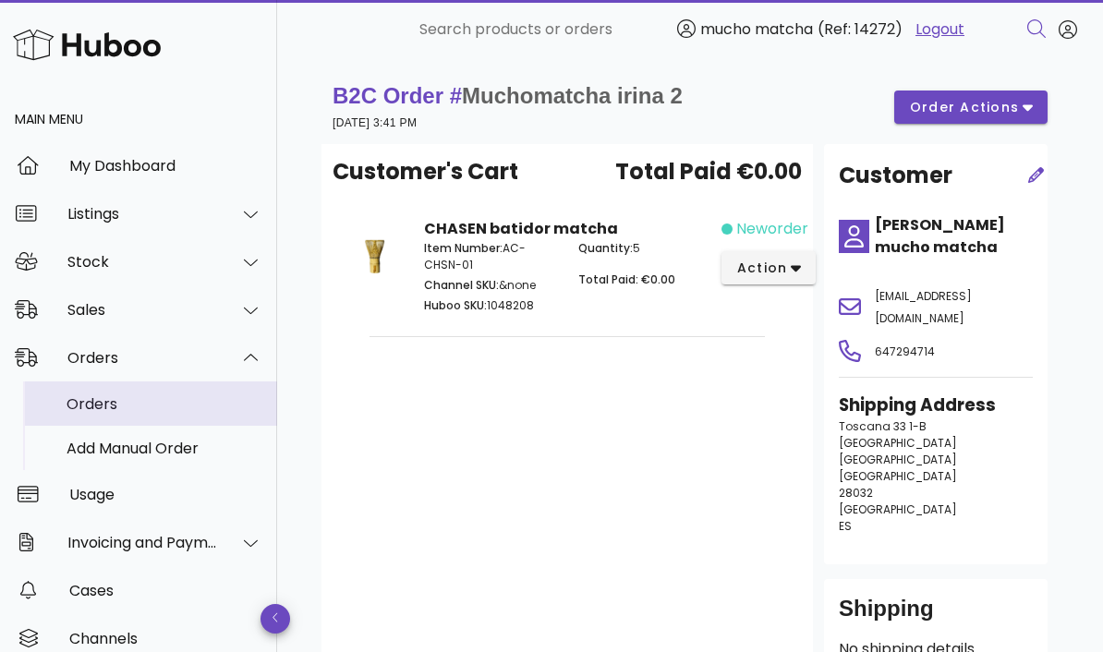
click at [80, 395] on div "Orders" at bounding box center [165, 404] width 196 height 18
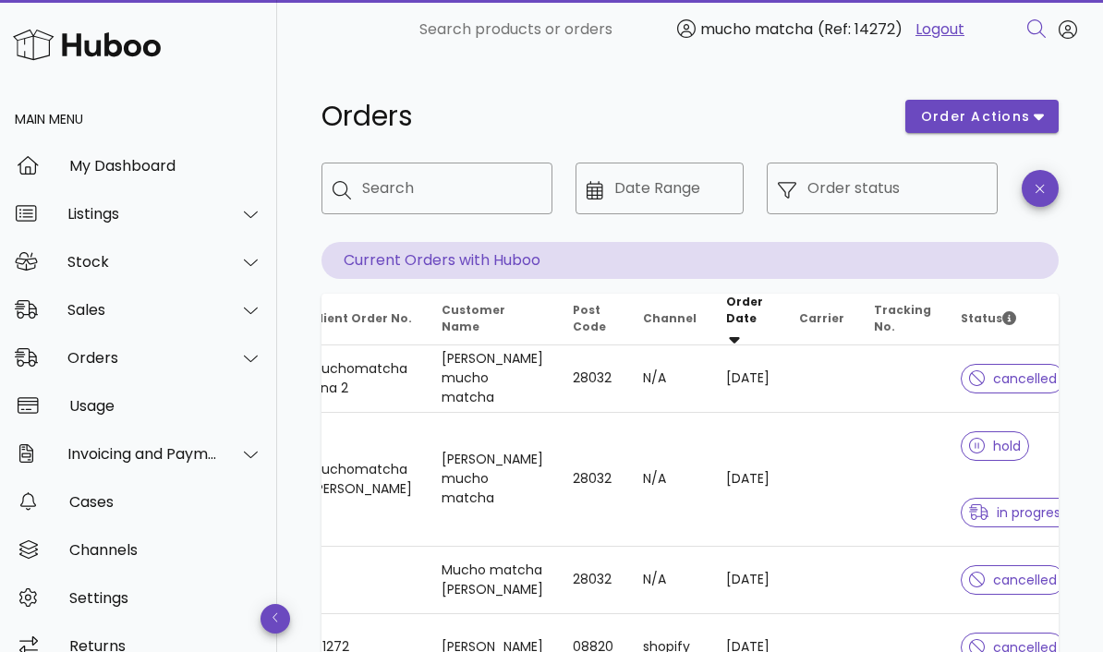
scroll to position [0, 82]
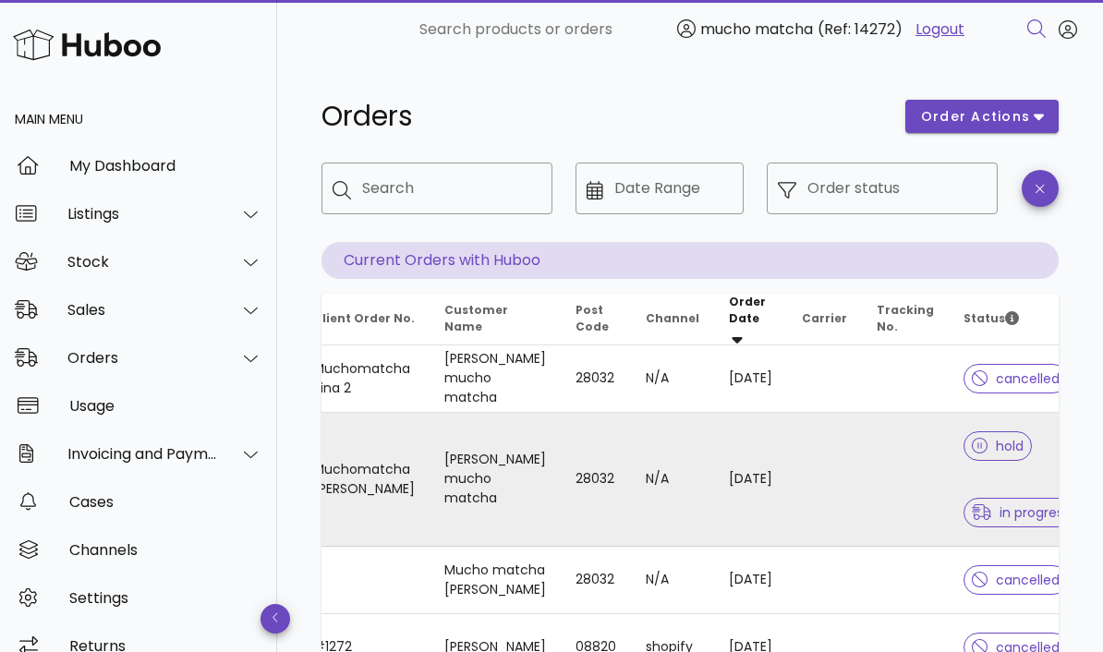
click at [978, 440] on span "hold" at bounding box center [998, 446] width 52 height 13
